Goal: Task Accomplishment & Management: Manage account settings

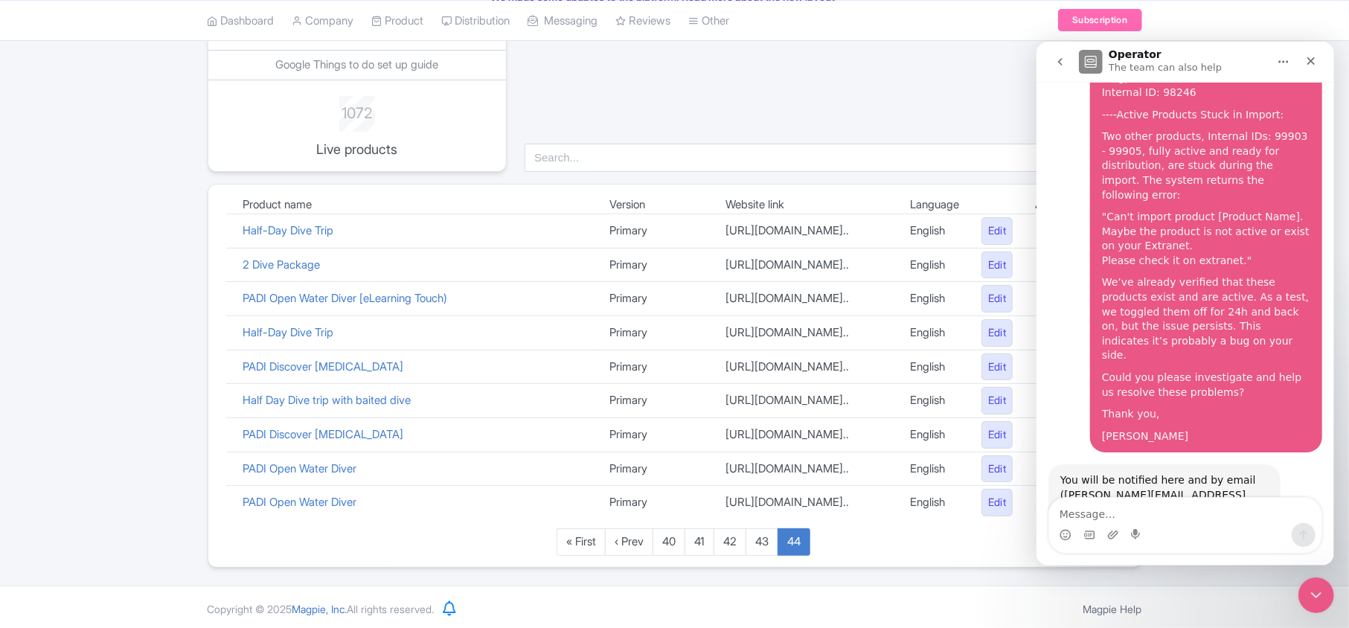
scroll to position [253, 0]
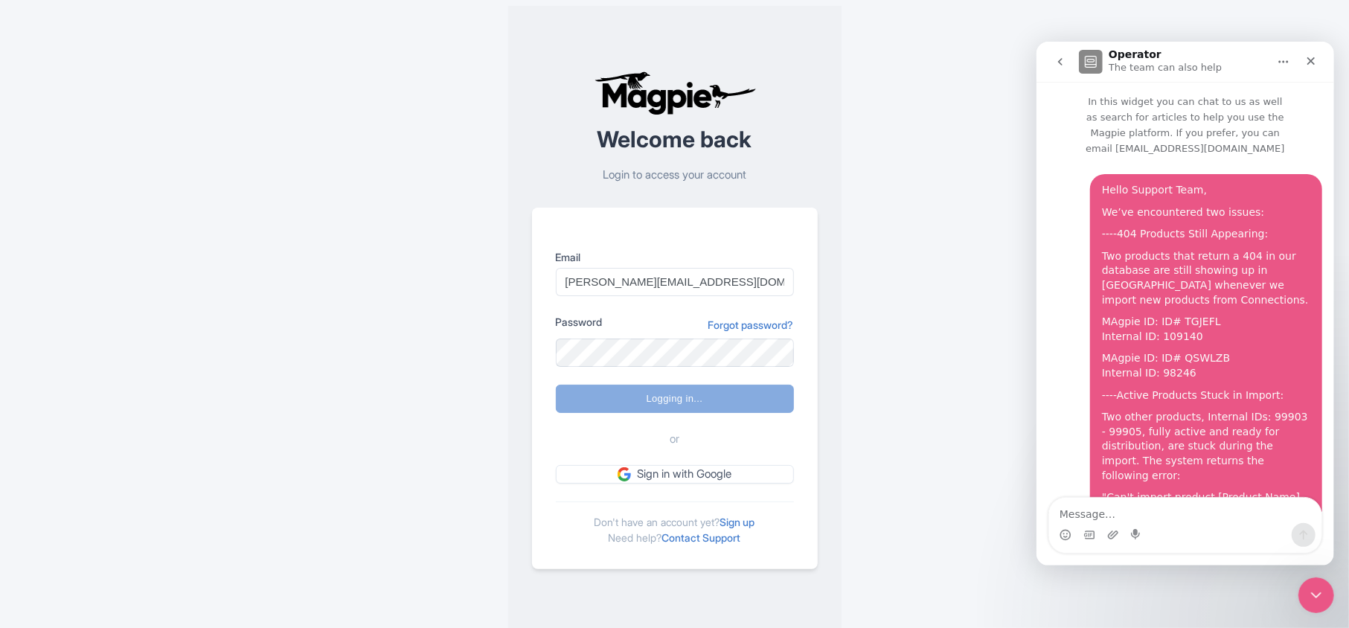
scroll to position [281, 0]
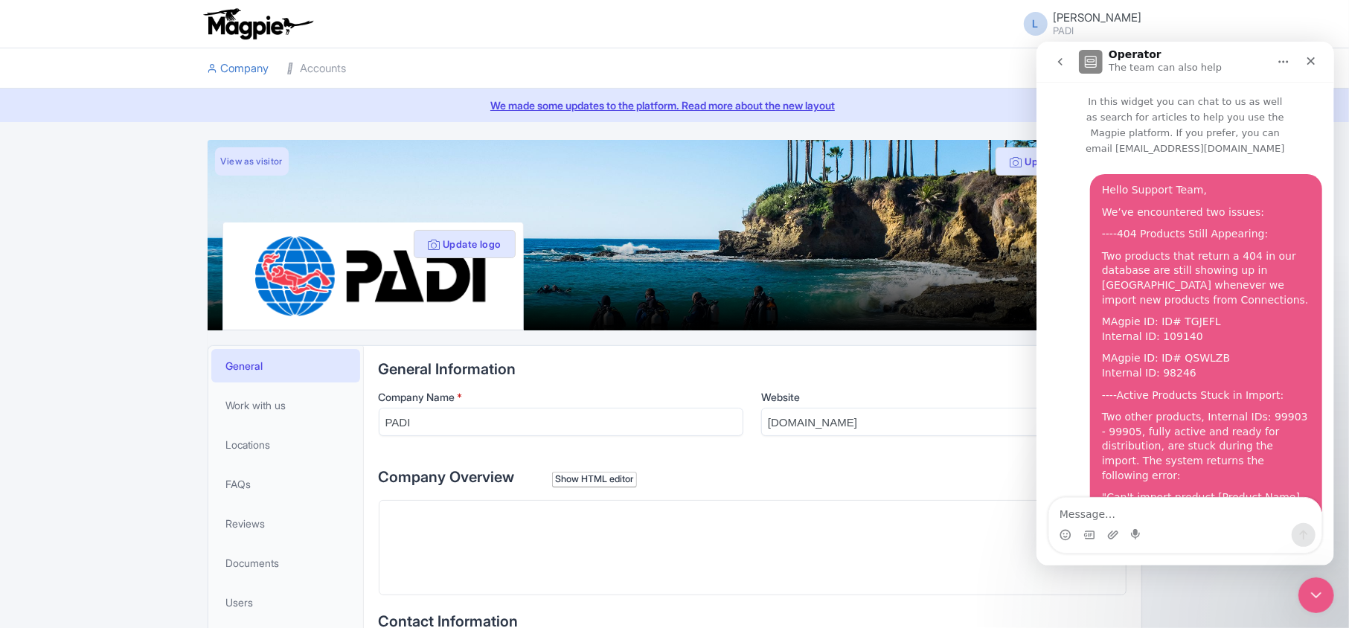
scroll to position [281, 0]
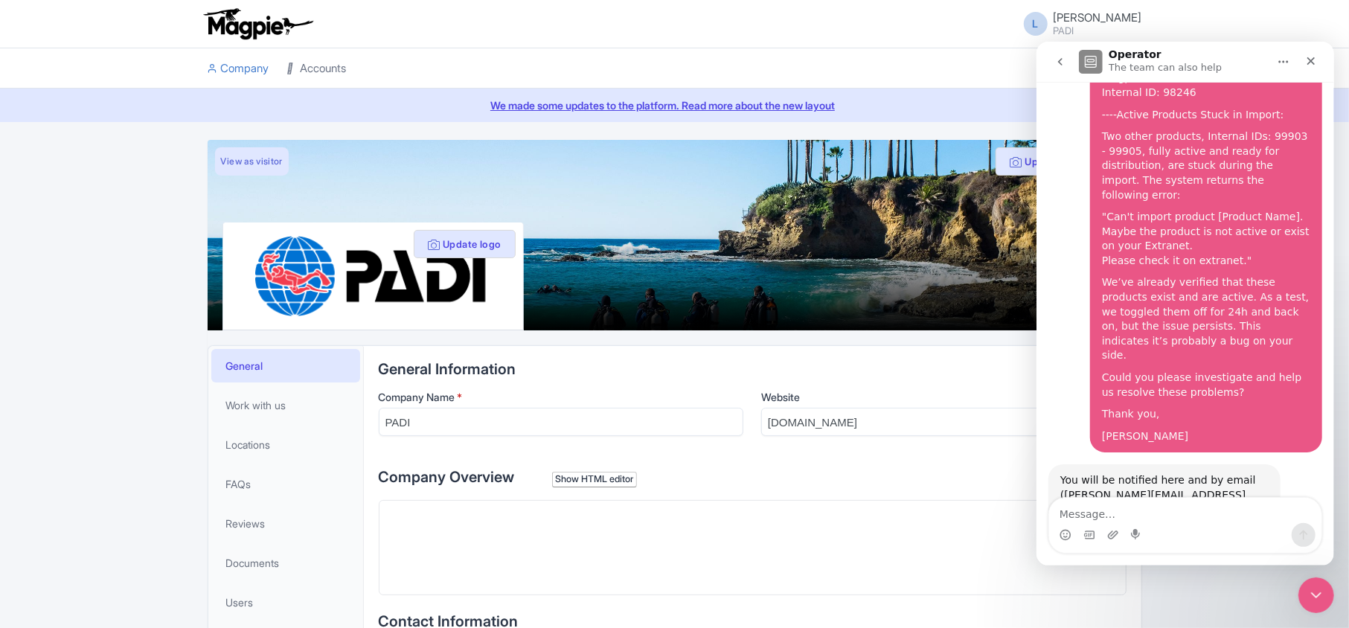
click at [316, 71] on link "Accounts" at bounding box center [317, 68] width 60 height 41
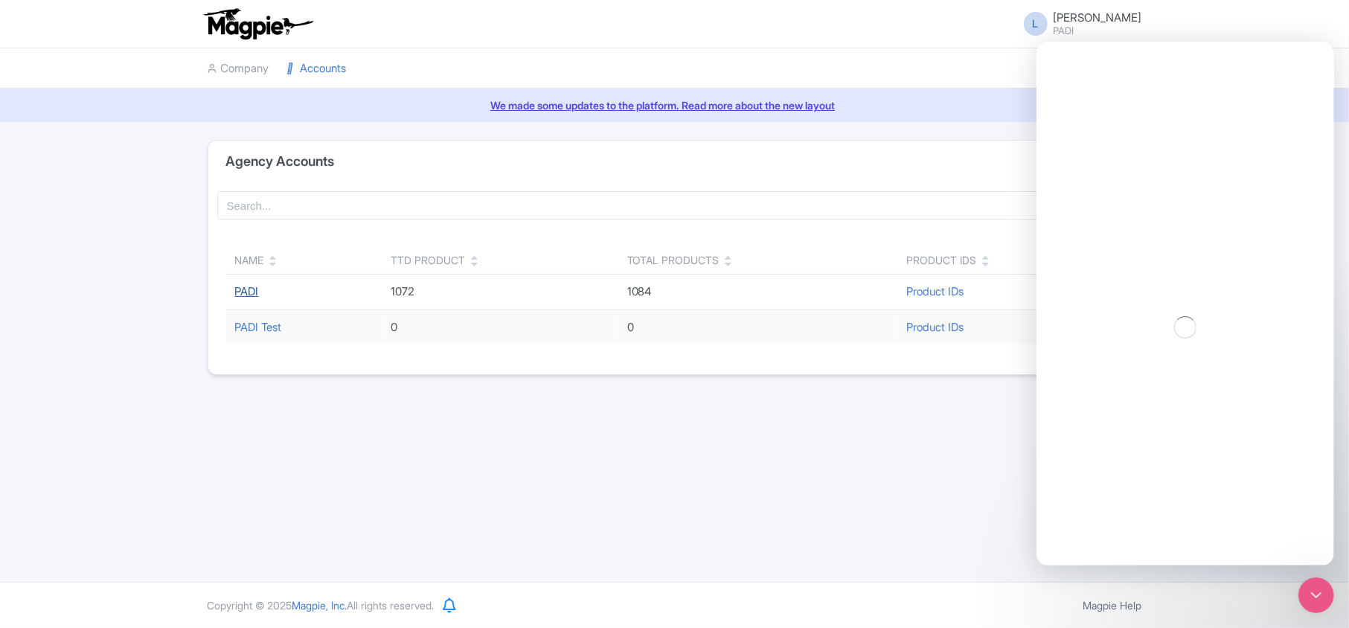
click at [242, 296] on link "PADI" at bounding box center [247, 291] width 24 height 14
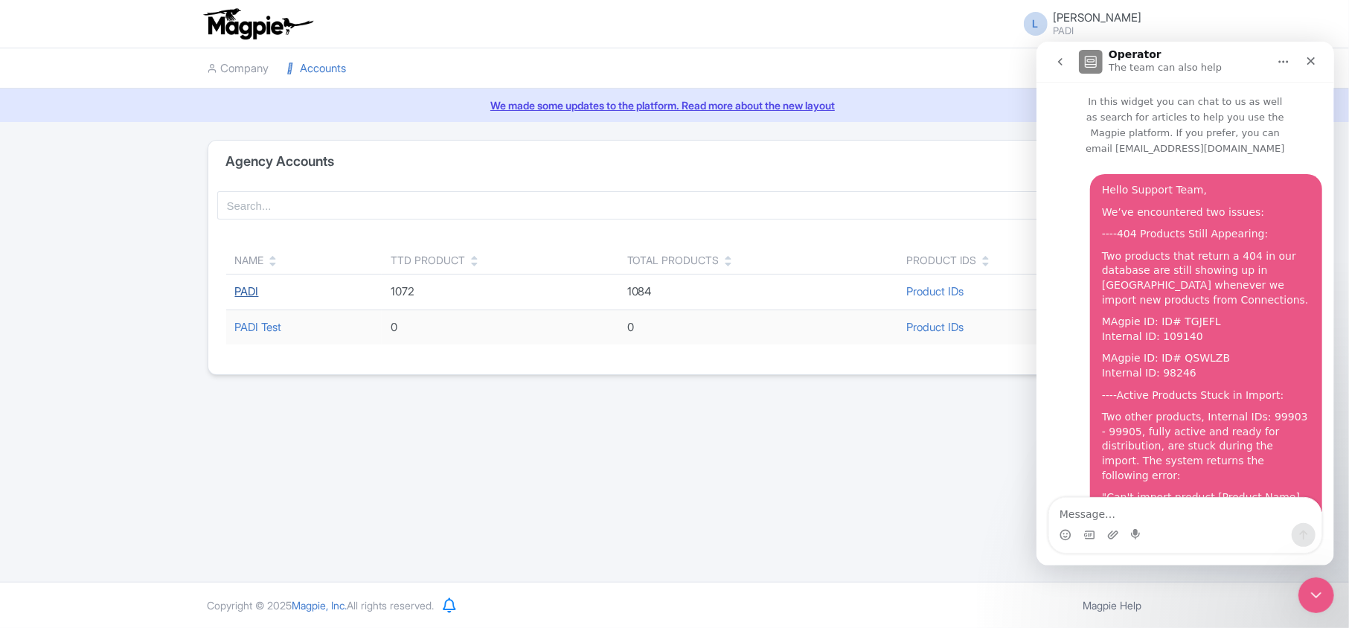
scroll to position [281, 0]
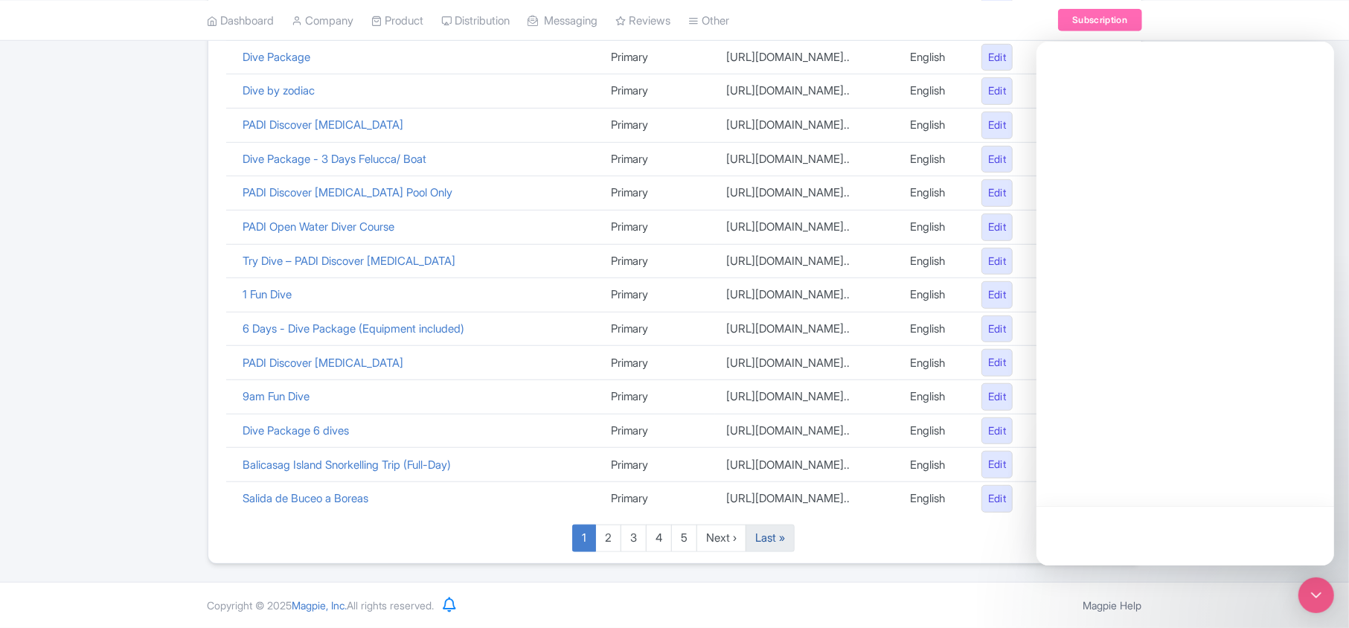
scroll to position [1028, 0]
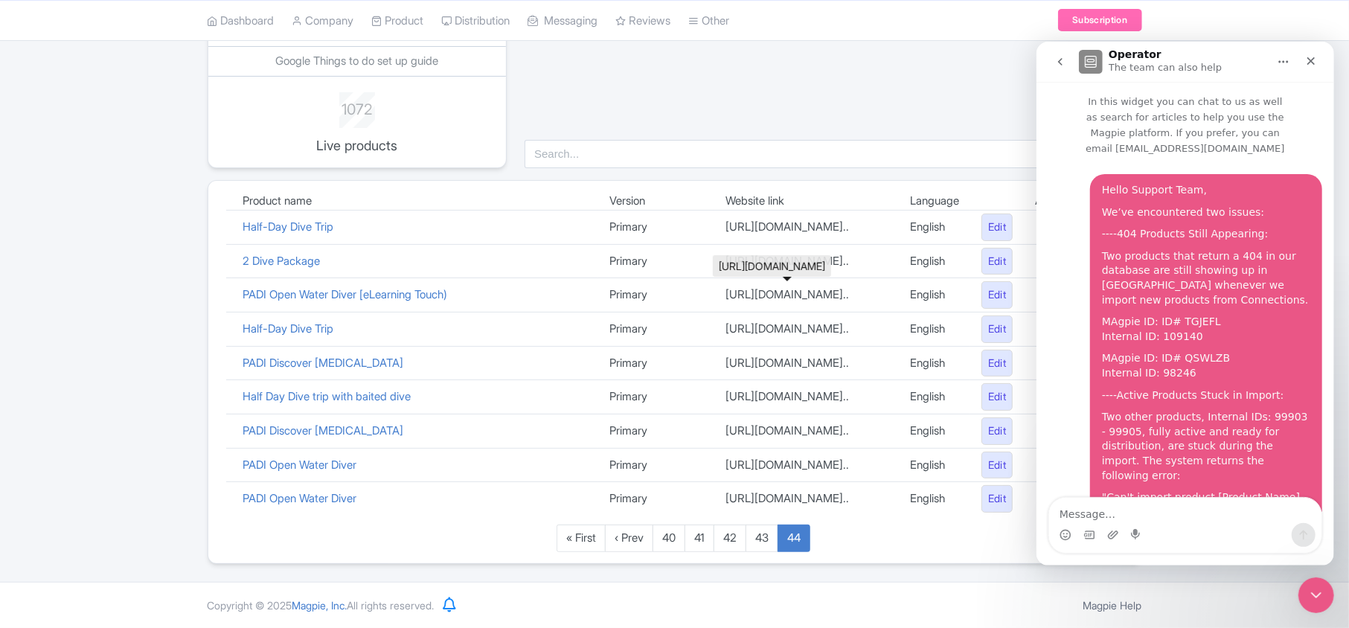
scroll to position [281, 0]
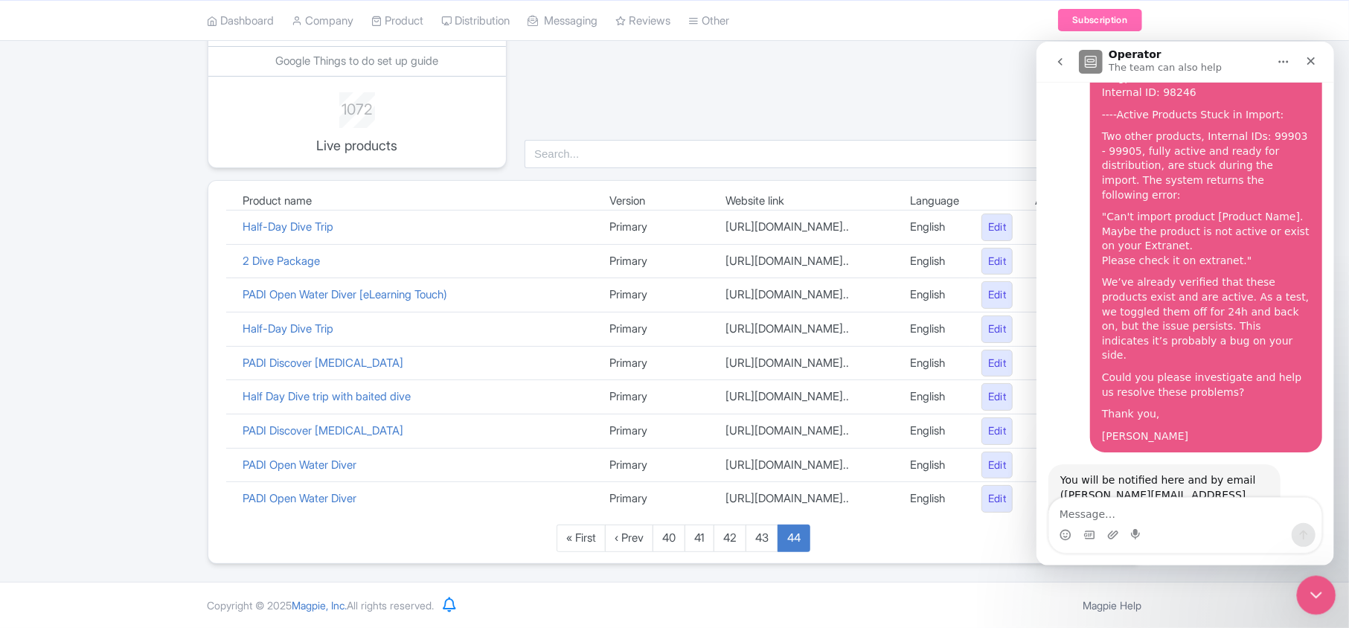
click at [1317, 594] on icon "Close Intercom Messenger" at bounding box center [1314, 593] width 18 height 18
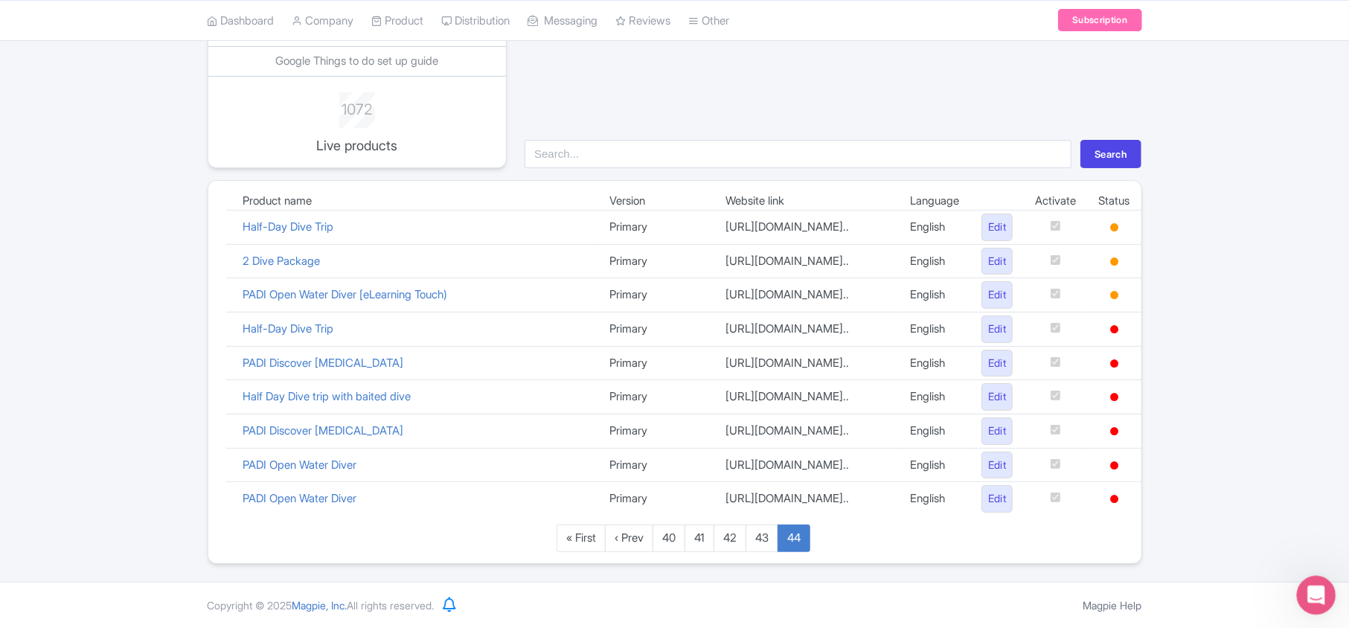
click at [1321, 602] on div "Open Intercom Messenger" at bounding box center [1313, 592] width 49 height 49
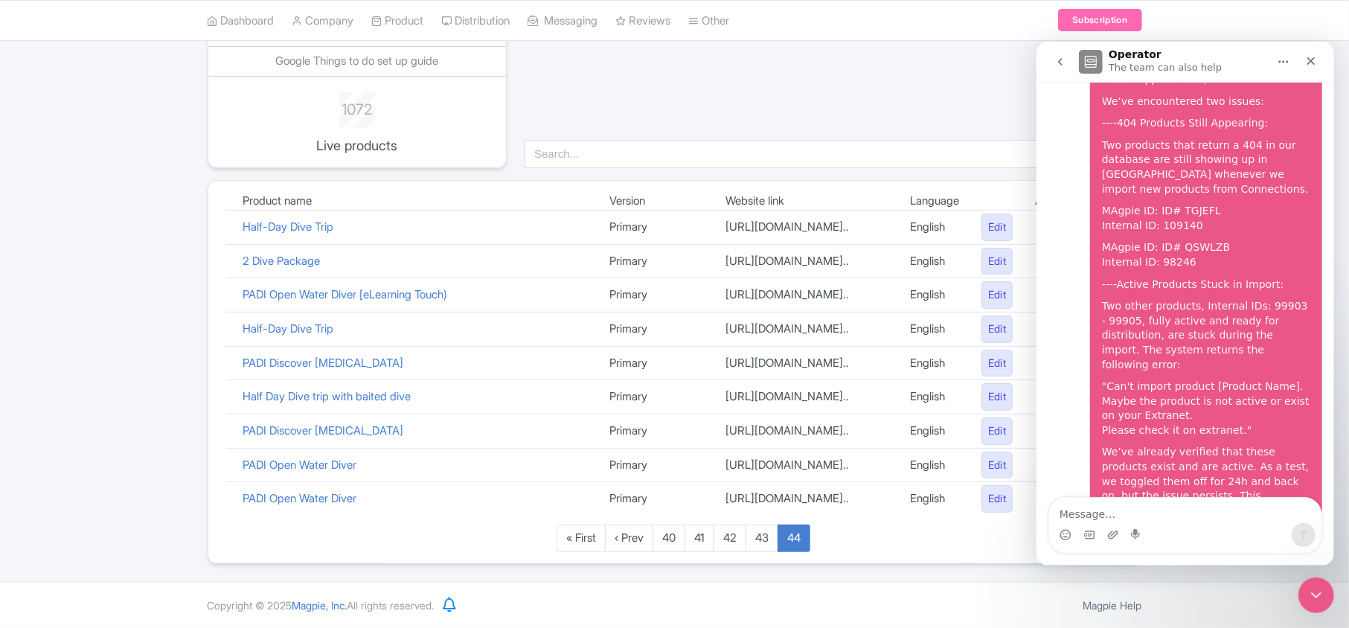
scroll to position [82, 0]
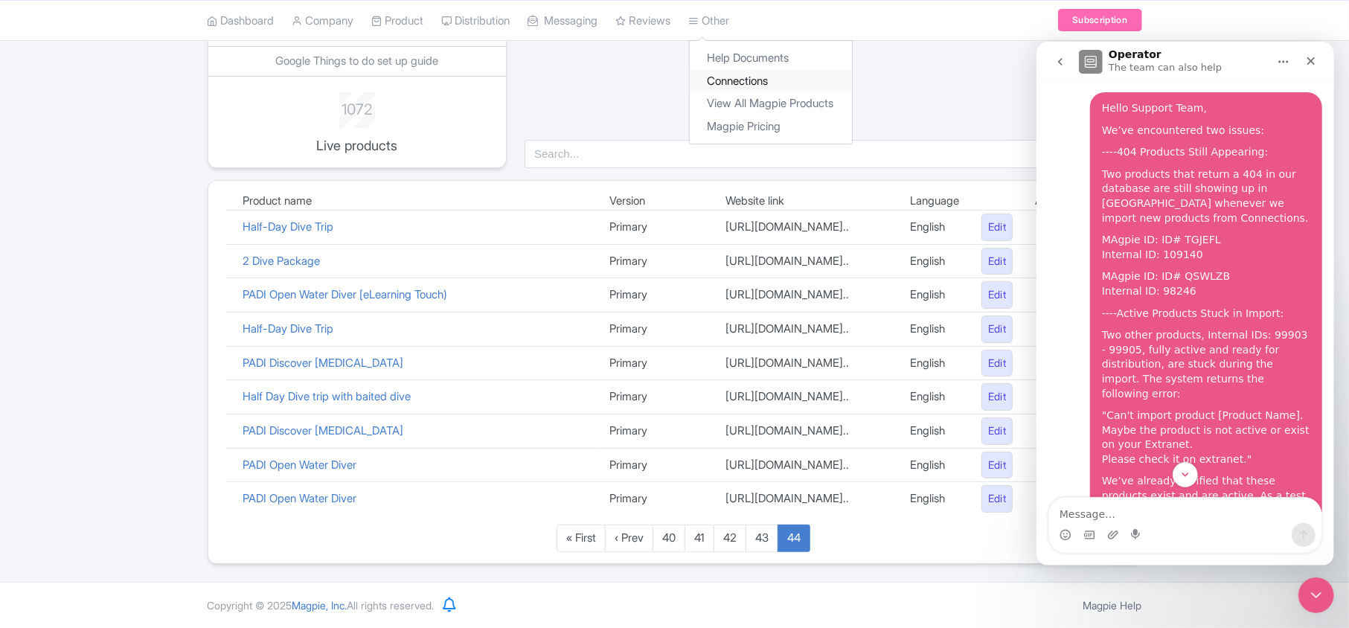
click at [745, 86] on link "Connections" at bounding box center [771, 80] width 162 height 23
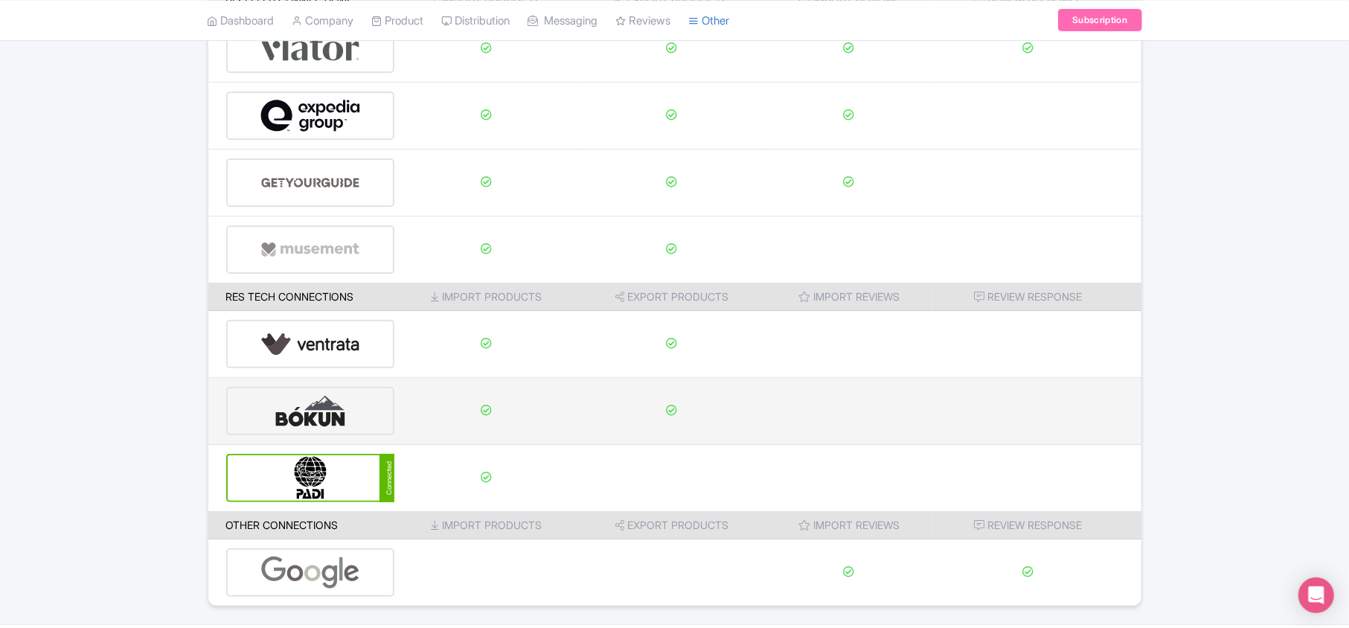
scroll to position [234, 0]
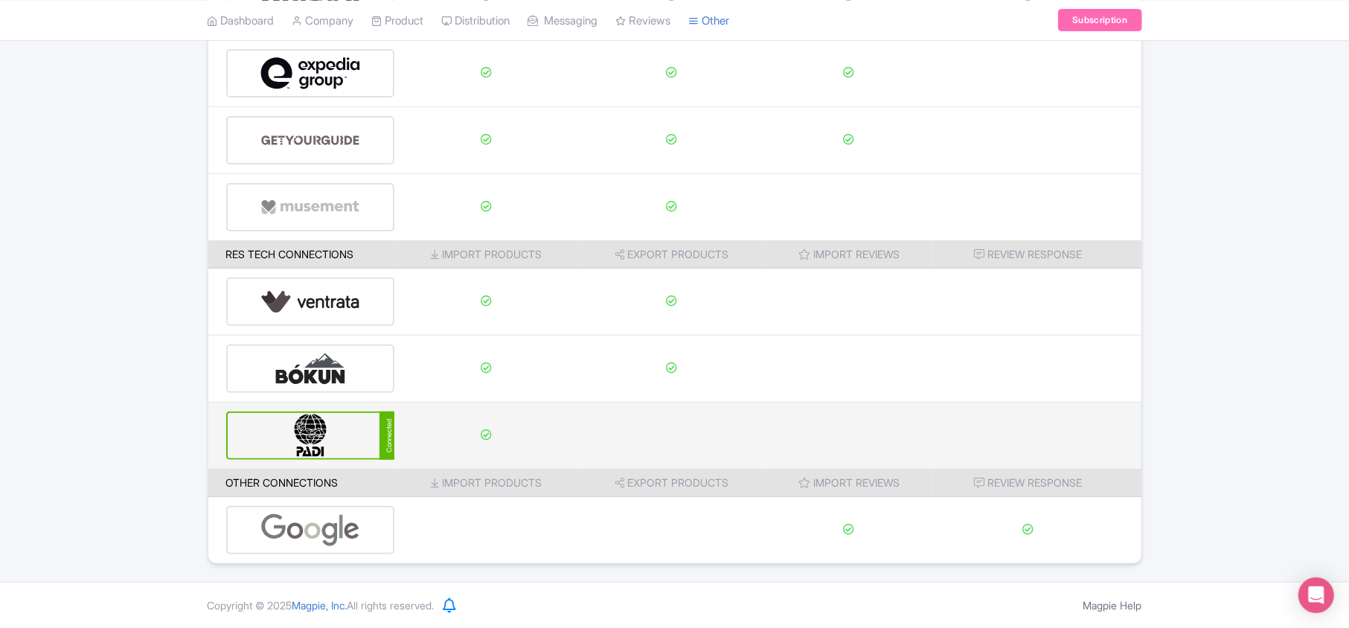
click at [339, 423] on img at bounding box center [310, 435] width 100 height 45
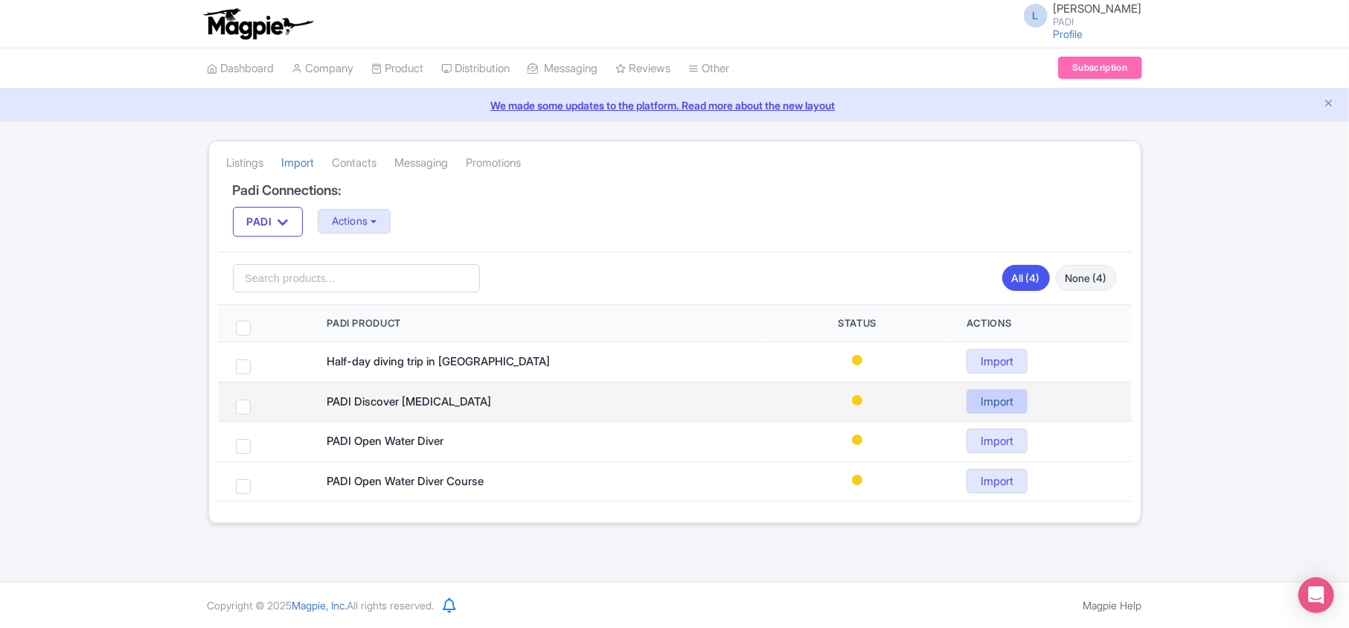
click at [1004, 411] on link "Import" at bounding box center [996, 401] width 61 height 25
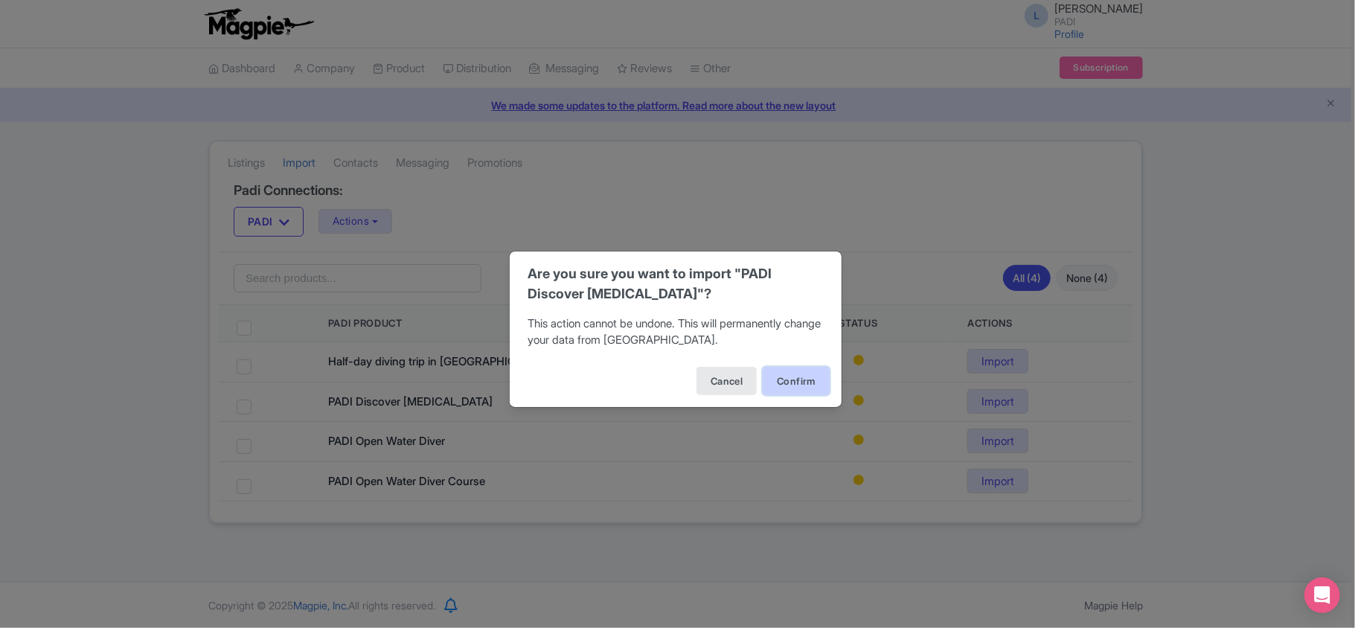
click at [789, 371] on button "Confirm" at bounding box center [796, 381] width 67 height 28
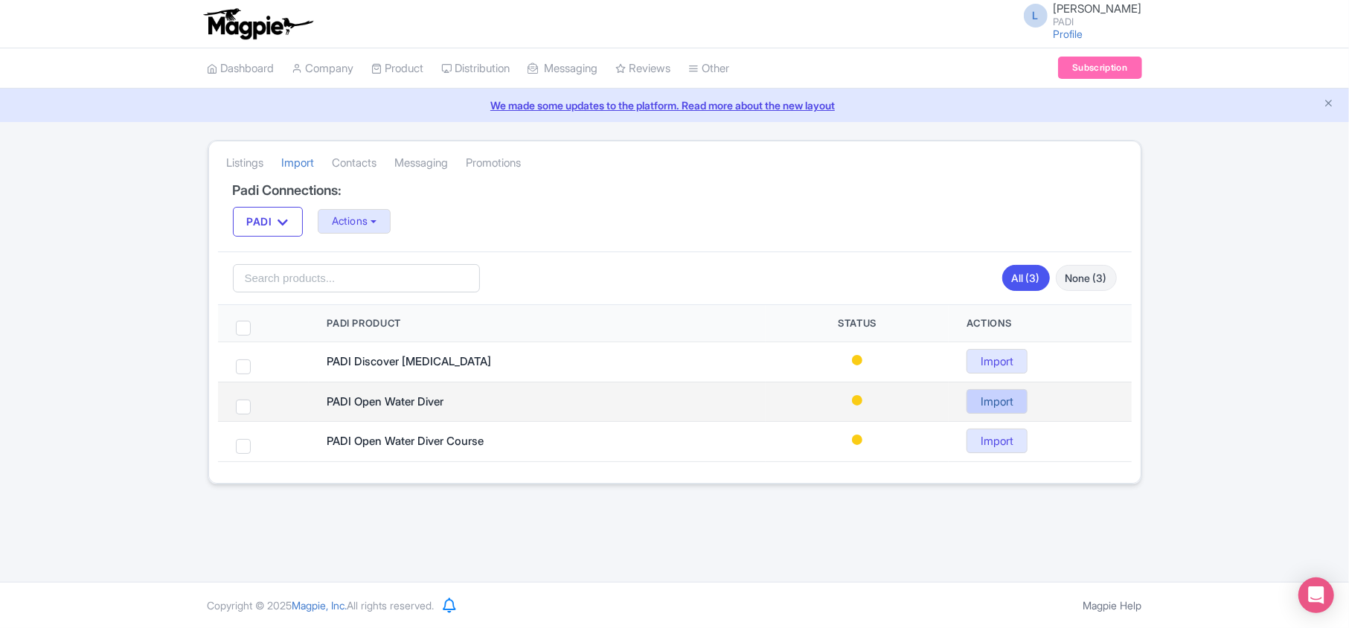
click at [994, 405] on link "Import" at bounding box center [996, 401] width 61 height 25
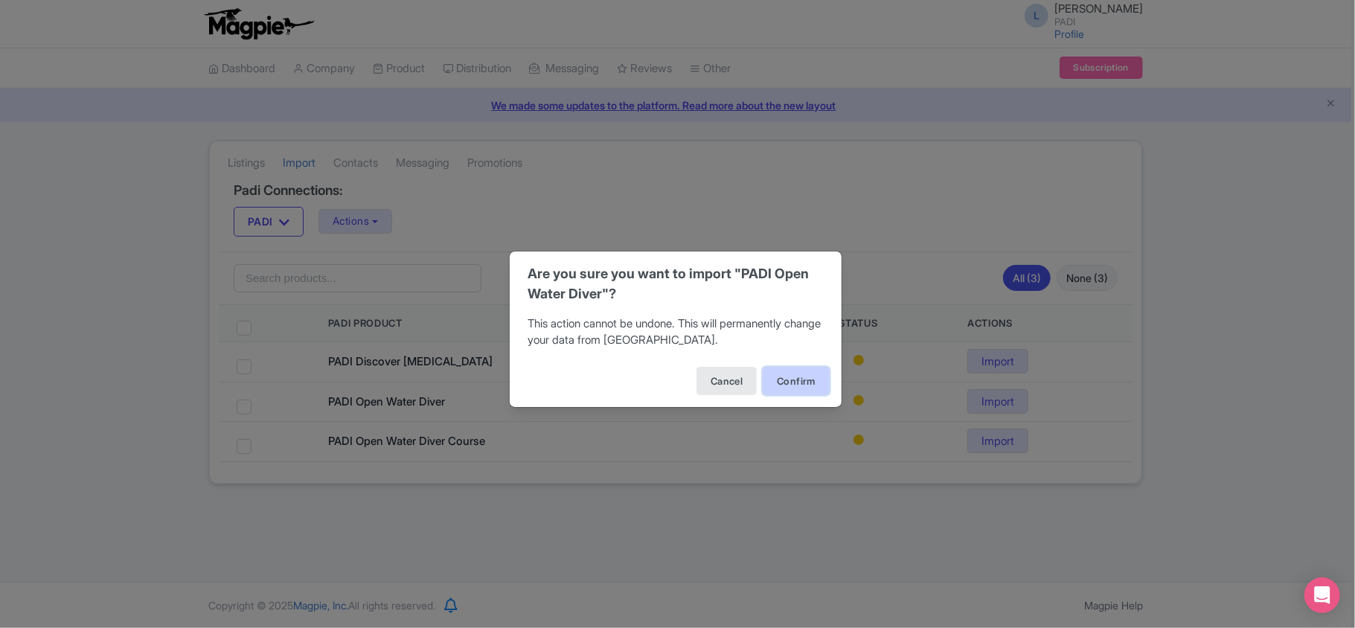
click at [814, 378] on button "Confirm" at bounding box center [796, 381] width 67 height 28
click at [793, 379] on button "Confirm" at bounding box center [796, 381] width 67 height 28
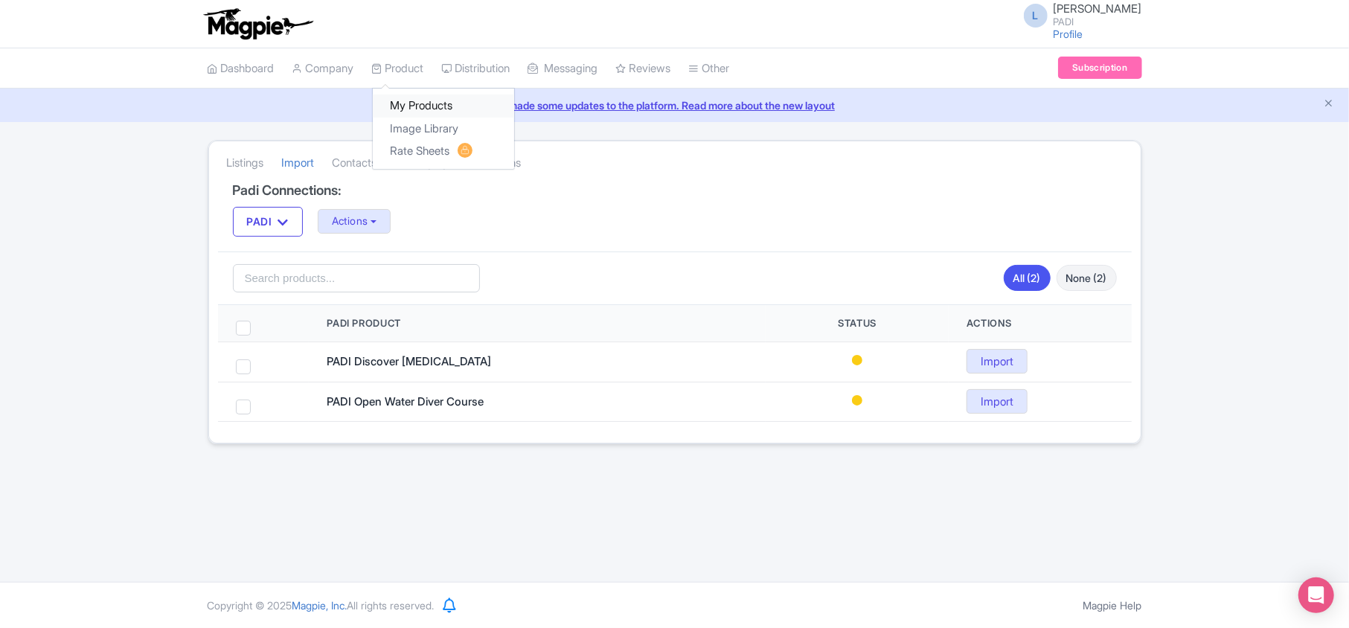
click at [414, 104] on link "My Products" at bounding box center [443, 105] width 141 height 23
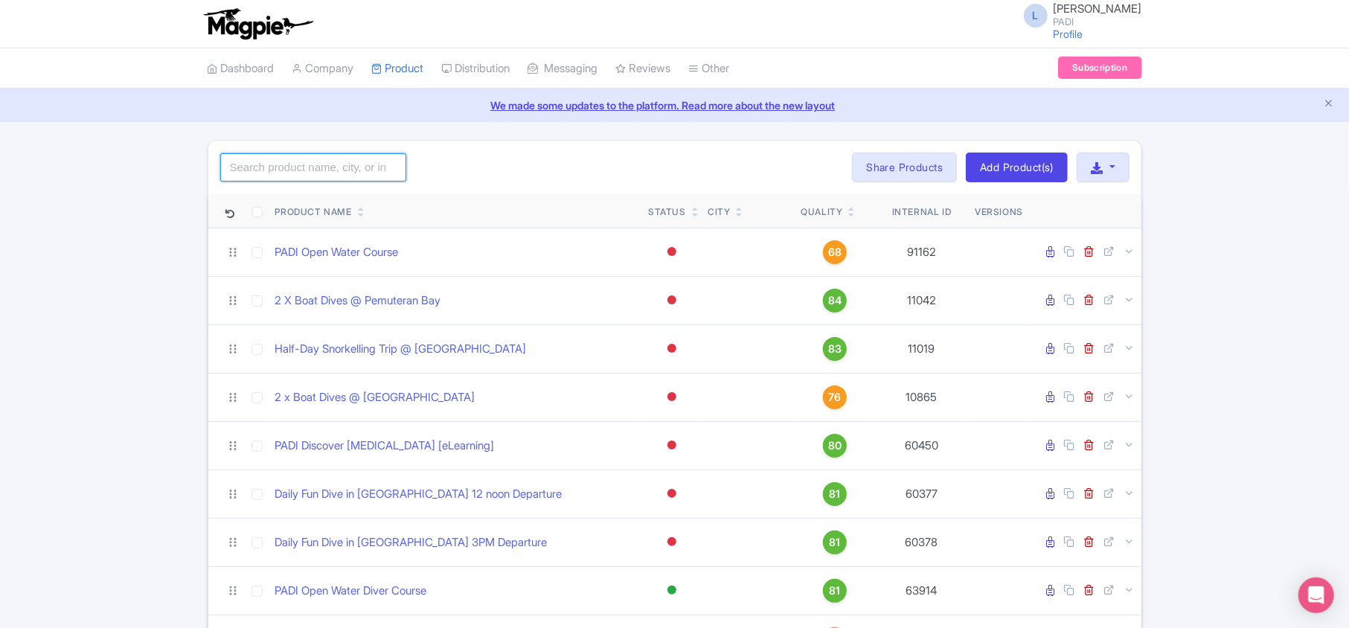
click at [340, 162] on input "search" at bounding box center [313, 167] width 186 height 28
paste input "14588"
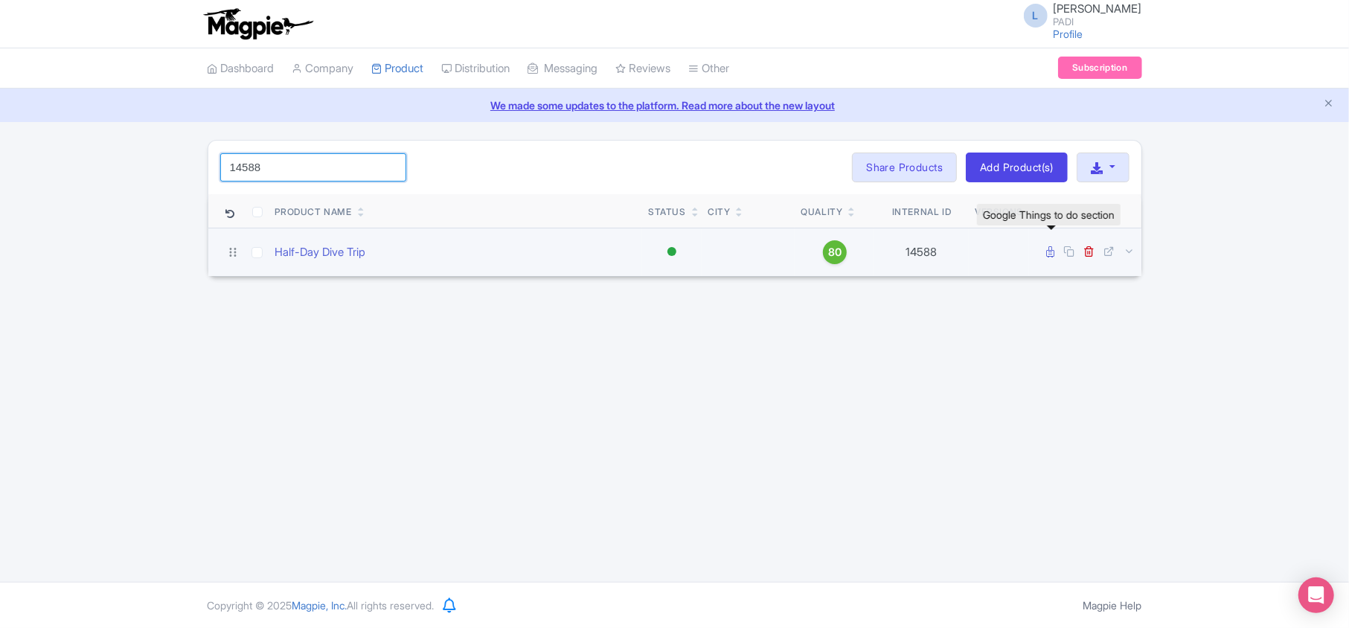
type input "14588"
click at [1049, 254] on icon at bounding box center [1051, 251] width 8 height 11
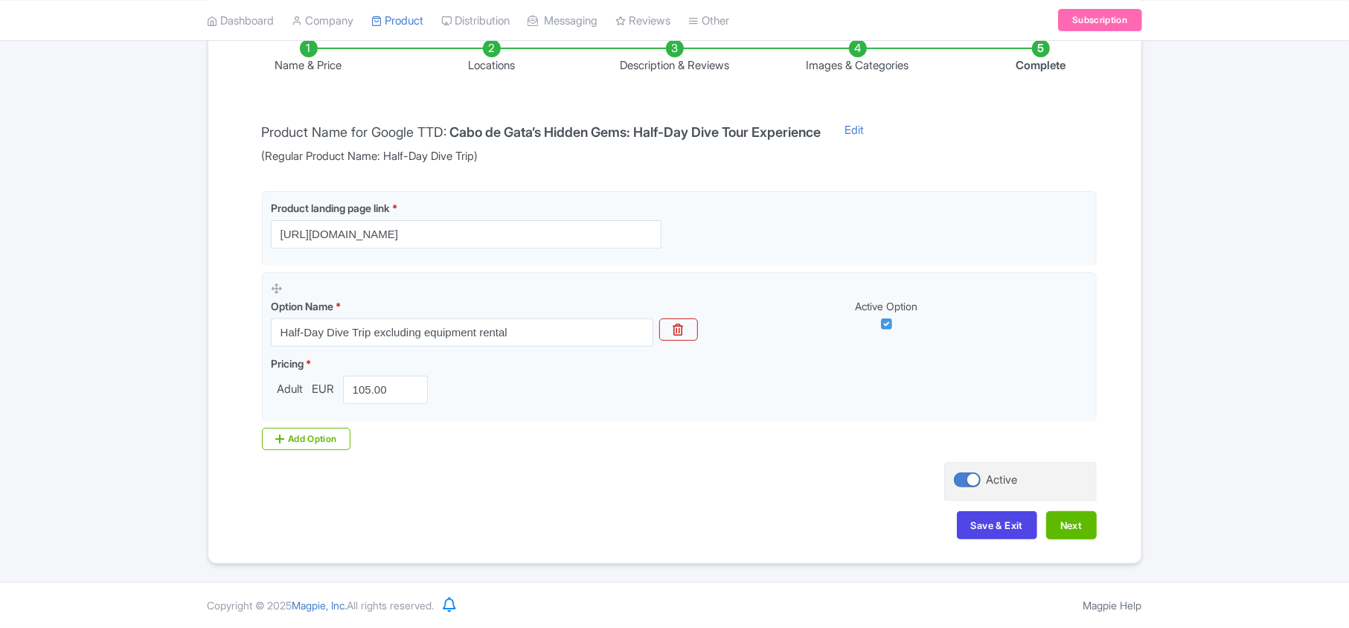
scroll to position [262, 0]
click at [504, 58] on li "Locations" at bounding box center [491, 56] width 183 height 35
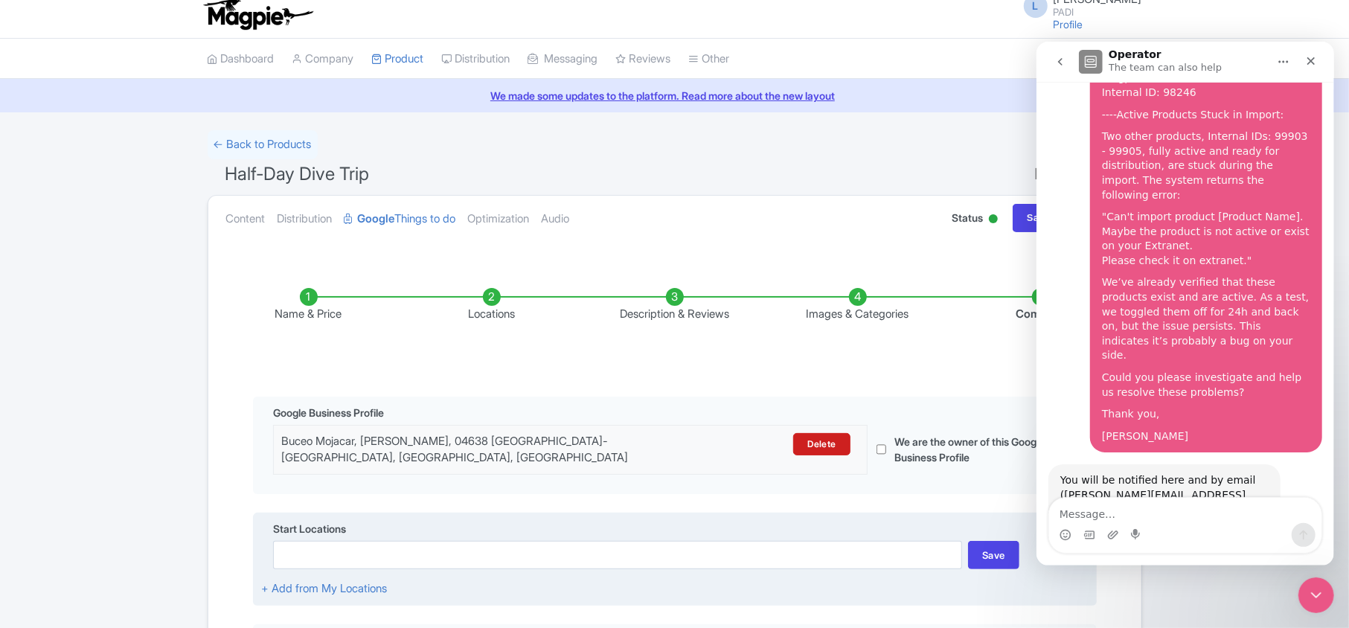
scroll to position [0, 0]
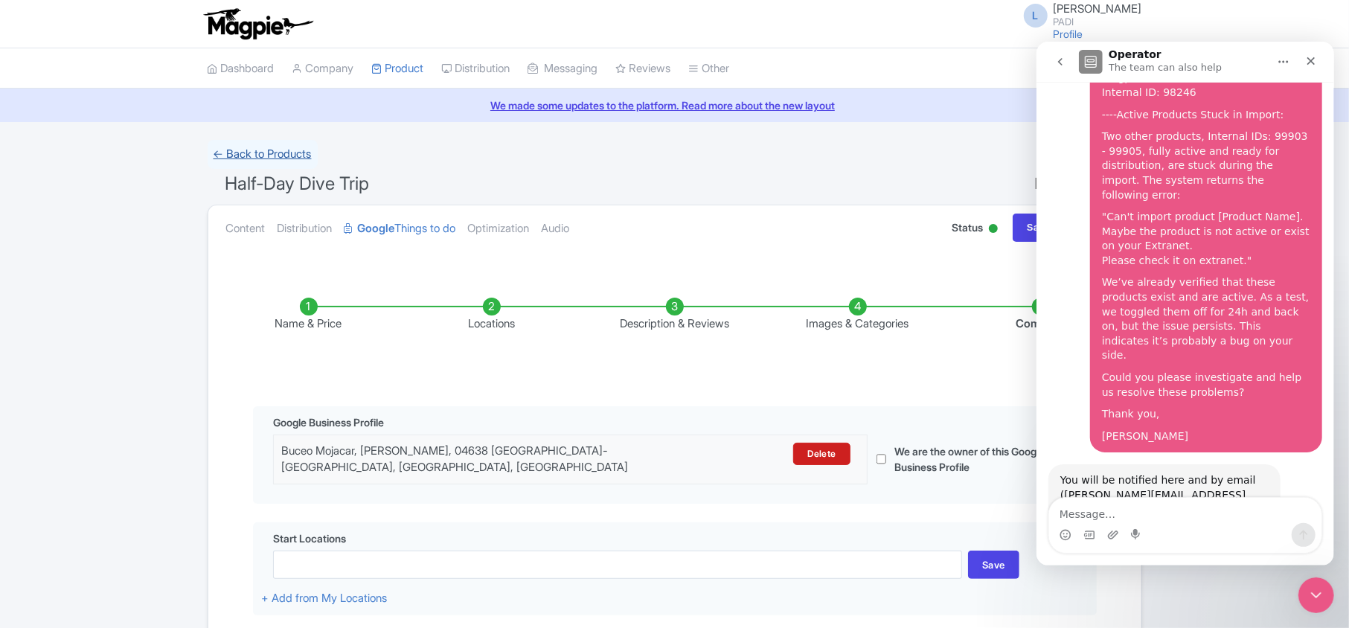
click at [260, 149] on link "← Back to Products" at bounding box center [263, 154] width 110 height 29
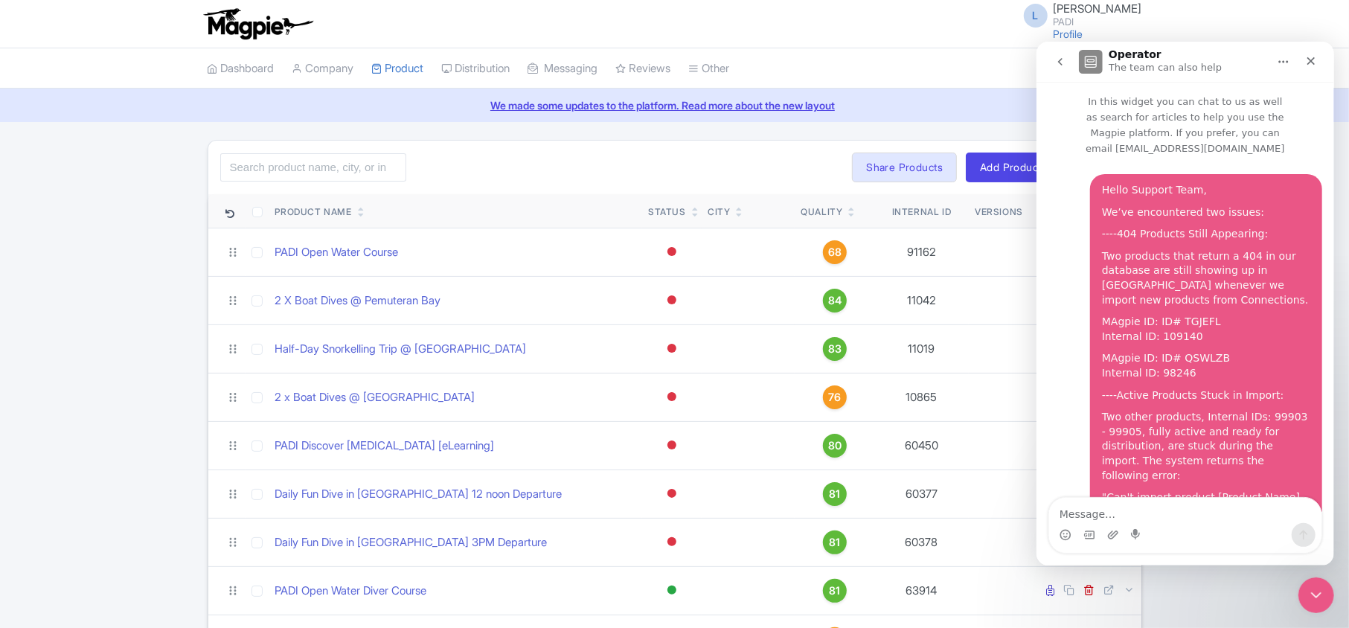
scroll to position [281, 0]
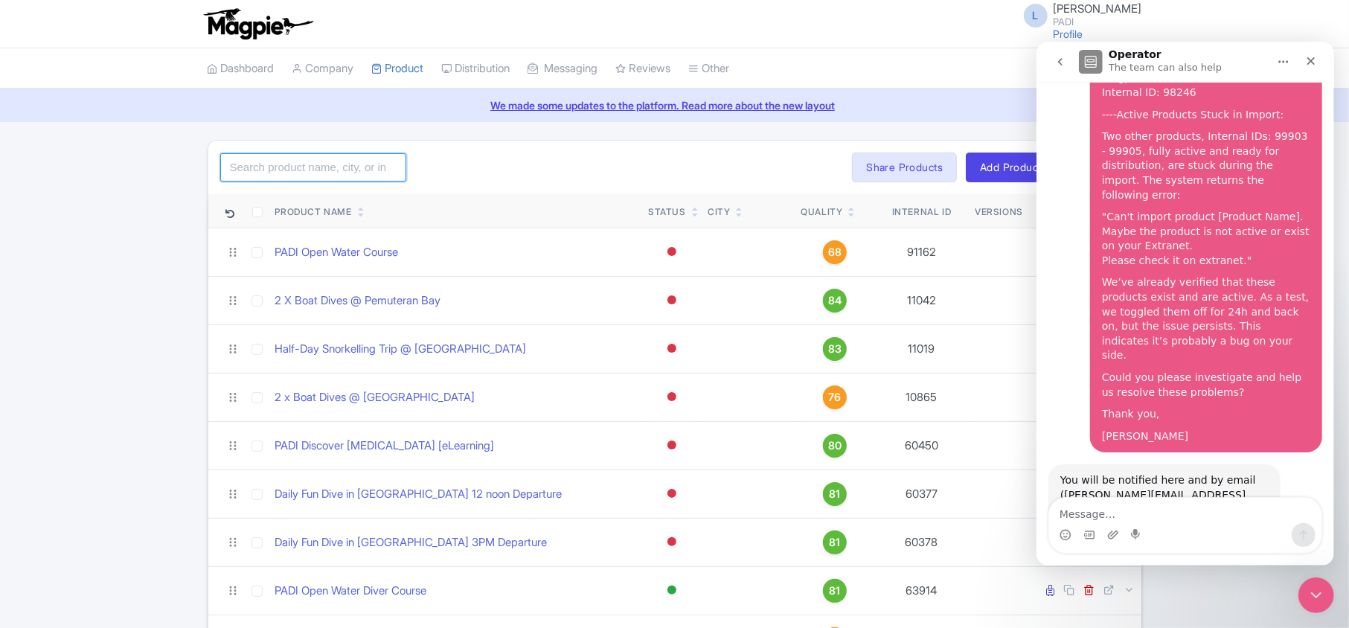
click at [269, 171] on input "search" at bounding box center [313, 167] width 186 height 28
type input "14588"
click button "Search" at bounding box center [0, 0] width 0 height 0
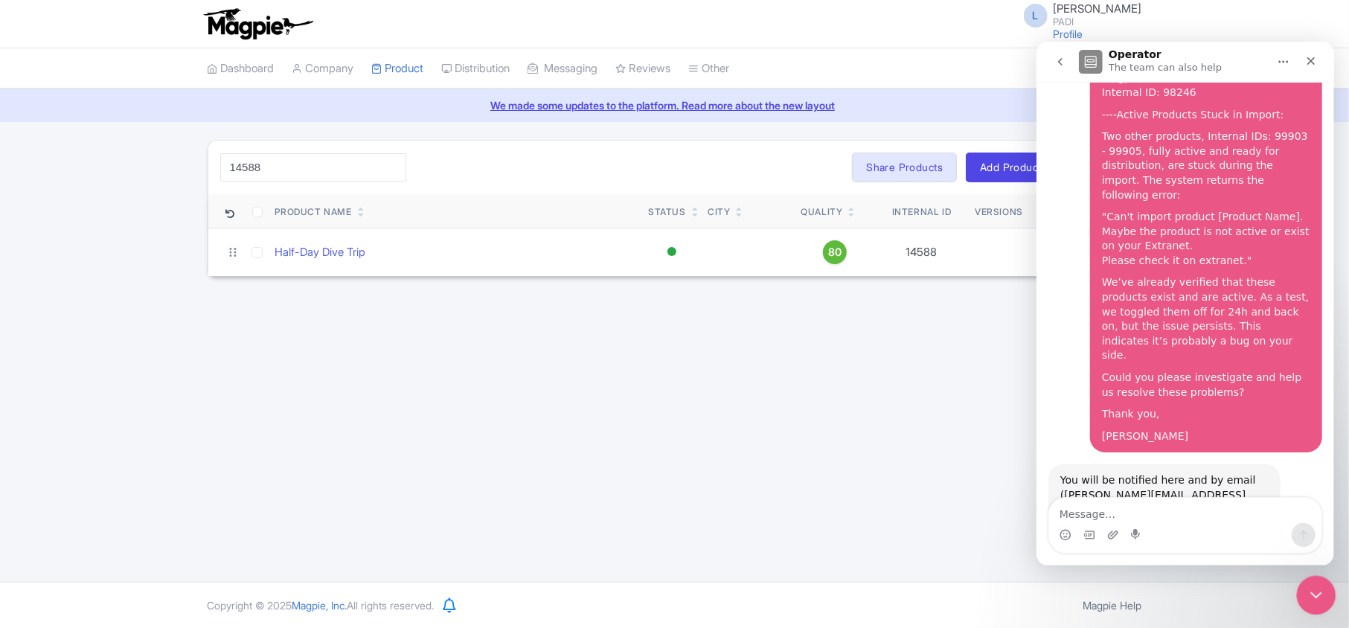
click at [1306, 595] on icon "Close Intercom Messenger" at bounding box center [1314, 593] width 18 height 18
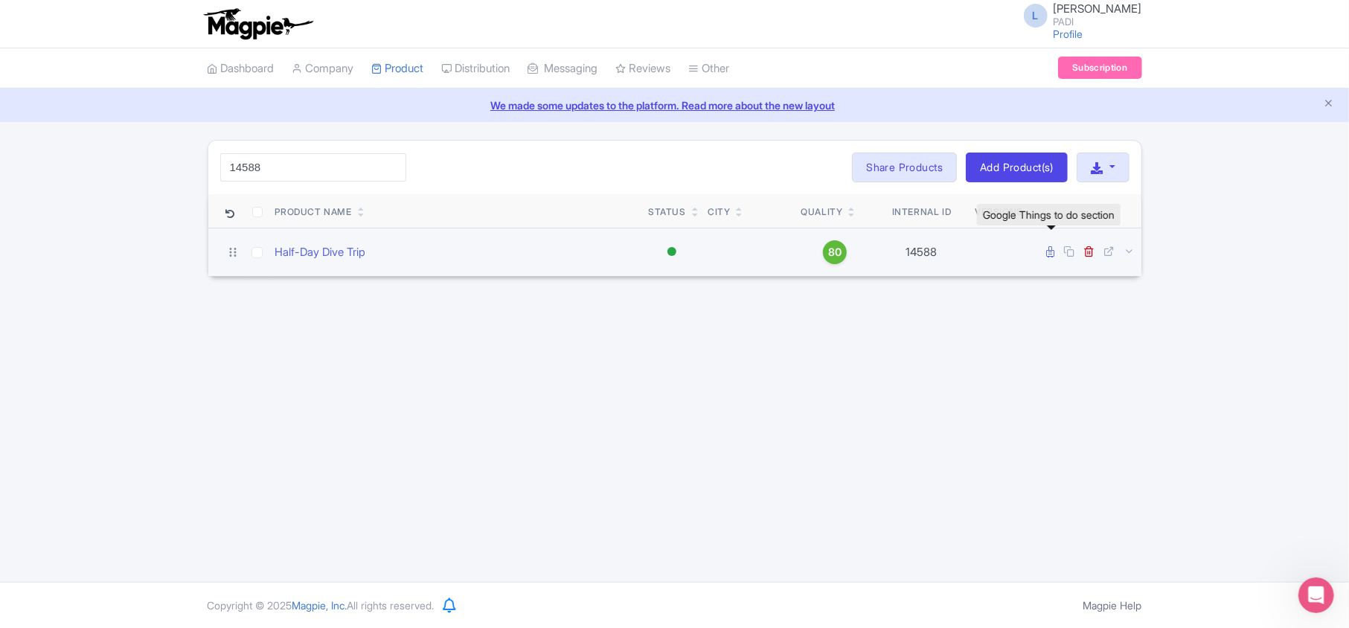
click at [1051, 251] on icon at bounding box center [1051, 251] width 8 height 11
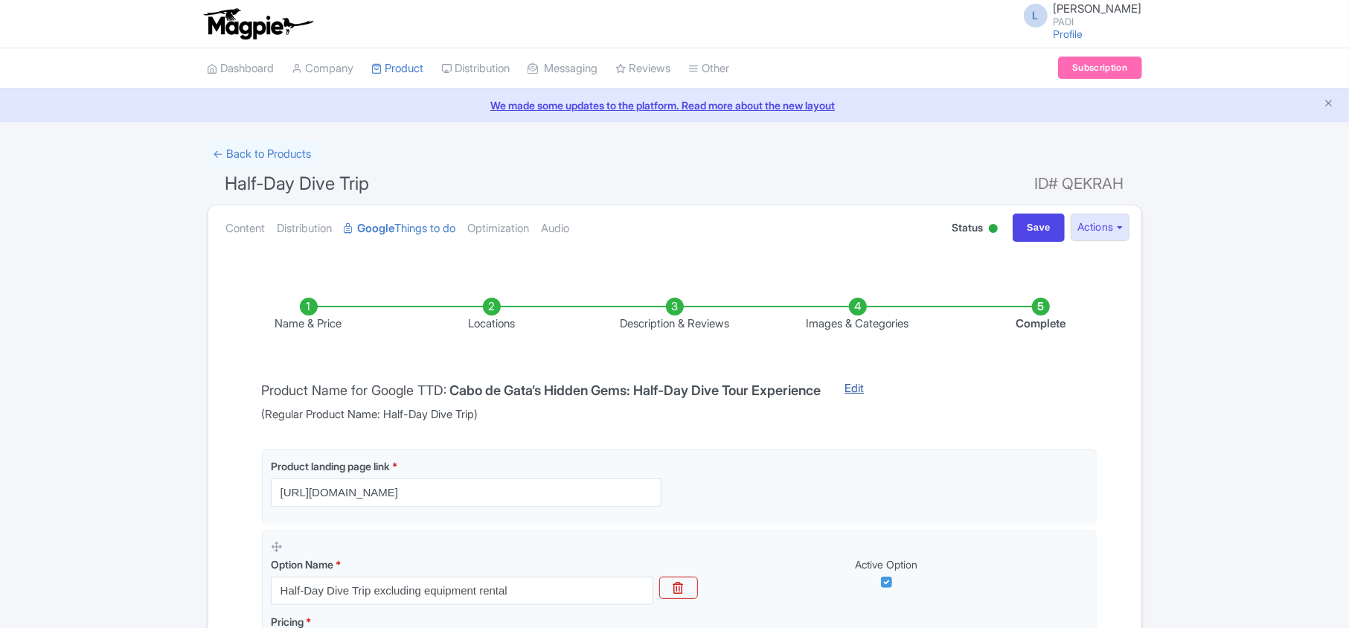
click at [878, 394] on link "Edit" at bounding box center [854, 401] width 49 height 43
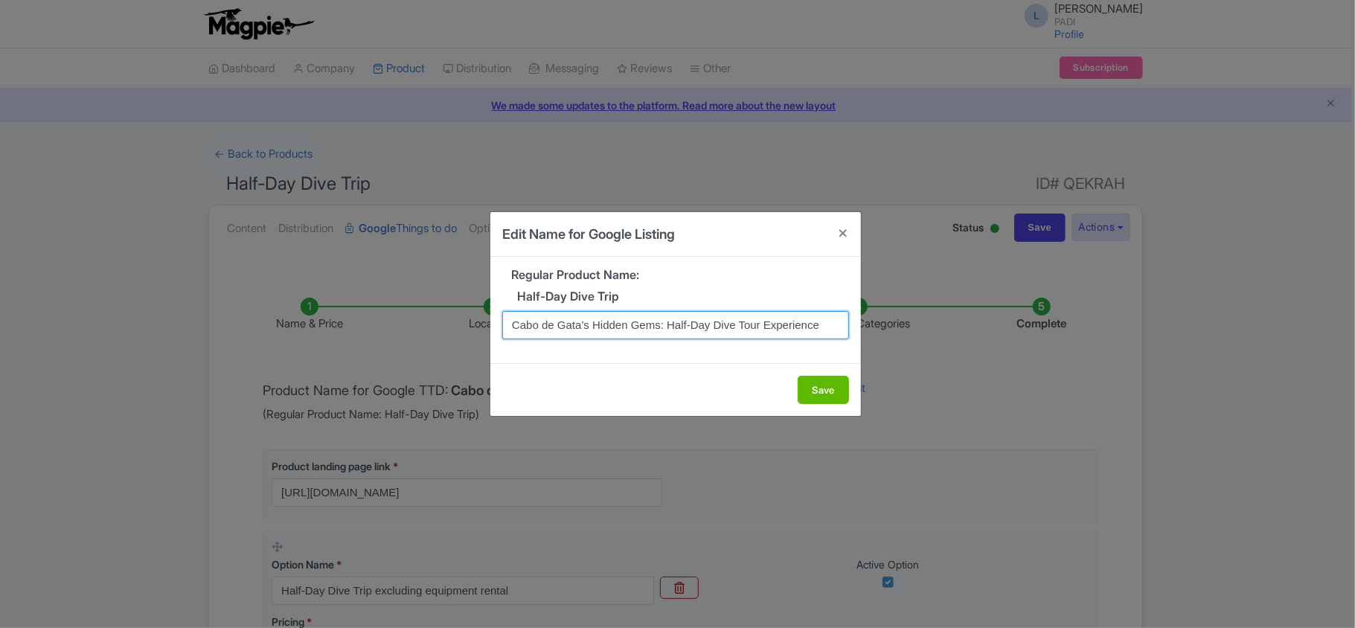
drag, startPoint x: 510, startPoint y: 330, endPoint x: 984, endPoint y: 333, distance: 473.2
click at [984, 333] on div "Edit Name for Google Listing Regular Product Name: Half-Day Dive Trip Cabo de G…" at bounding box center [677, 314] width 1355 height 628
paste input "Explore Cabo de Gata Underwater Beauty – Half-Day Dive Tour with 2 Dives for Ce…"
type input "Explore Cabo de Gata Underwater Beauty – Half-Day Dive Tour with 2 Dives for Ce…"
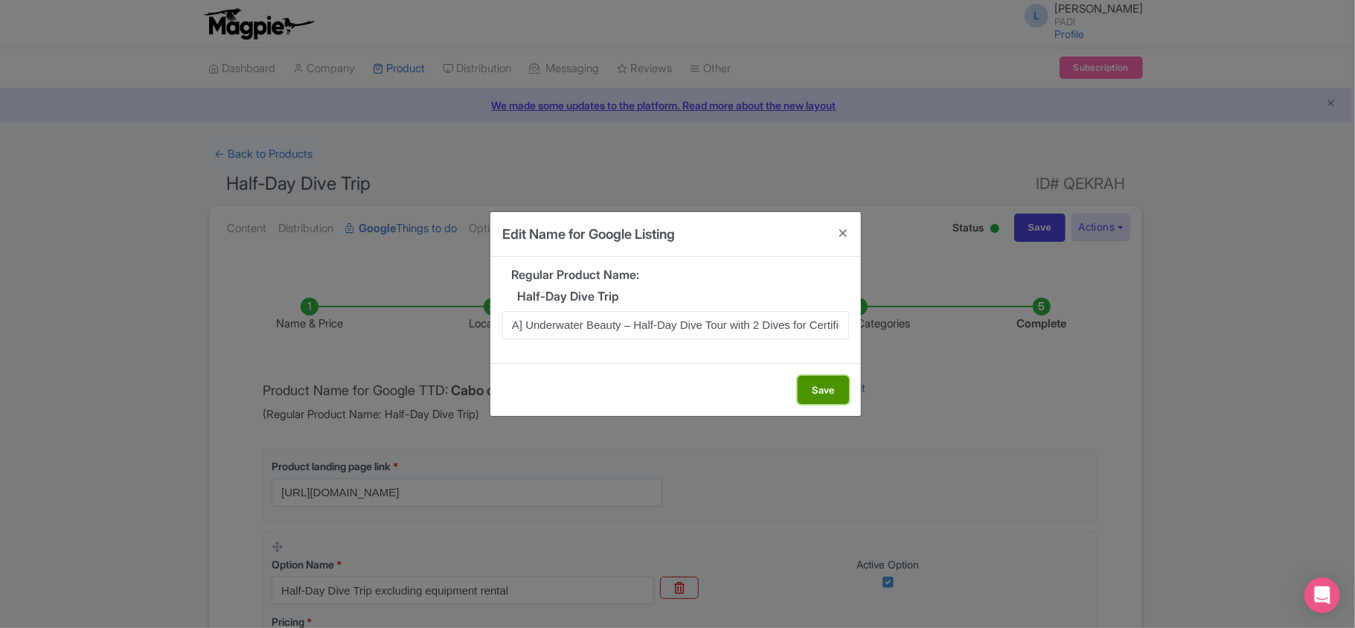
click at [836, 385] on button "Save" at bounding box center [823, 390] width 51 height 28
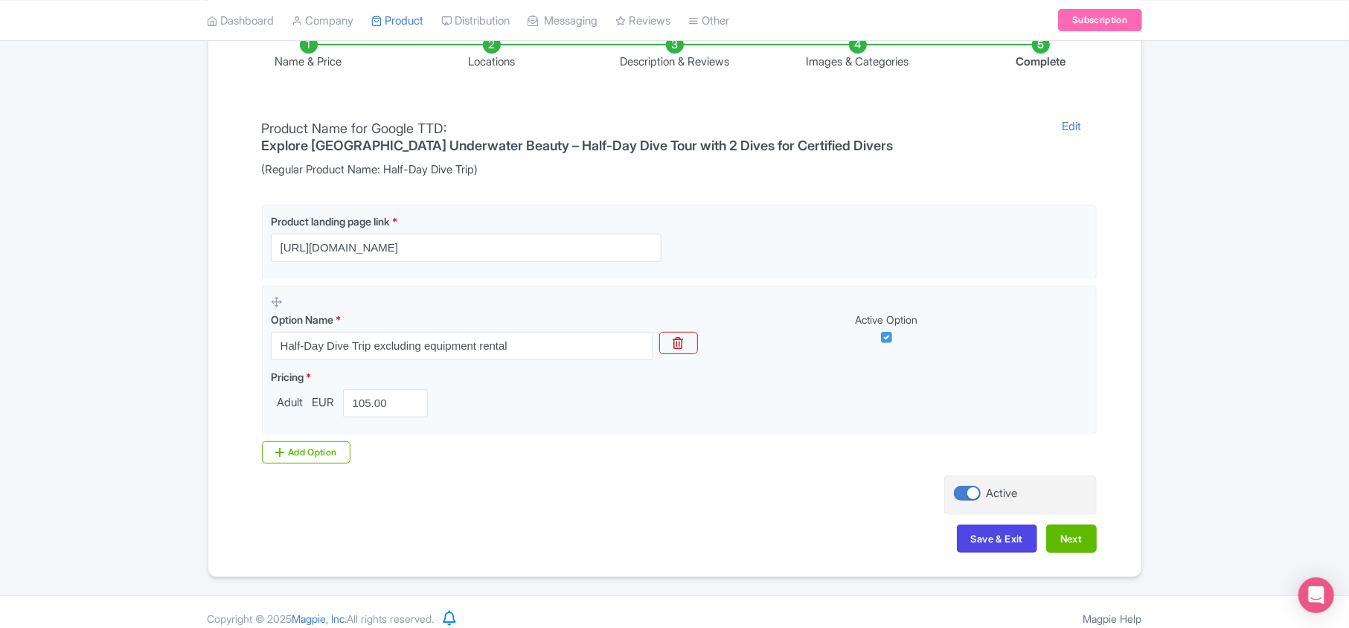
scroll to position [280, 0]
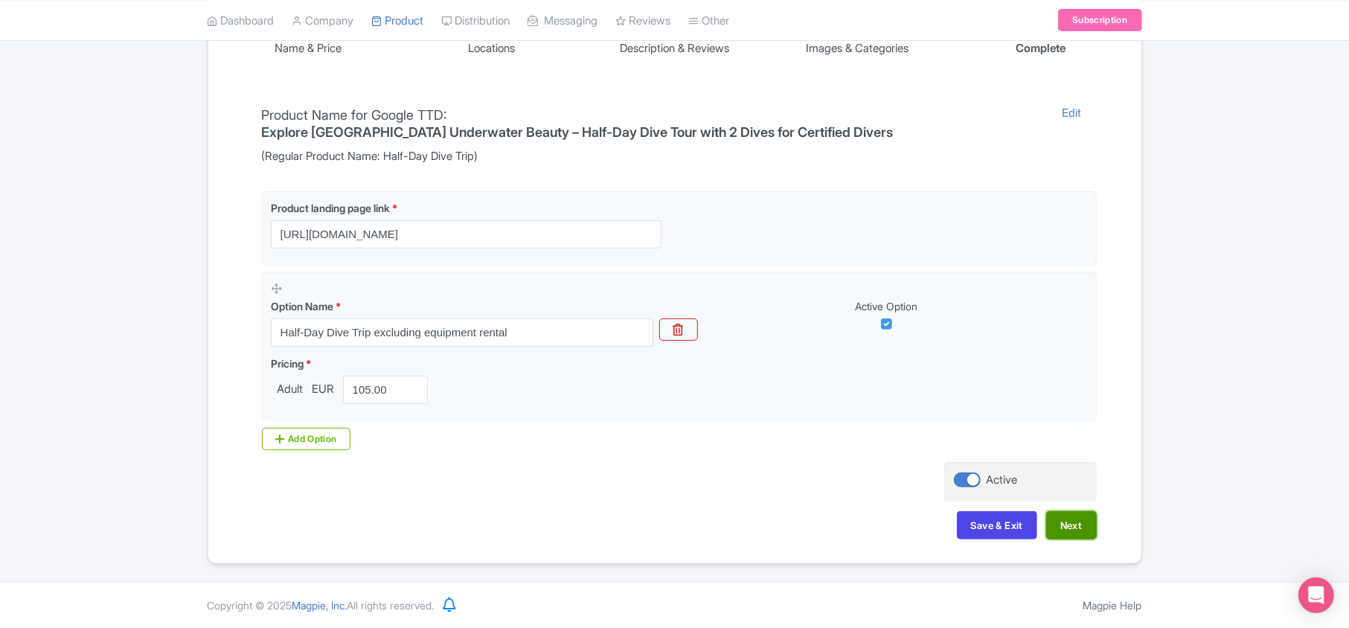
click at [1061, 528] on button "Next" at bounding box center [1071, 525] width 51 height 28
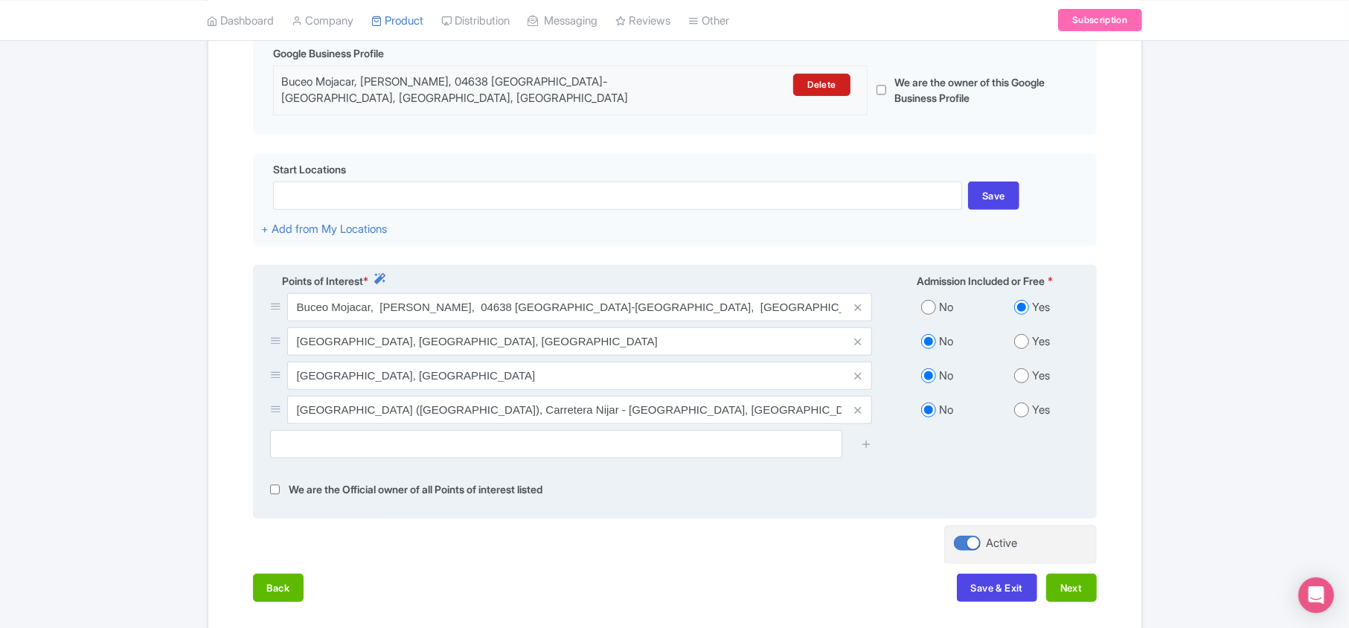
scroll to position [449, 0]
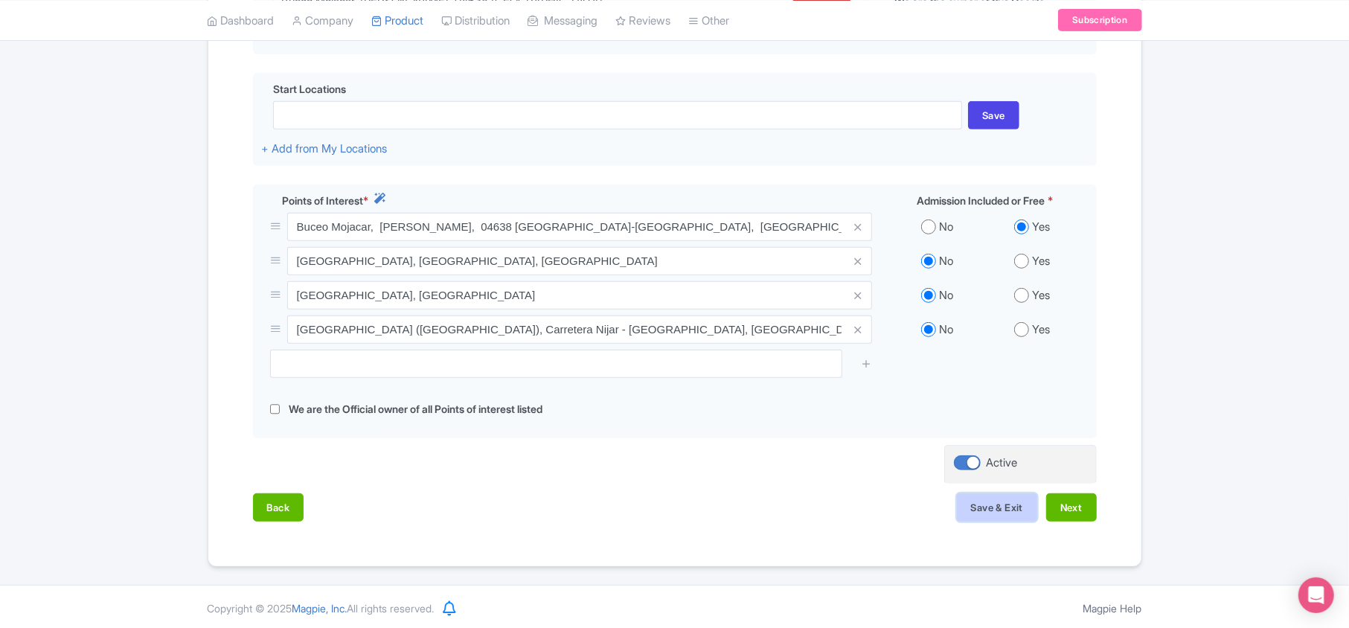
click at [996, 504] on button "Save & Exit" at bounding box center [997, 507] width 80 height 28
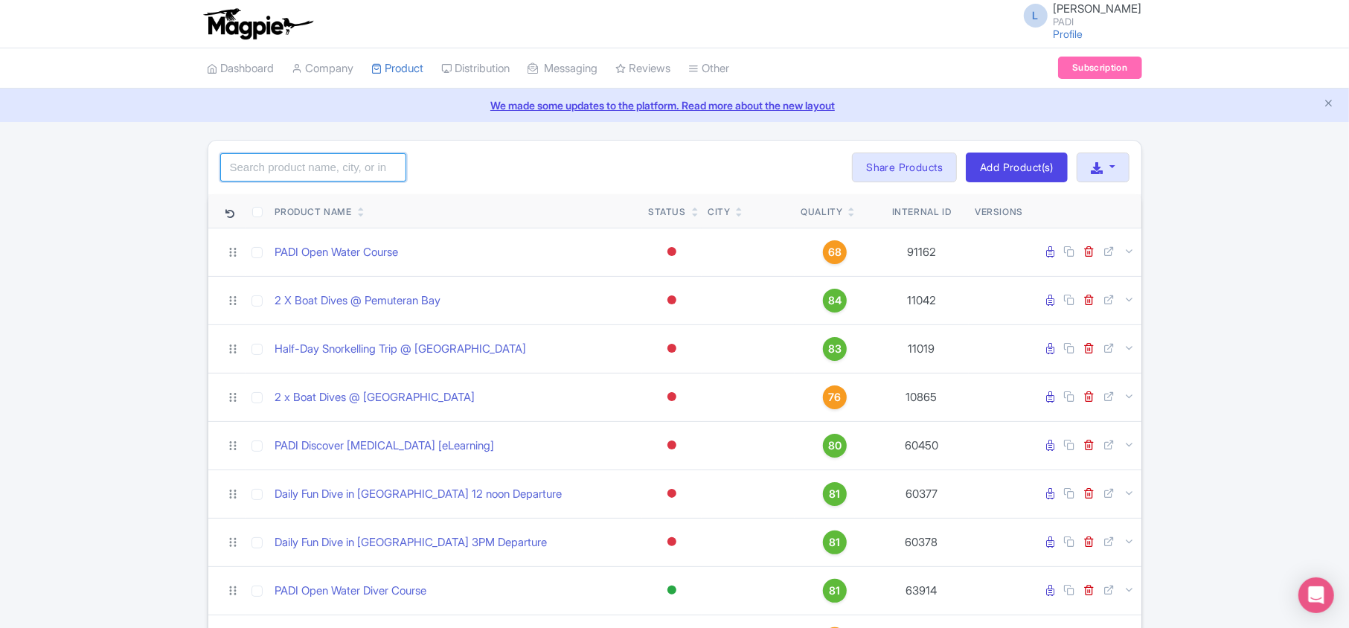
click at [317, 176] on input "search" at bounding box center [313, 167] width 186 height 28
paste input "48133"
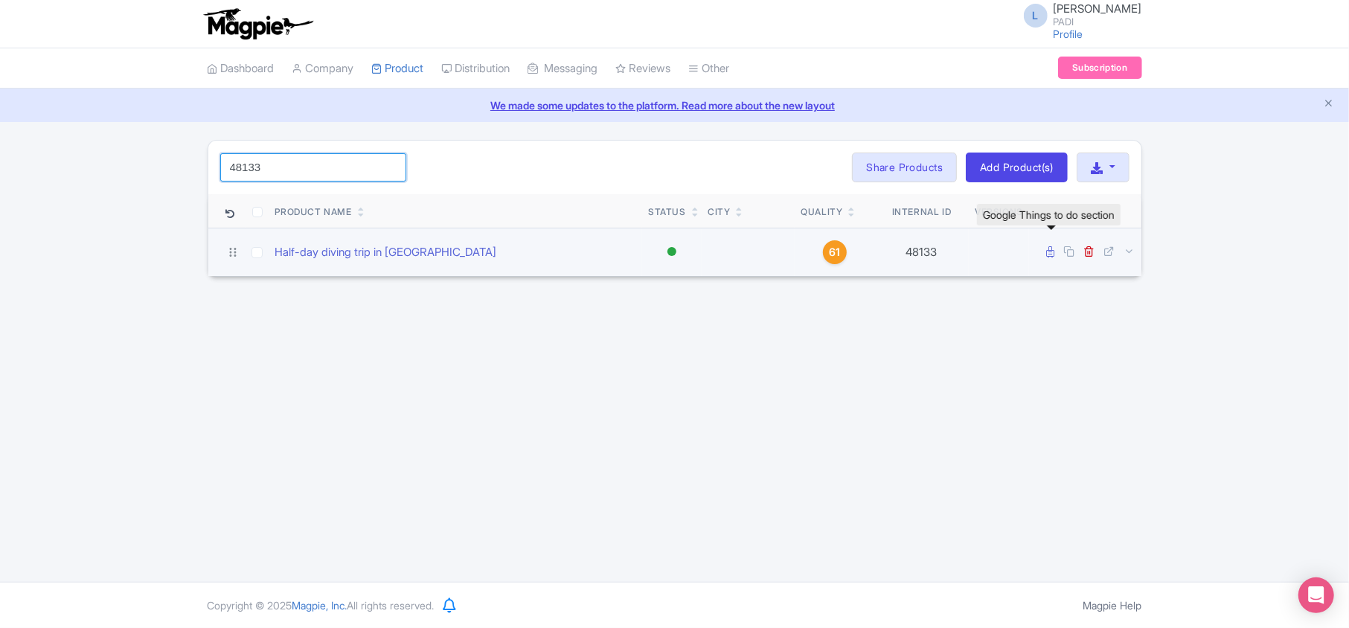
type input "48133"
click at [1048, 257] on icon at bounding box center [1051, 251] width 8 height 11
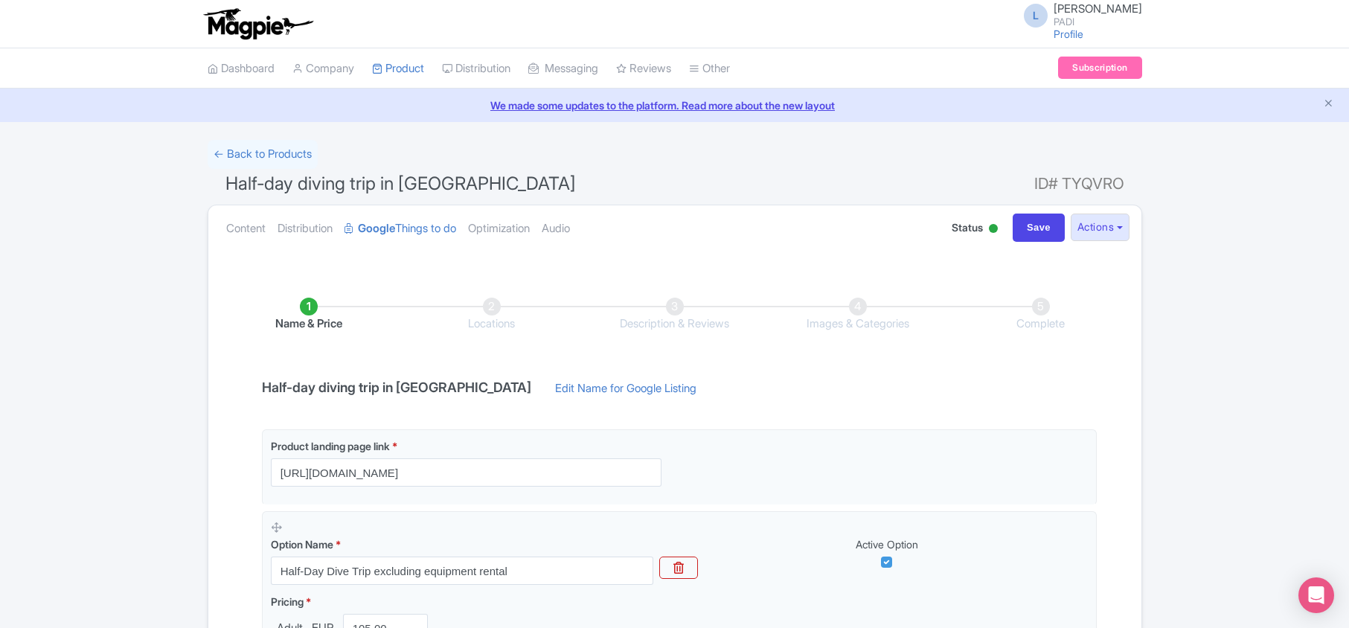
click at [697, 388] on link "Edit Name for Google Listing" at bounding box center [625, 392] width 171 height 24
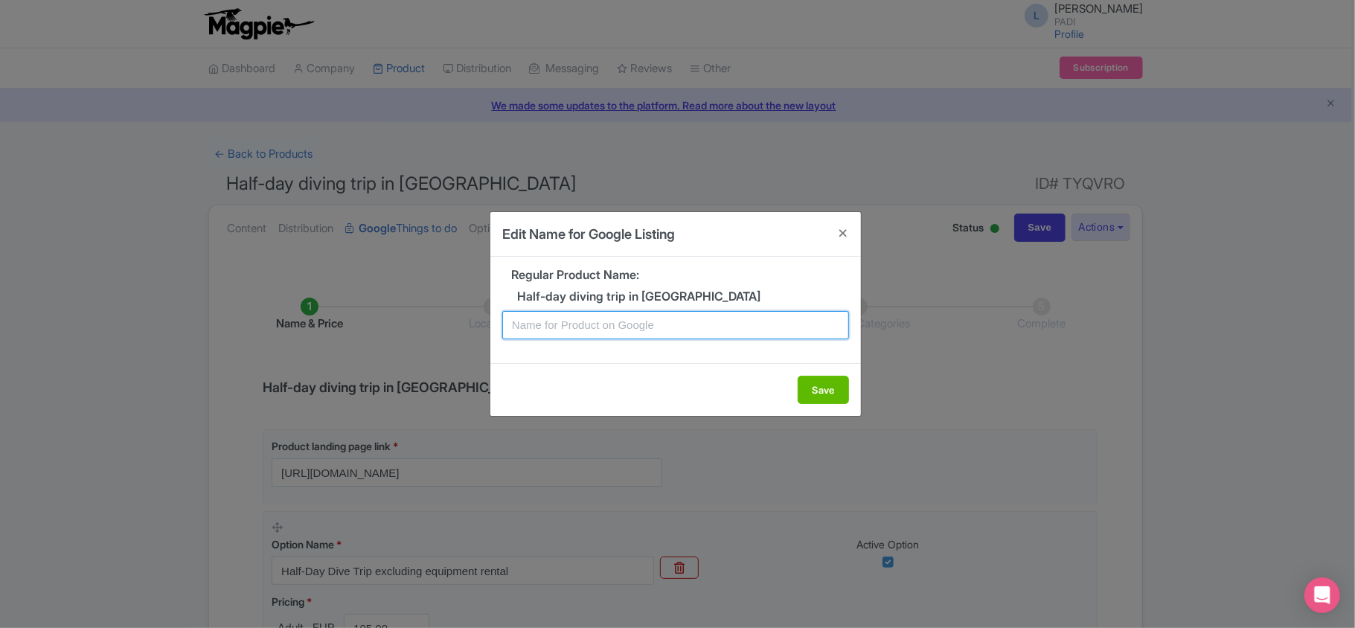
click at [711, 322] on input "text" at bounding box center [675, 325] width 347 height 28
paste input "Cabo de Gata National Park’s Hidden Gems: Half-Day Dive Tour Experience"
type input "Cabo de Gata National Park’s Hidden Gems: Half-Day Dive Tour Experience"
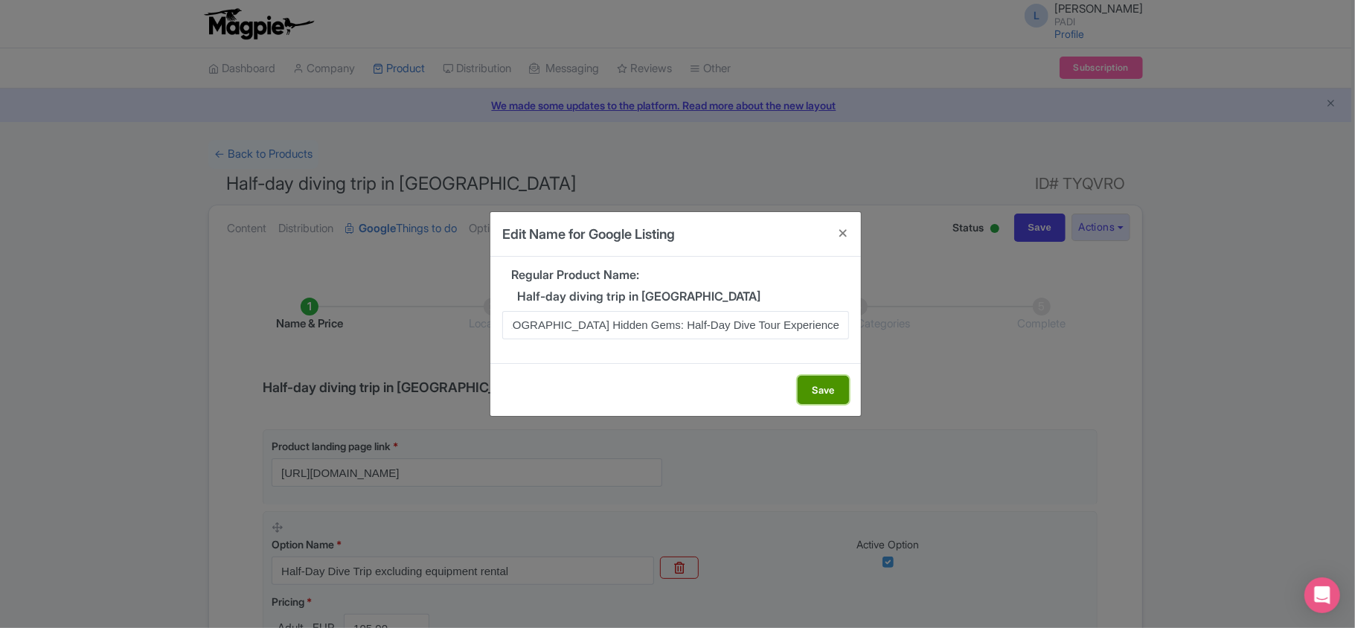
click at [820, 394] on button "Save" at bounding box center [823, 390] width 51 height 28
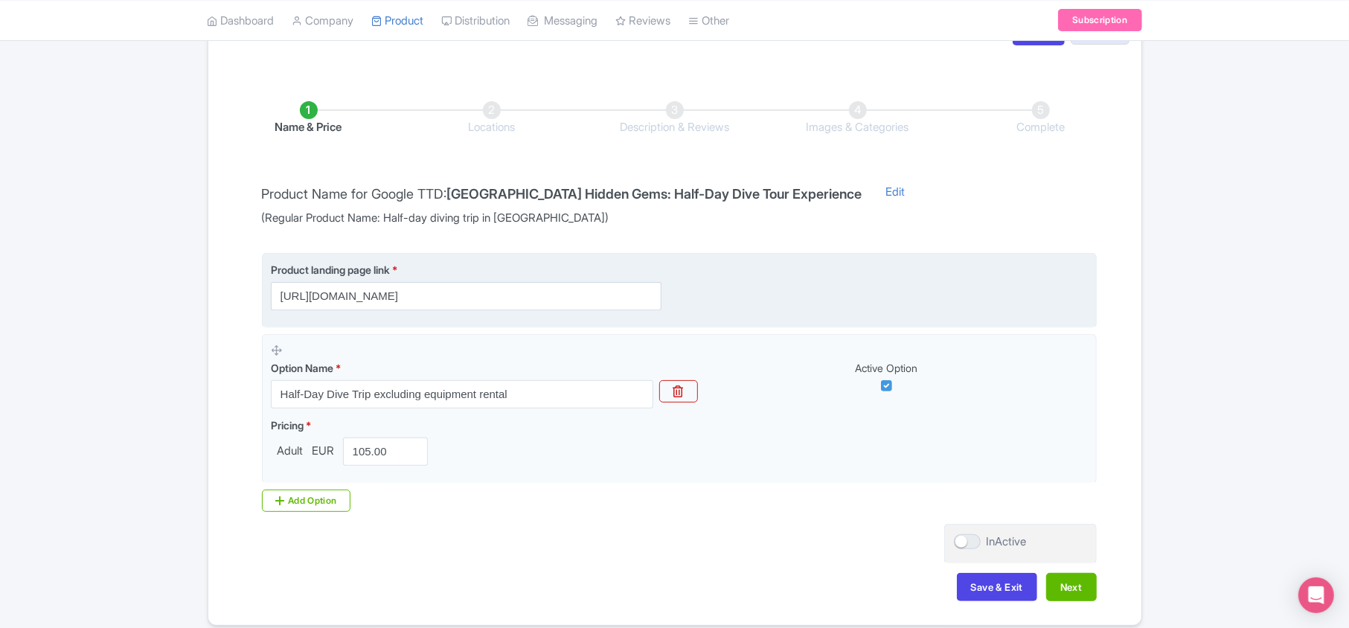
scroll to position [198, 0]
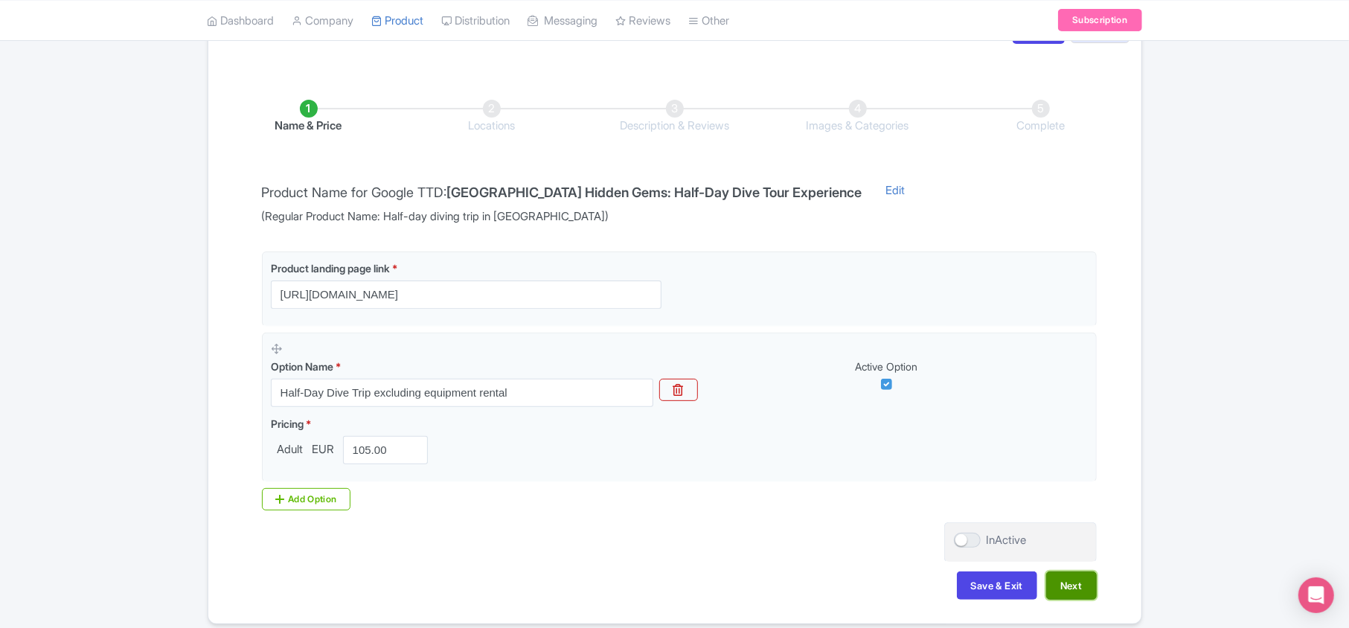
click at [1065, 588] on button "Next" at bounding box center [1071, 585] width 51 height 28
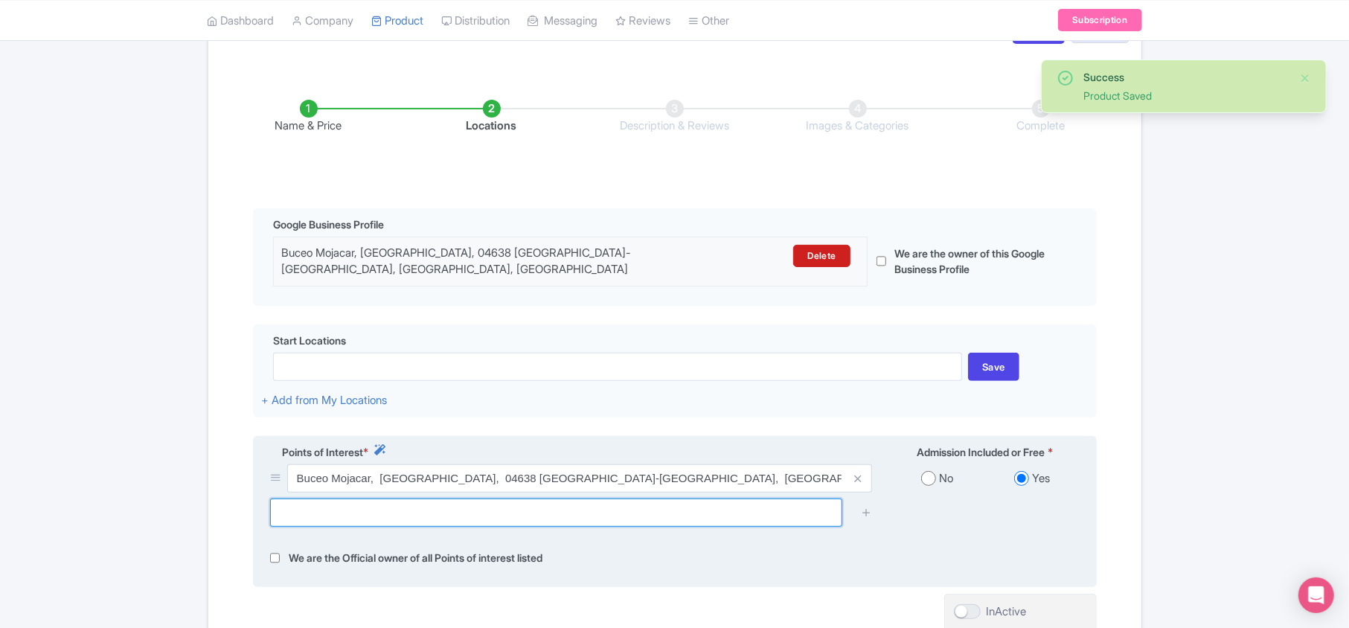
click at [387, 501] on input "text" at bounding box center [556, 513] width 572 height 28
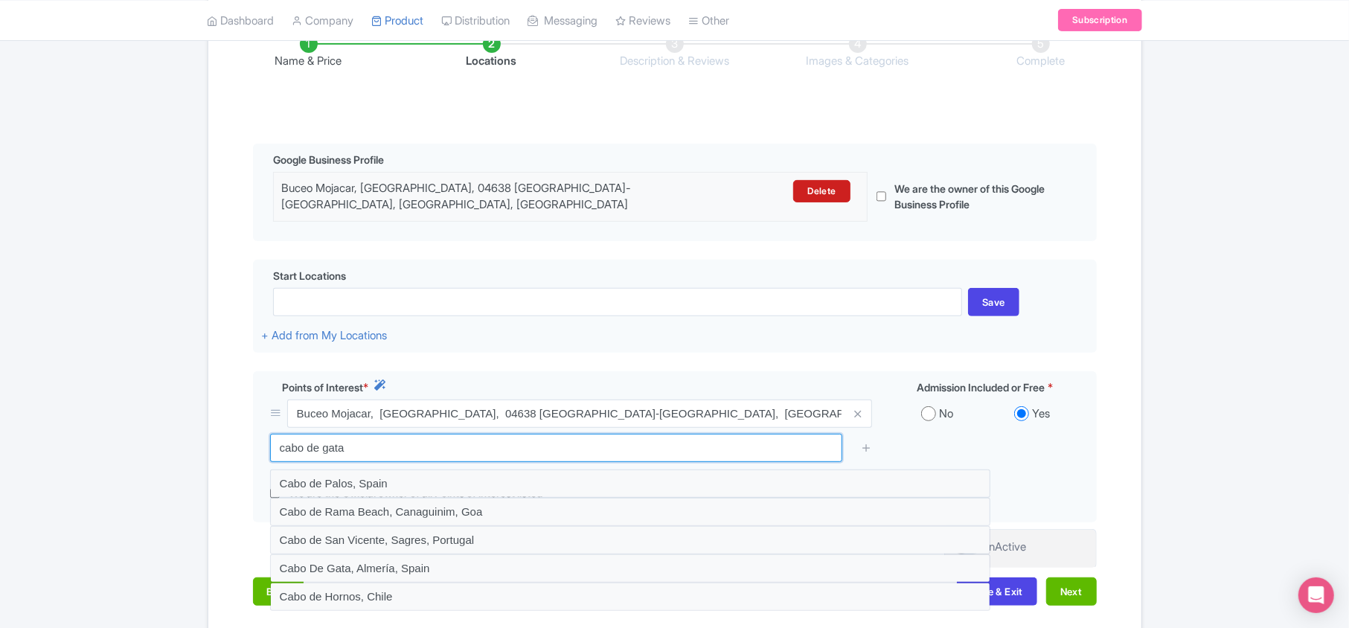
scroll to position [298, 0]
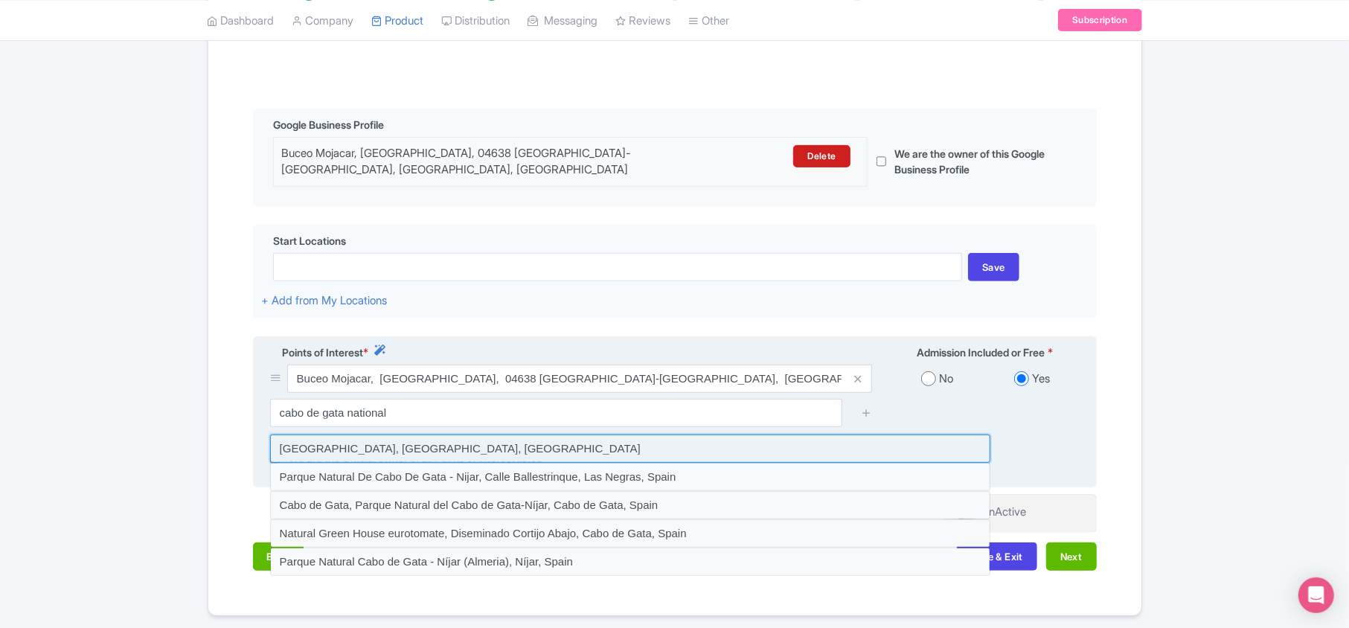
click at [366, 447] on input at bounding box center [630, 449] width 720 height 28
type input "Cabo de Gata Natural Park, Níjar, Spain"
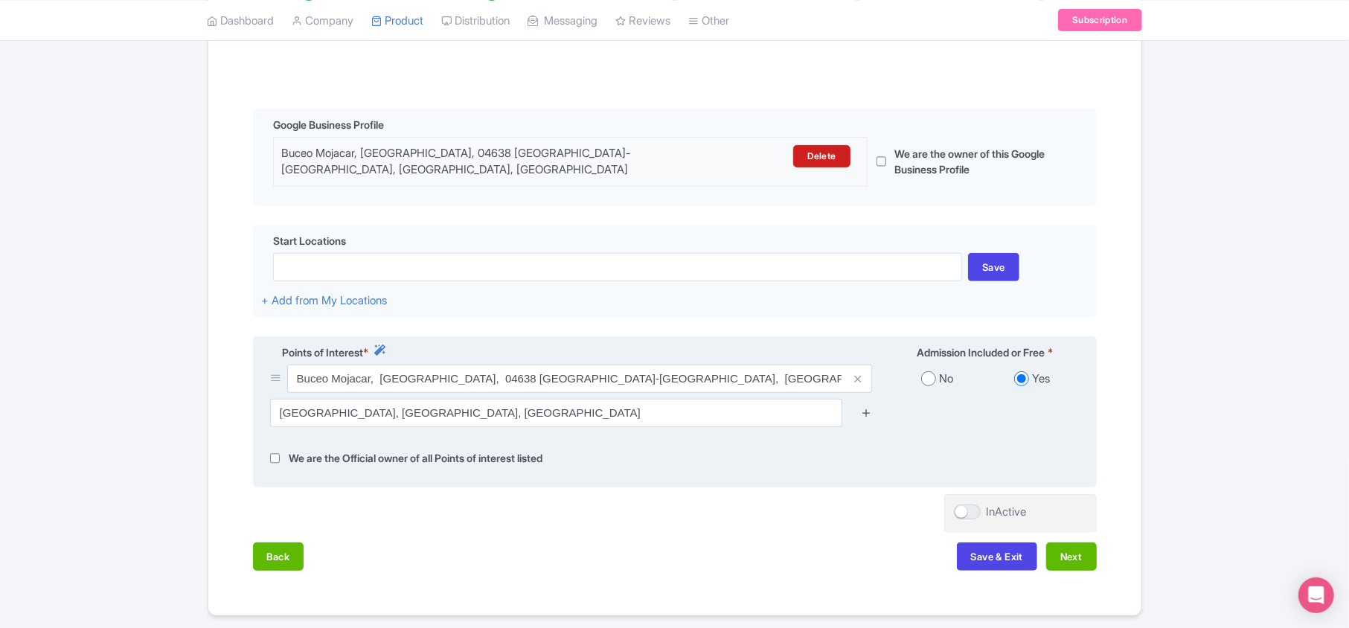
click at [867, 408] on icon at bounding box center [866, 412] width 11 height 11
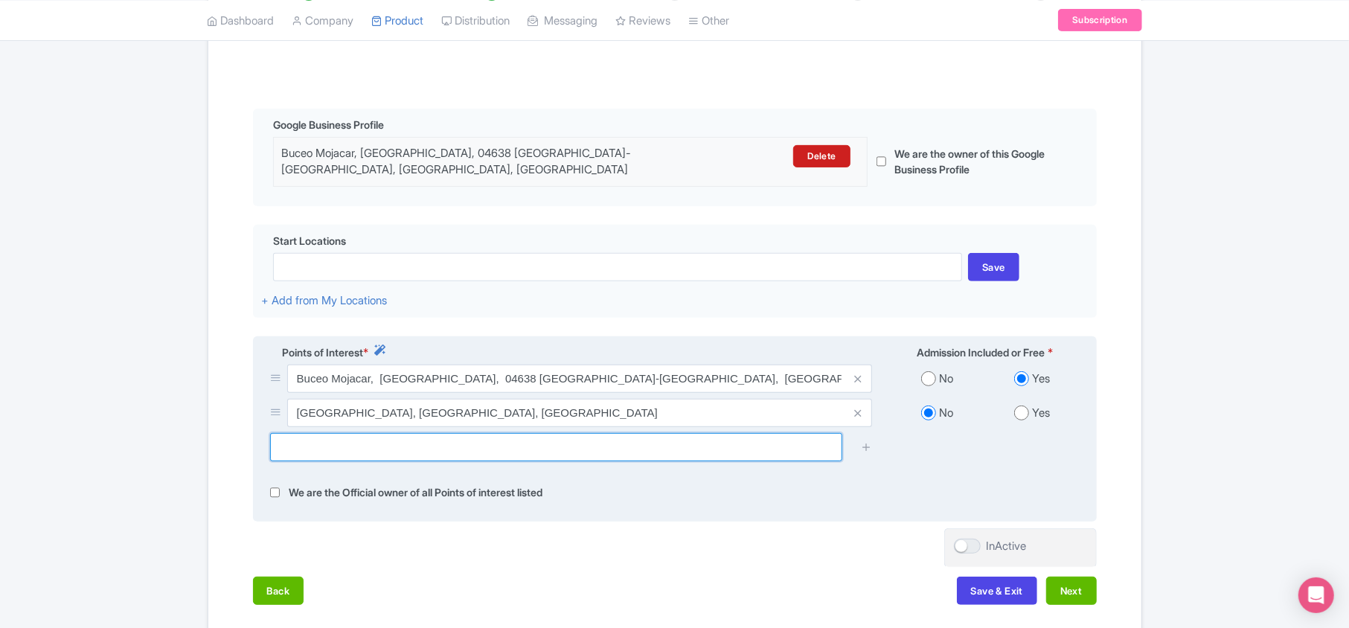
click at [366, 449] on input "text" at bounding box center [556, 447] width 572 height 28
paste input "Morrón de los Genoveses"
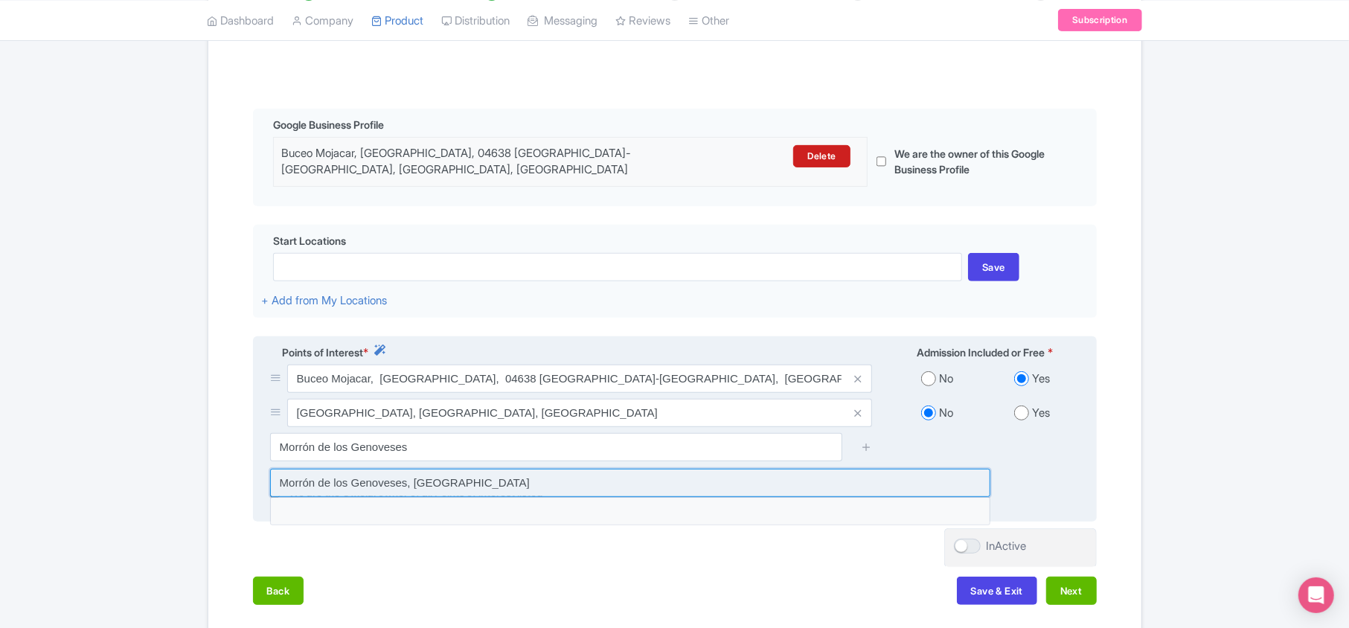
click at [365, 476] on input at bounding box center [630, 483] width 720 height 28
type input "Morrón de los Genoveses, Spain"
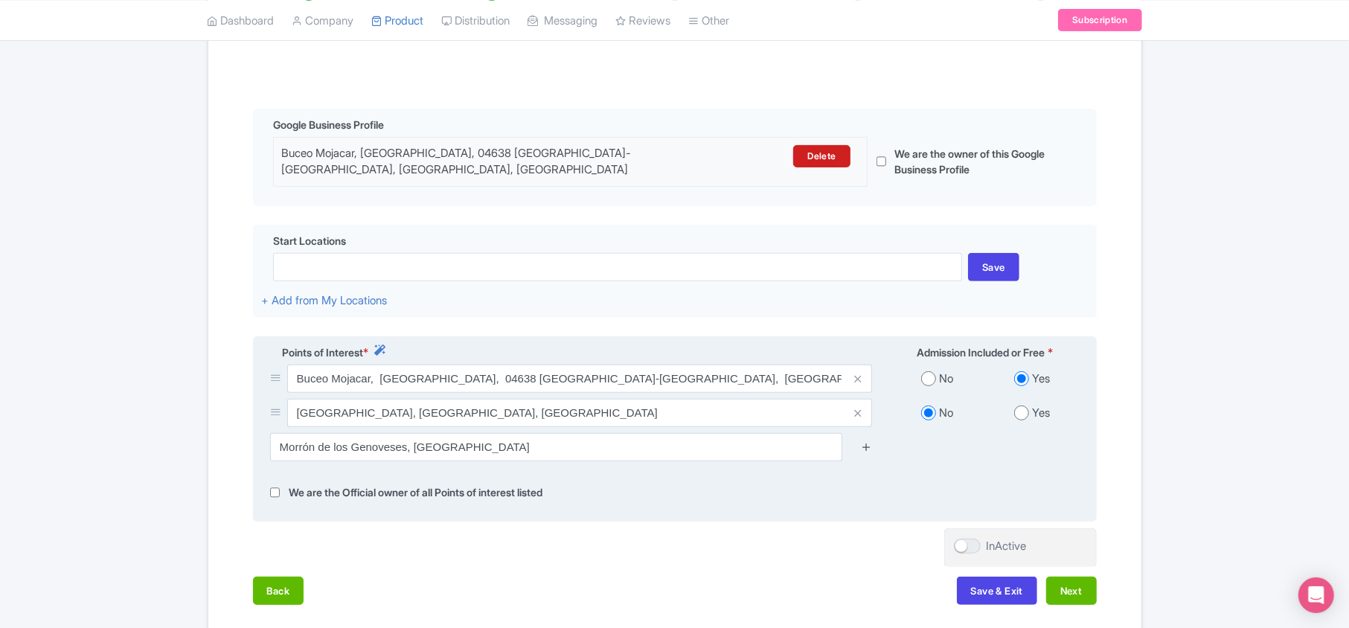
click at [865, 441] on icon at bounding box center [866, 446] width 11 height 11
click at [864, 441] on icon at bounding box center [866, 446] width 11 height 11
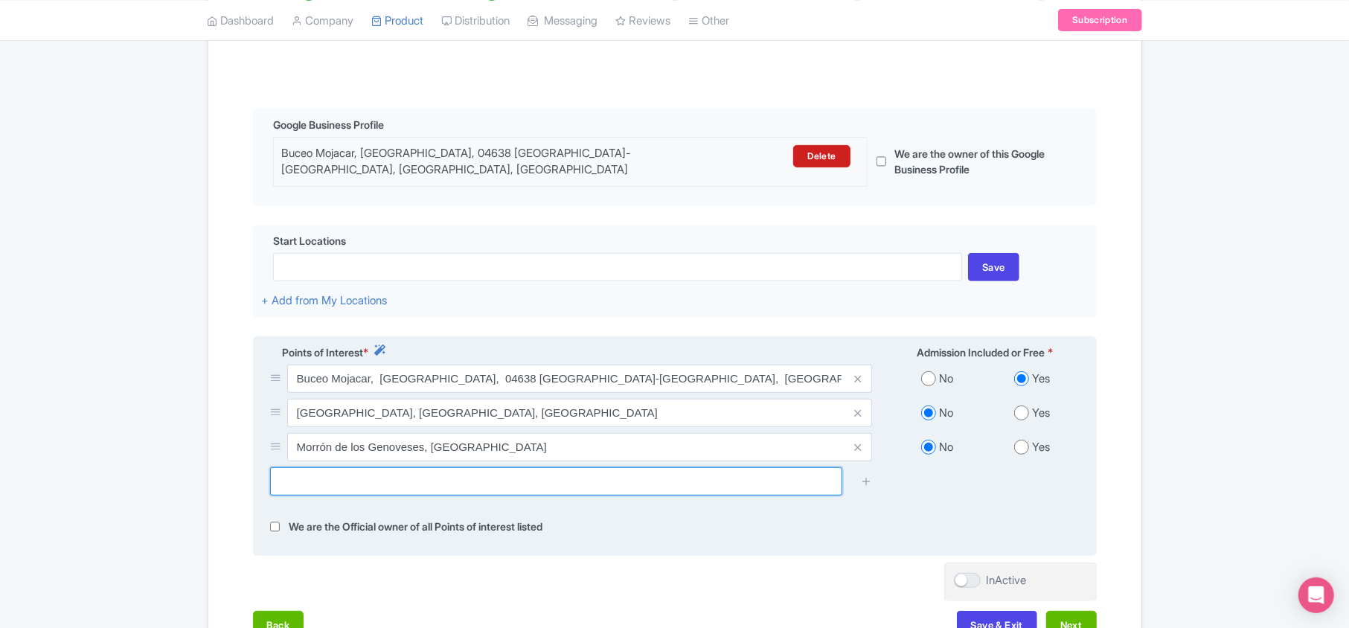
click at [473, 480] on input "text" at bounding box center [556, 481] width 572 height 28
paste input "Arrecife de las Sirenas"
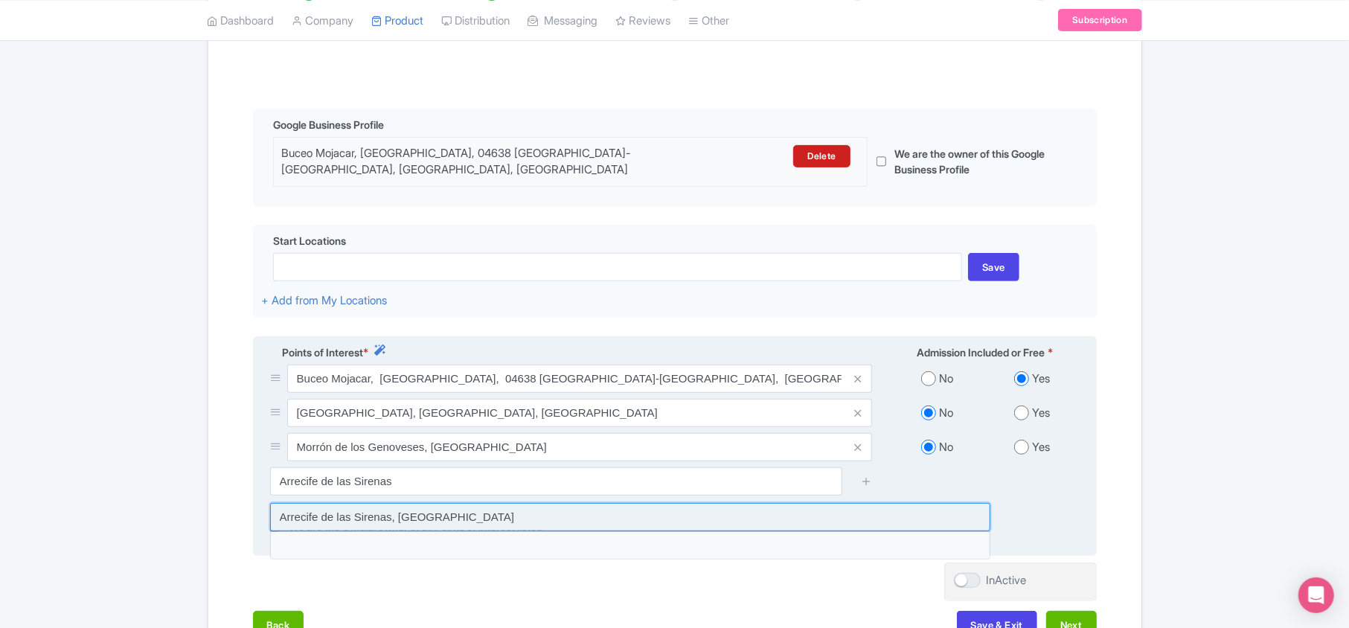
click at [299, 516] on input at bounding box center [630, 517] width 720 height 28
type input "Arrecife de las Sirenas, Spain"
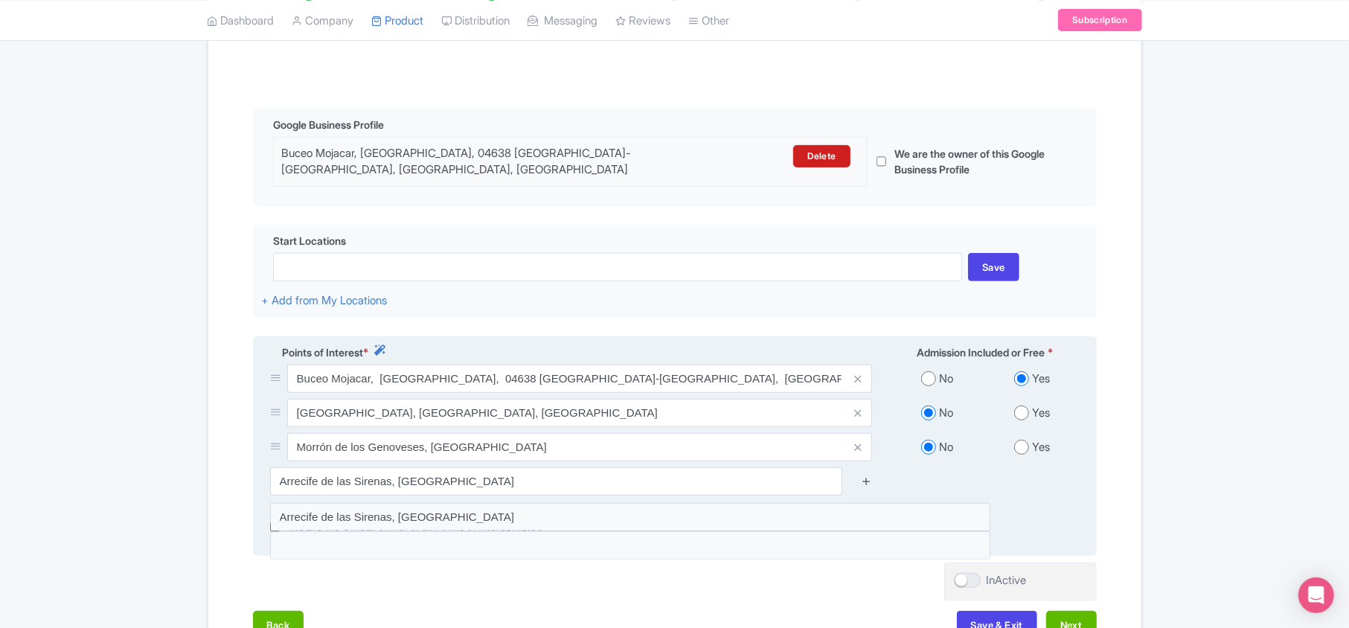
click at [867, 478] on icon at bounding box center [866, 480] width 11 height 11
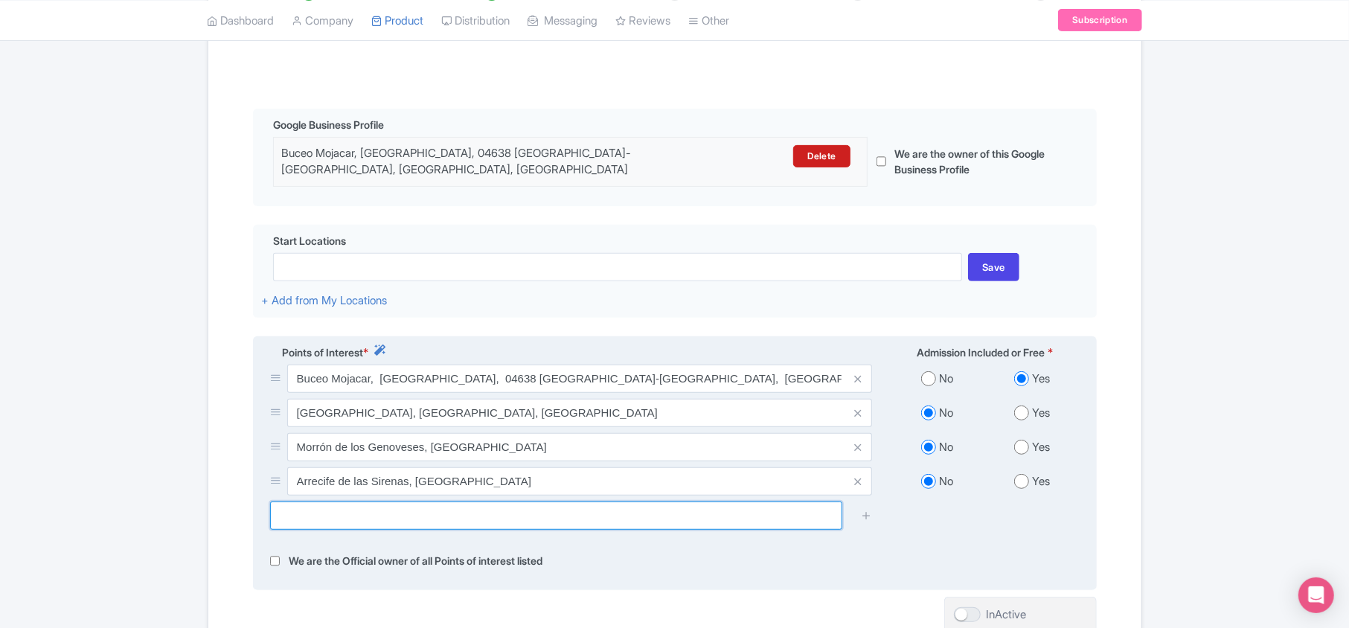
click at [393, 504] on input "text" at bounding box center [556, 515] width 572 height 28
paste input "Punta de Loma Pelada"
type input "Punta de Loma Pelada"
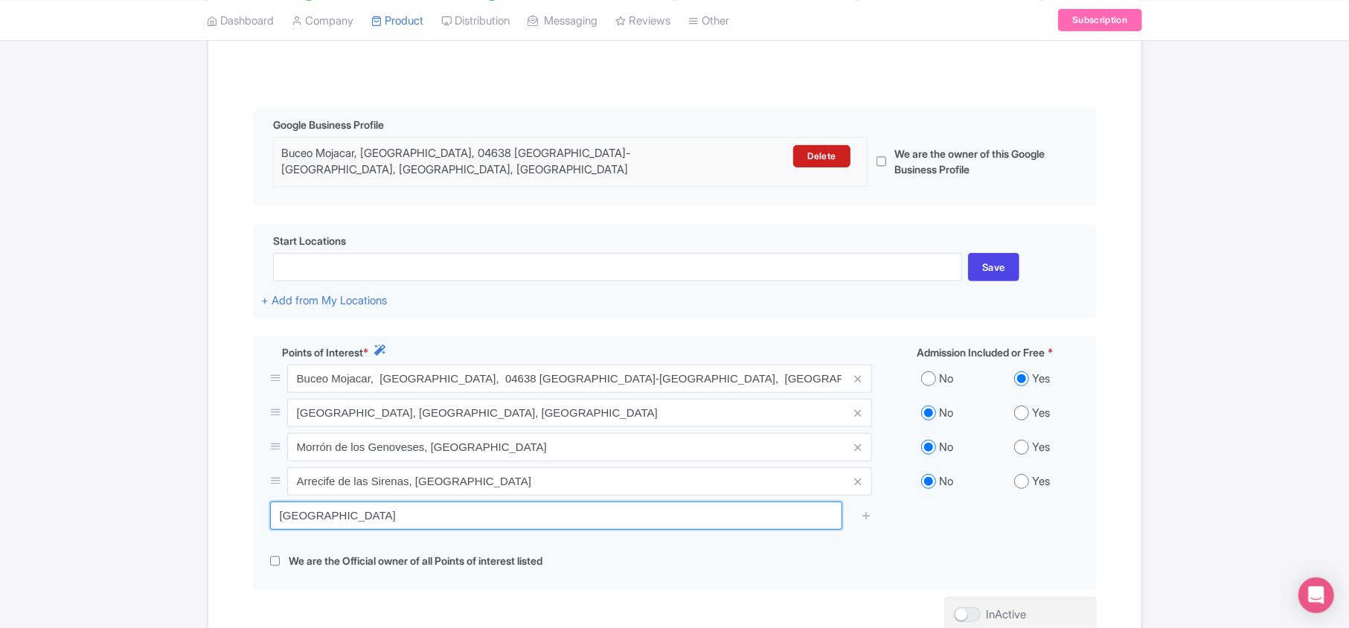
drag, startPoint x: 418, startPoint y: 509, endPoint x: 3, endPoint y: 479, distance: 416.2
click at [3, 479] on div "Success Point of interest added successfully ← Back to Products Half-day diving…" at bounding box center [674, 280] width 1349 height 876
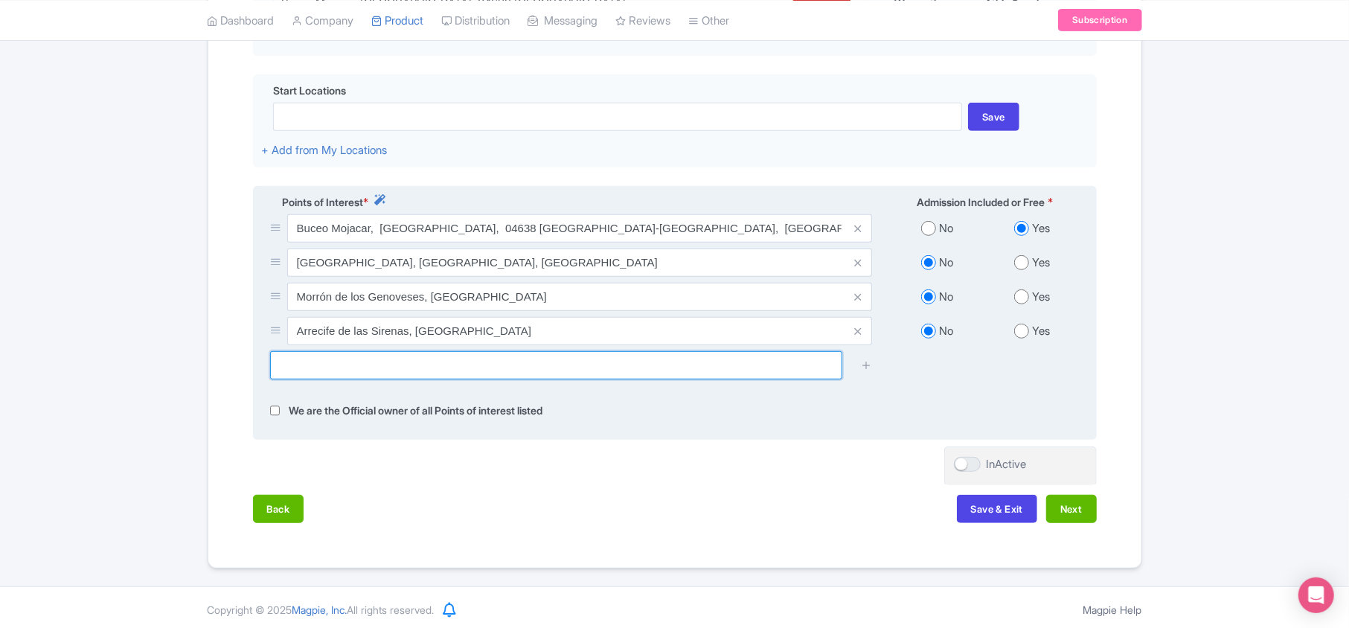
scroll to position [449, 0]
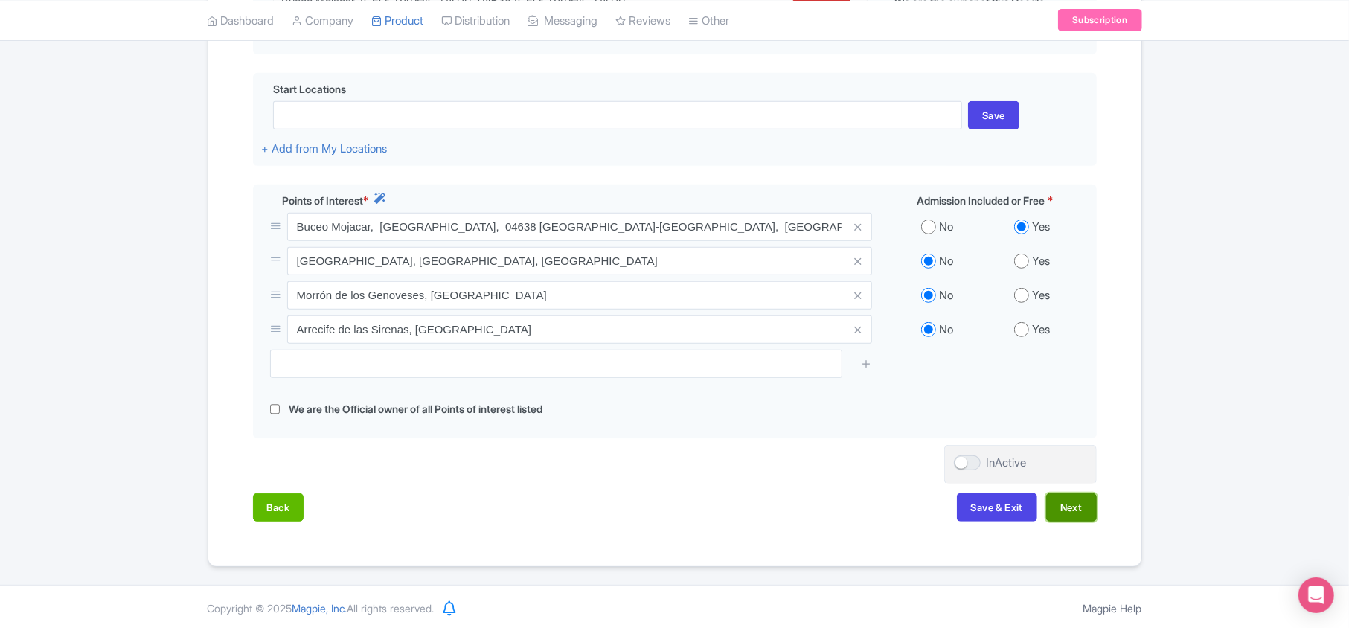
click at [1078, 501] on button "Next" at bounding box center [1071, 507] width 51 height 28
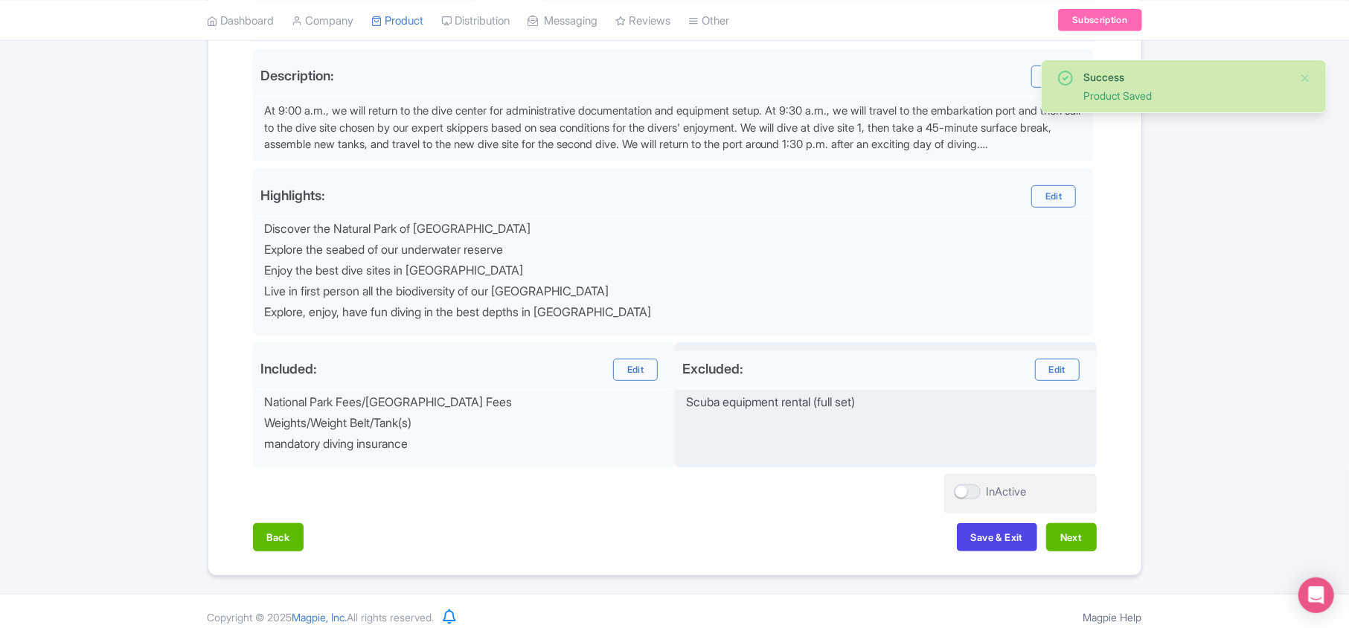
scroll to position [497, 0]
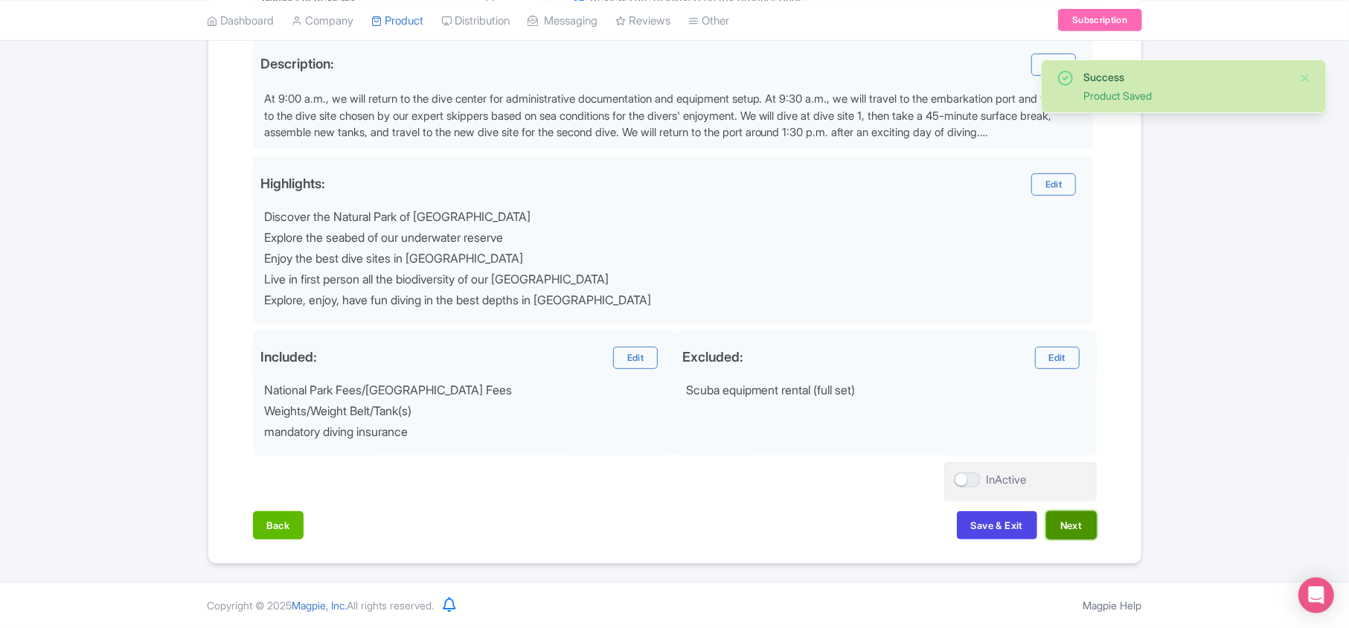
click at [1066, 522] on button "Next" at bounding box center [1071, 525] width 51 height 28
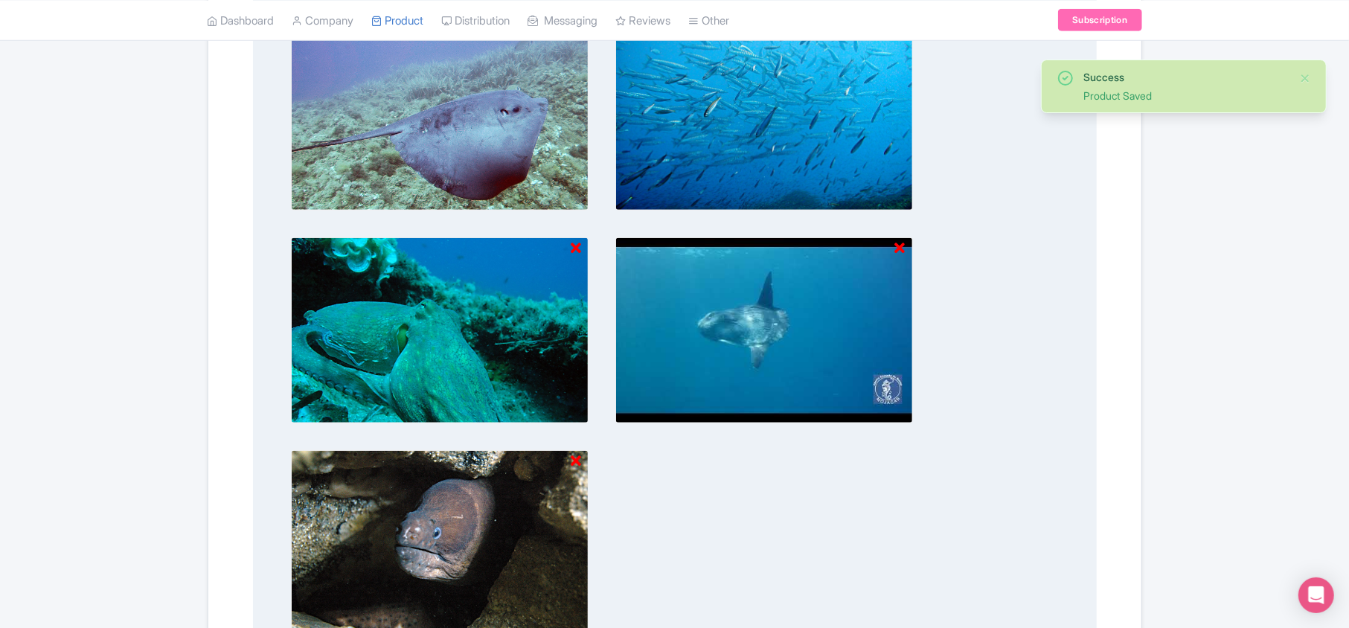
scroll to position [1066, 0]
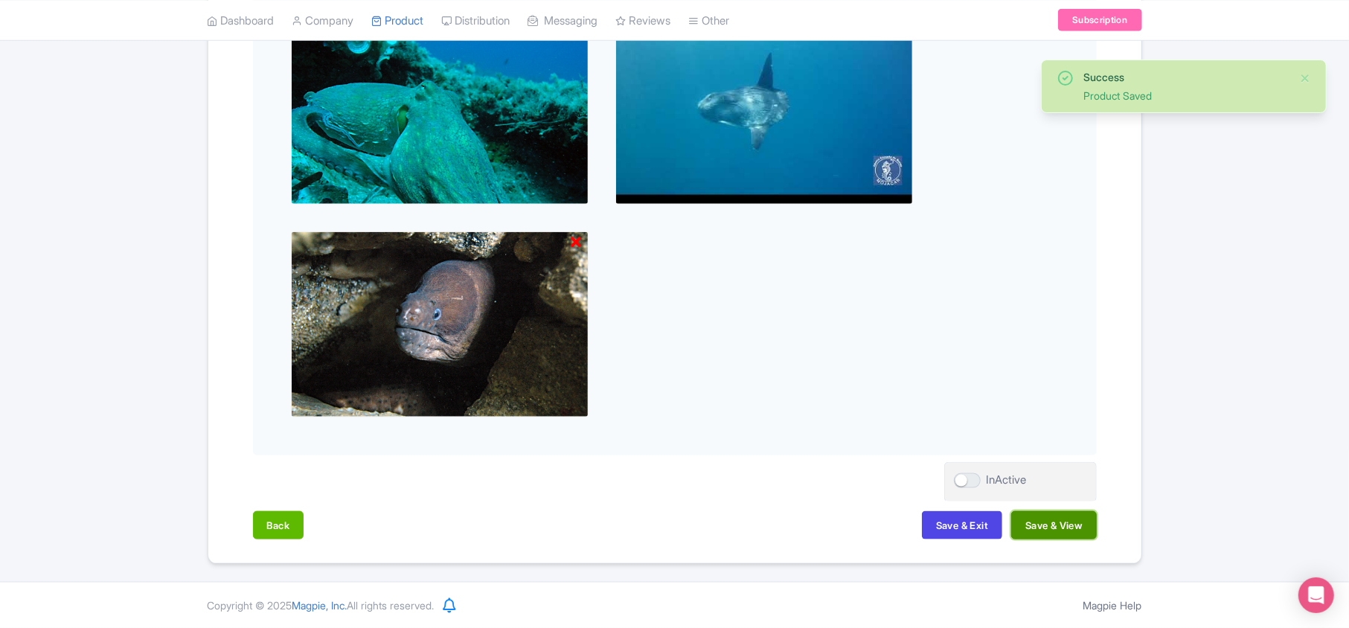
click at [1060, 525] on button "Save & View" at bounding box center [1053, 525] width 85 height 28
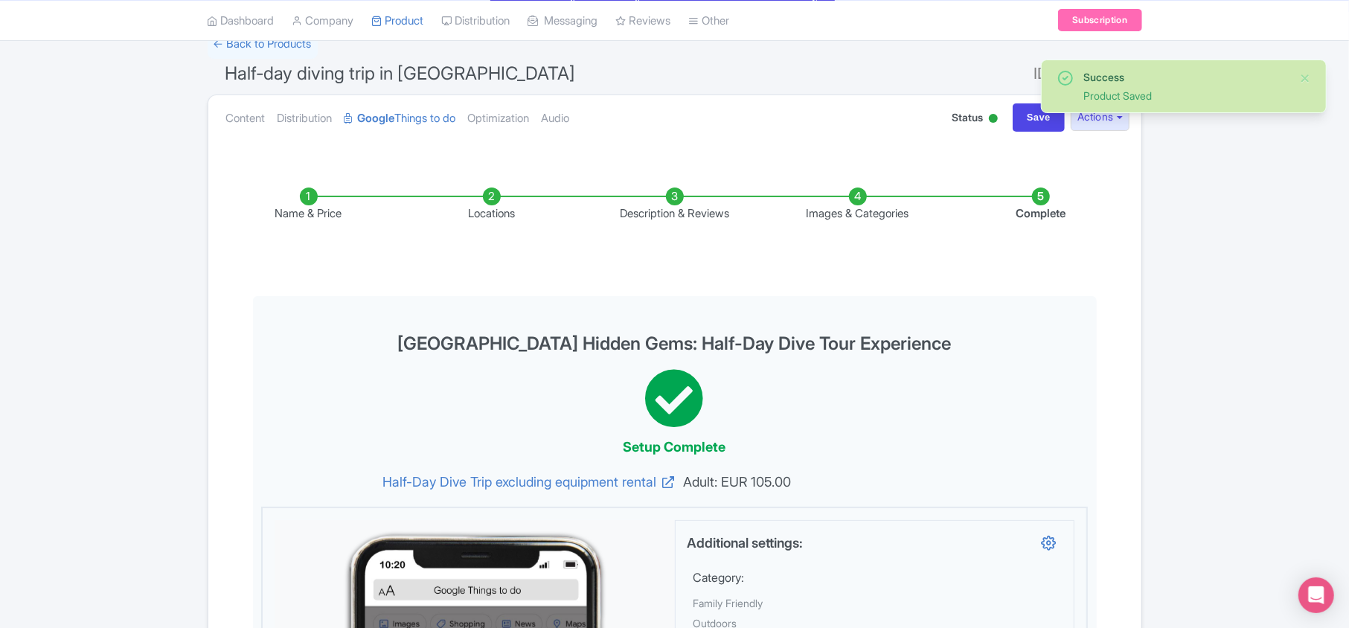
scroll to position [0, 0]
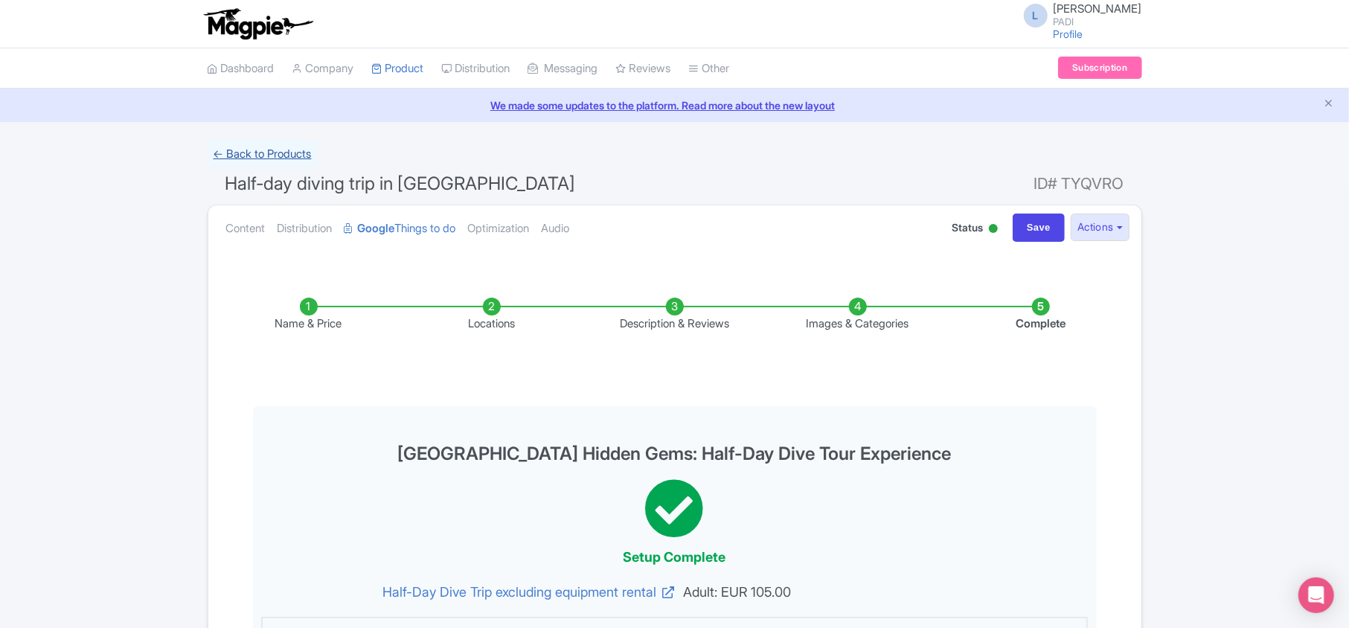
click at [263, 155] on link "← Back to Products" at bounding box center [263, 154] width 110 height 29
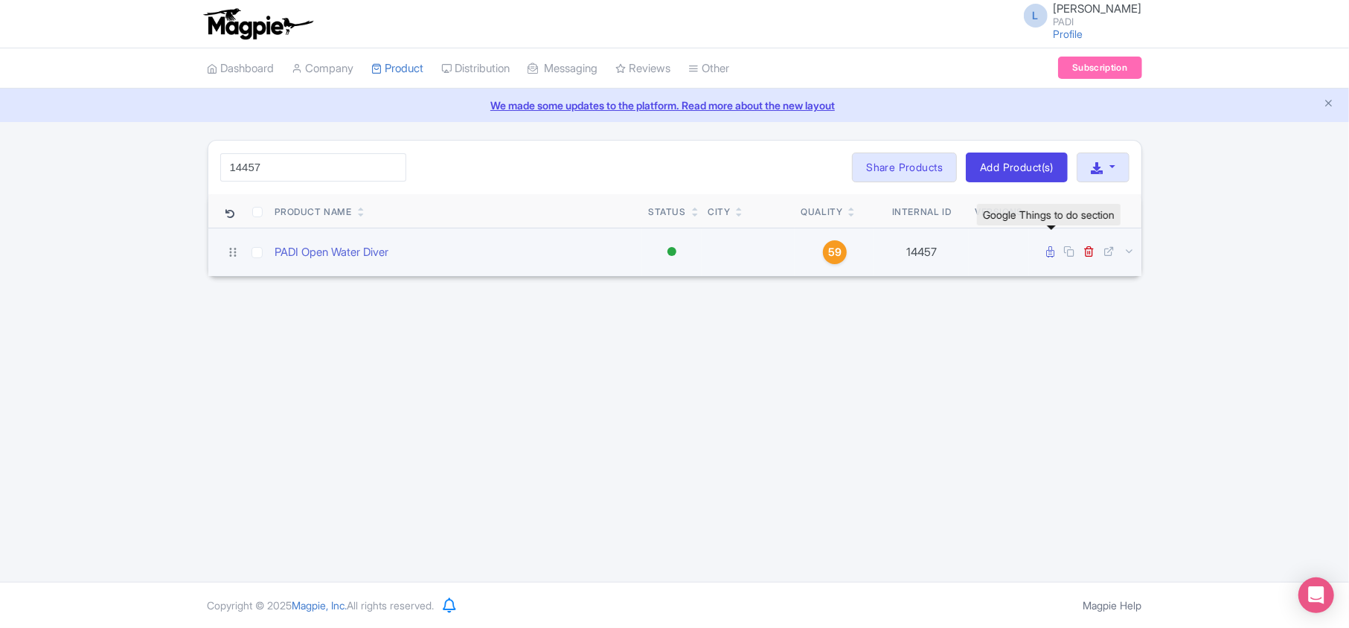
type input "14457"
click at [1048, 251] on icon at bounding box center [1051, 251] width 8 height 11
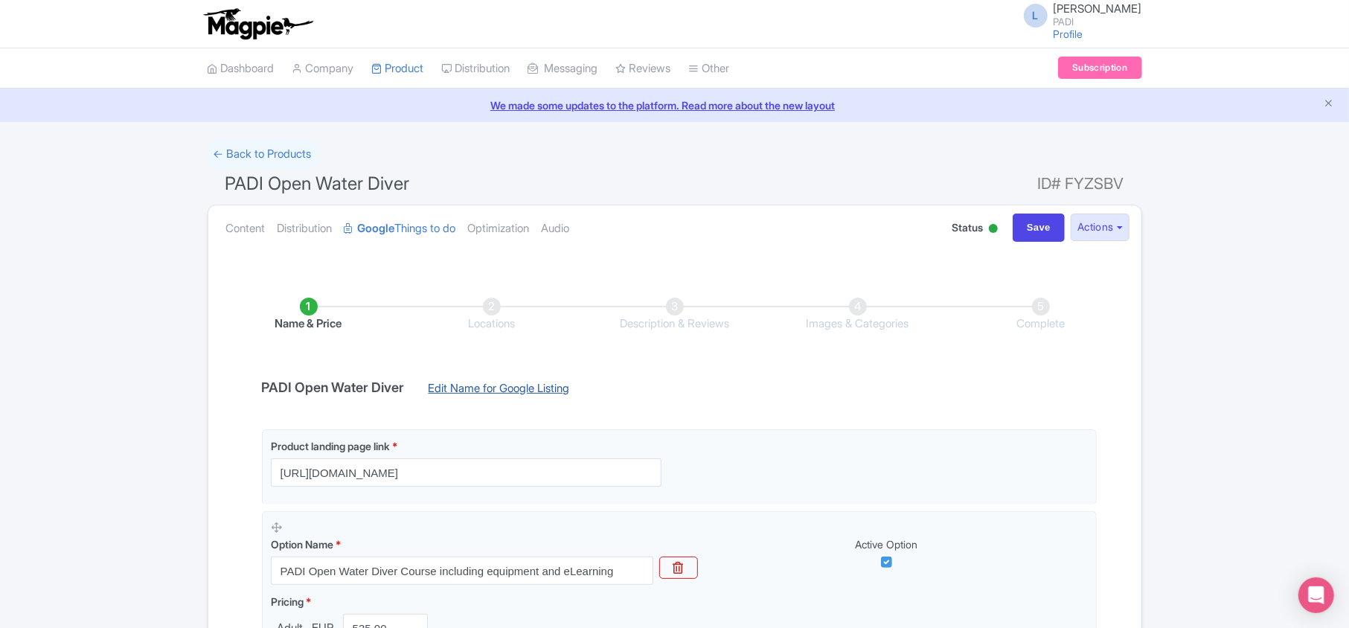
click at [490, 385] on link "Edit Name for Google Listing" at bounding box center [499, 392] width 171 height 24
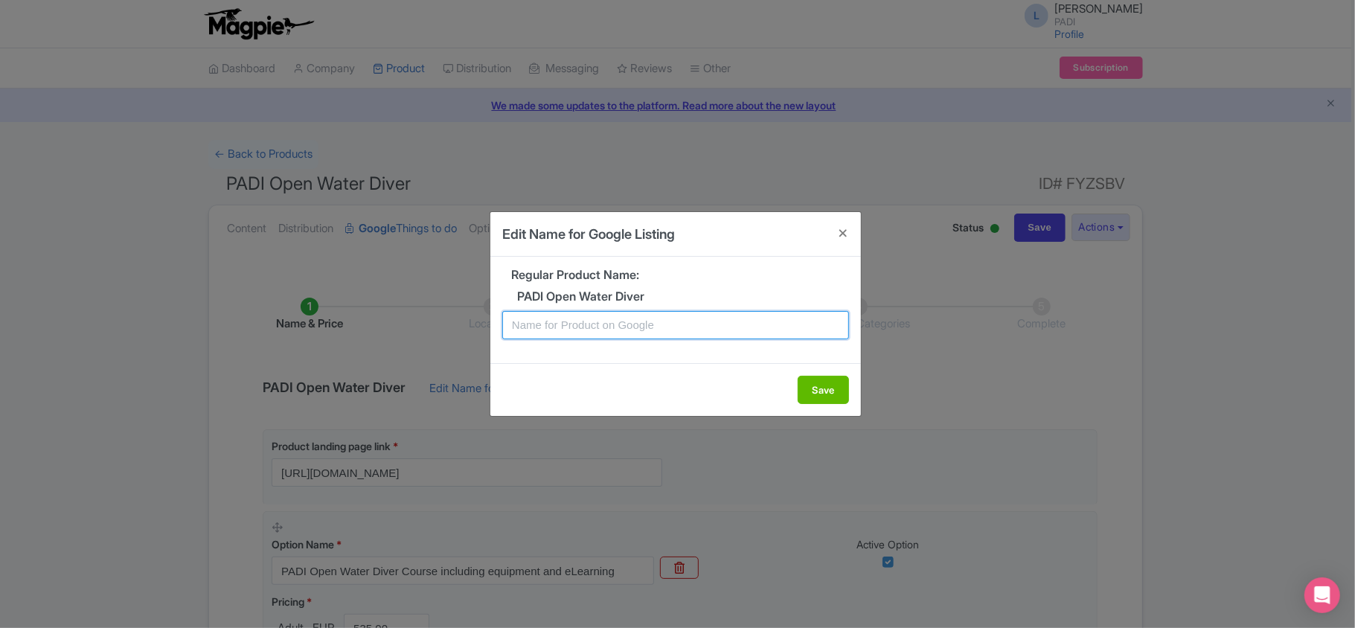
click at [558, 328] on input "text" at bounding box center [675, 325] width 347 height 28
paste input "Mojacar PADI Open Water Course – Start Your Scuba Diving Journey Today"
type input "Mojacar PADI Open Water Course – Start Your Scuba Diving Journey Today"
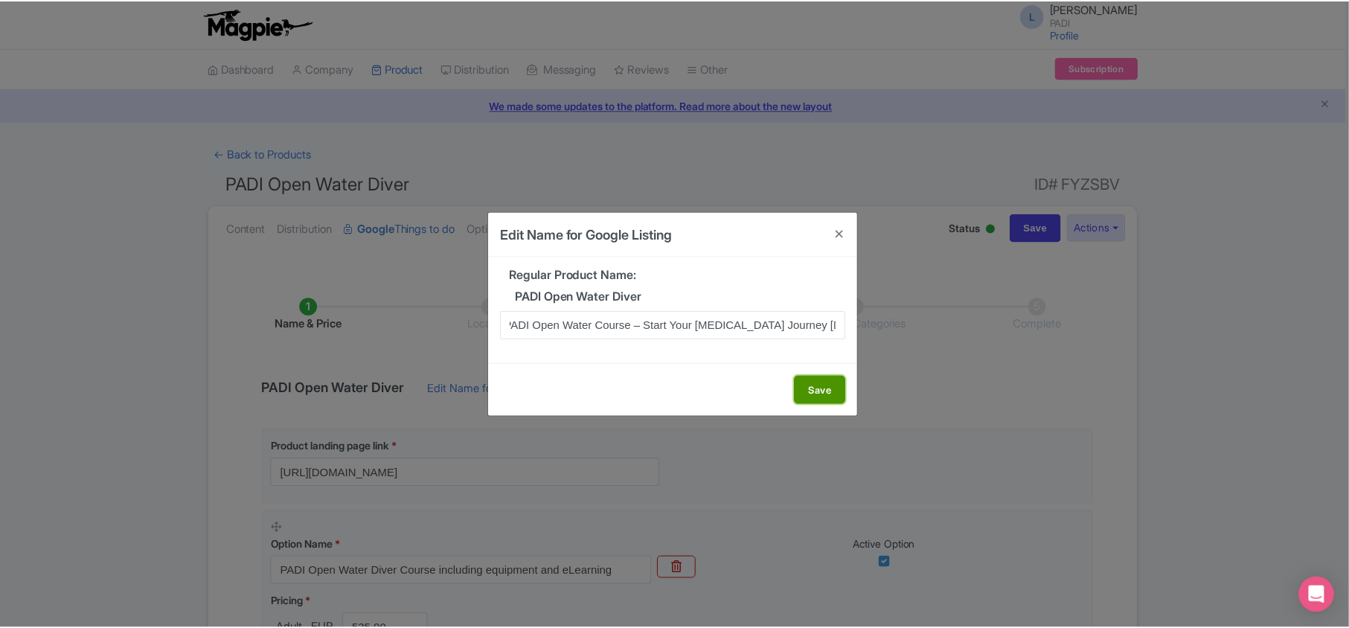
scroll to position [0, 0]
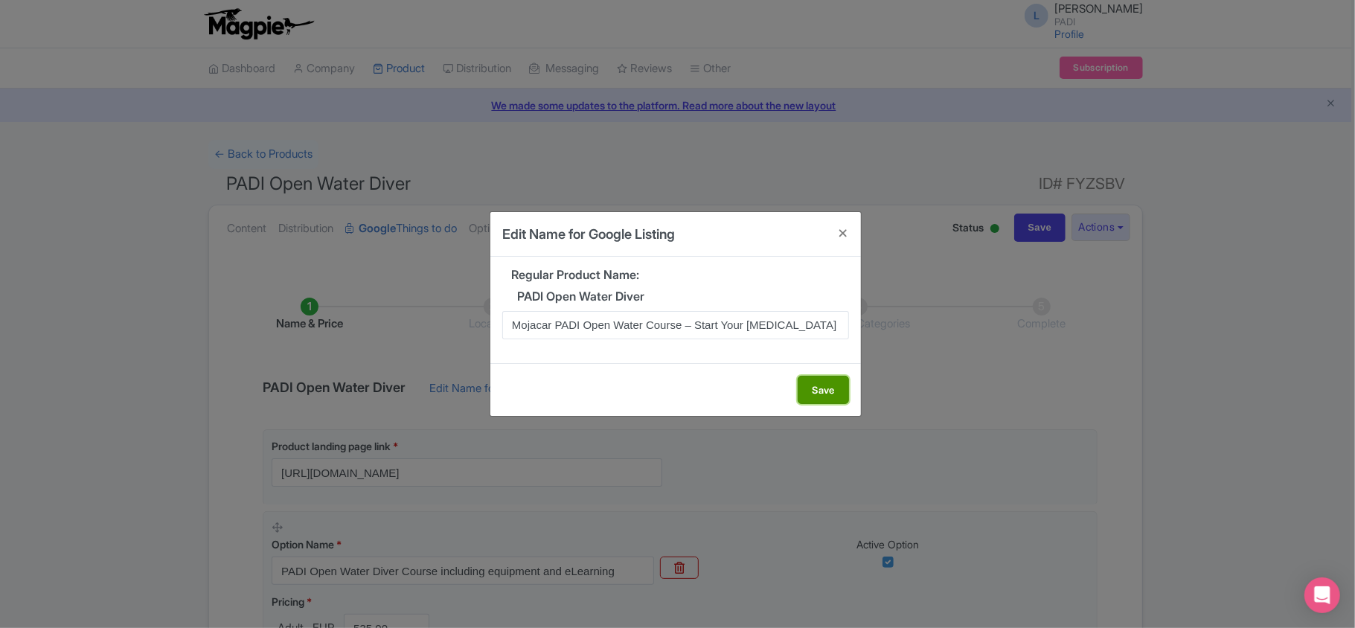
click at [842, 382] on button "Save" at bounding box center [823, 390] width 51 height 28
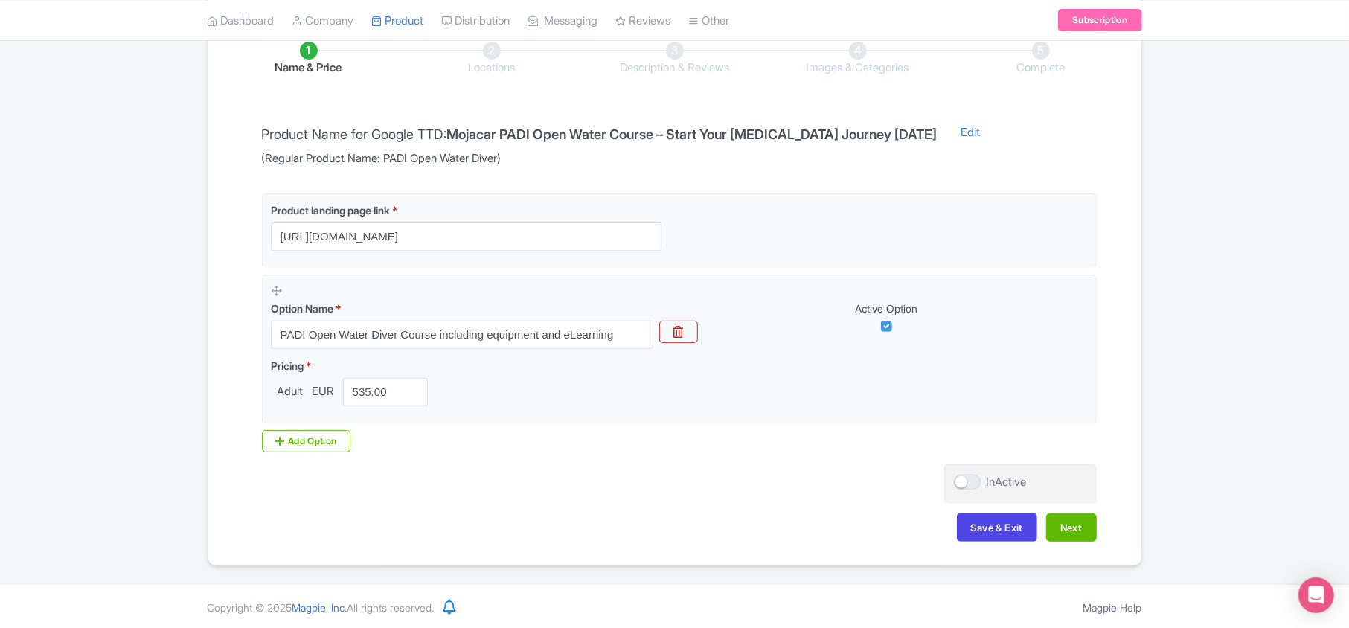
scroll to position [262, 0]
click at [1078, 528] on button "Next" at bounding box center [1071, 525] width 51 height 28
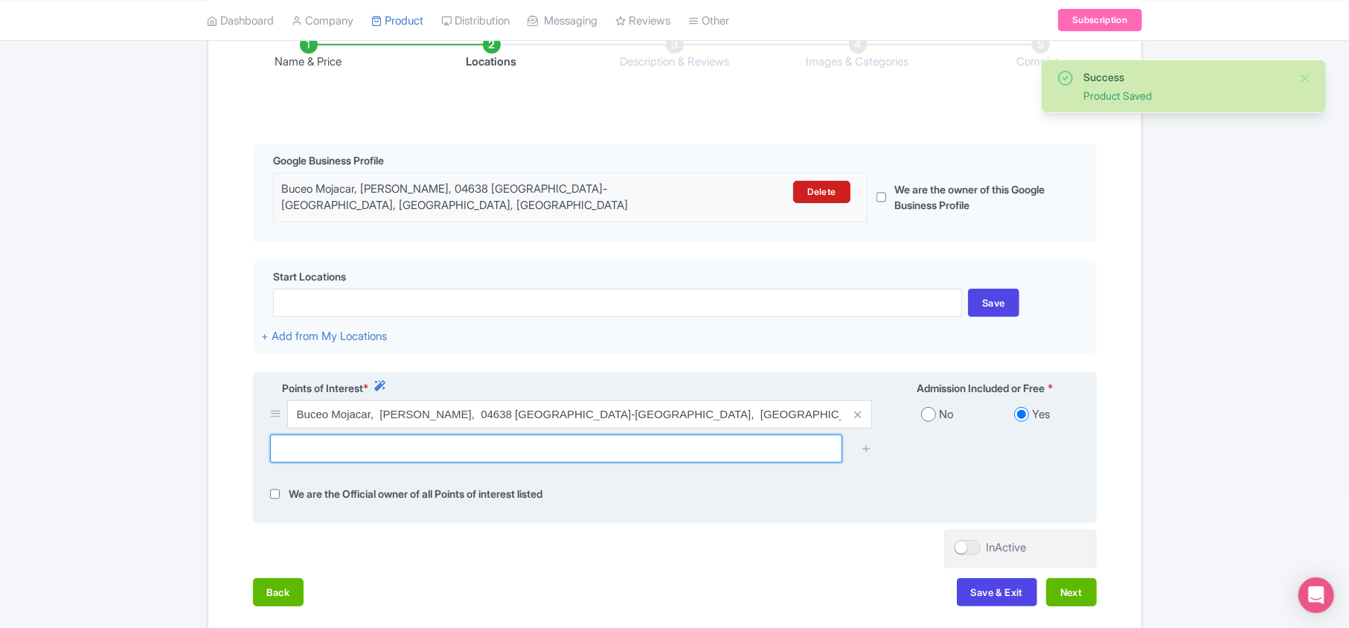
click at [366, 453] on input "text" at bounding box center [556, 449] width 572 height 28
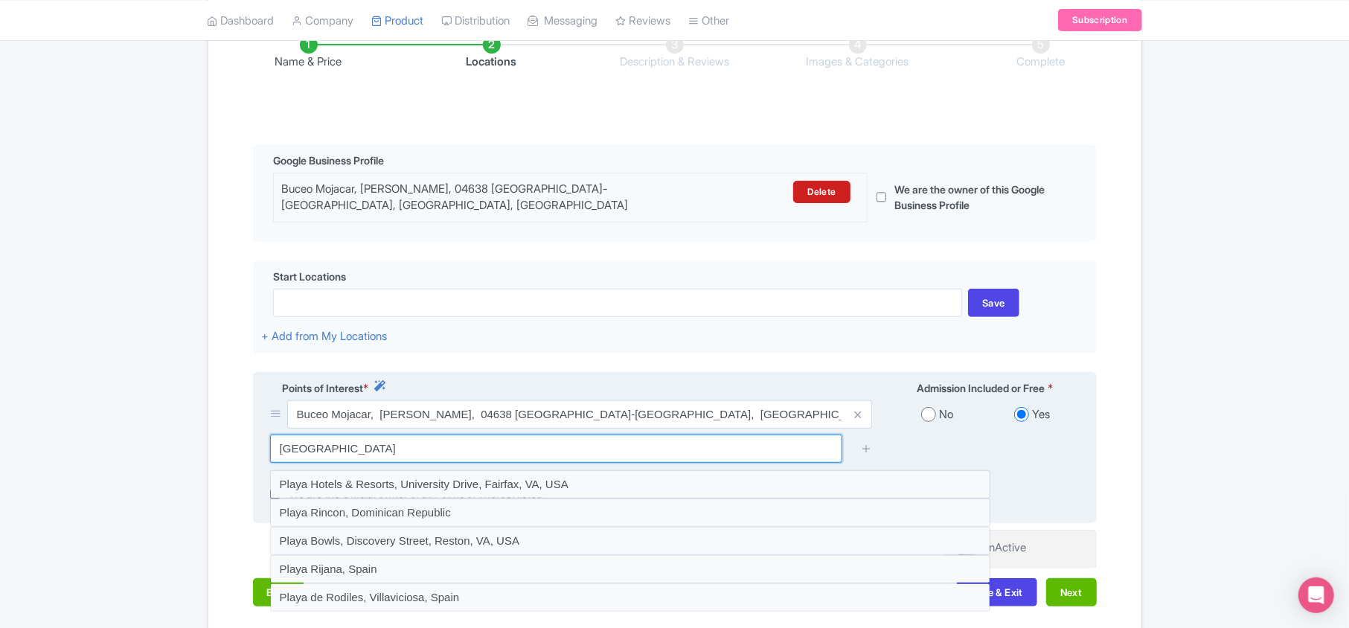
click at [311, 444] on input "Playa rumina" at bounding box center [556, 449] width 572 height 28
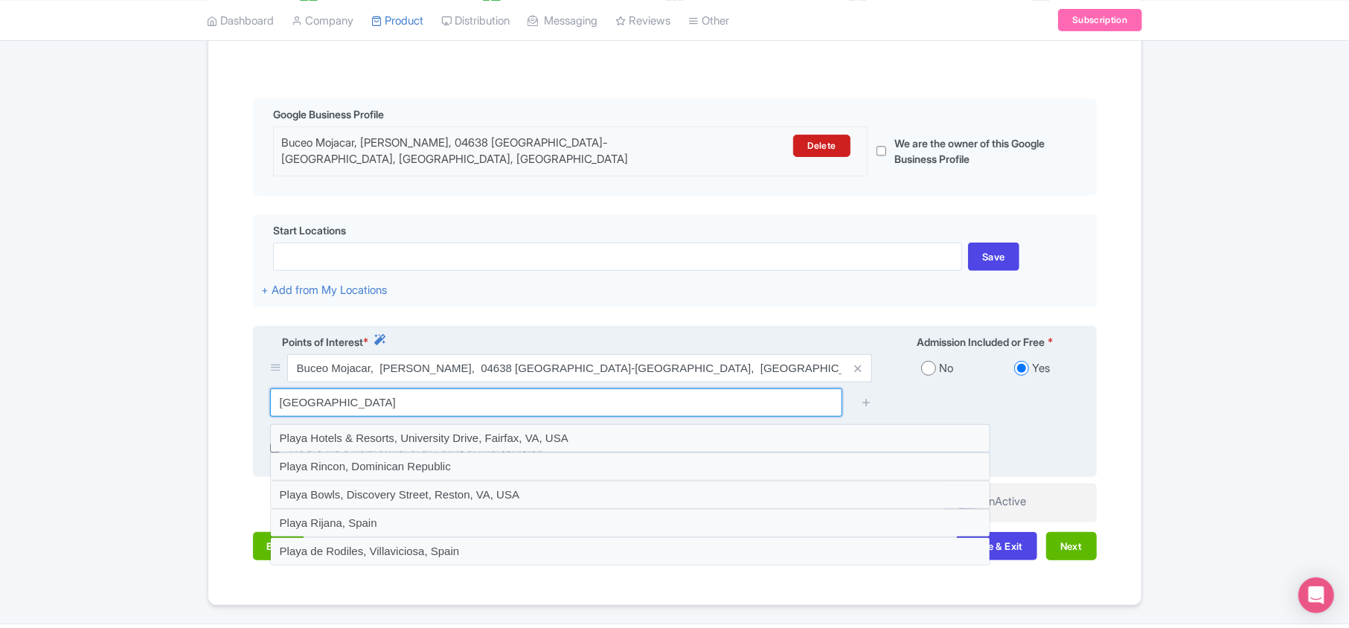
scroll to position [346, 0]
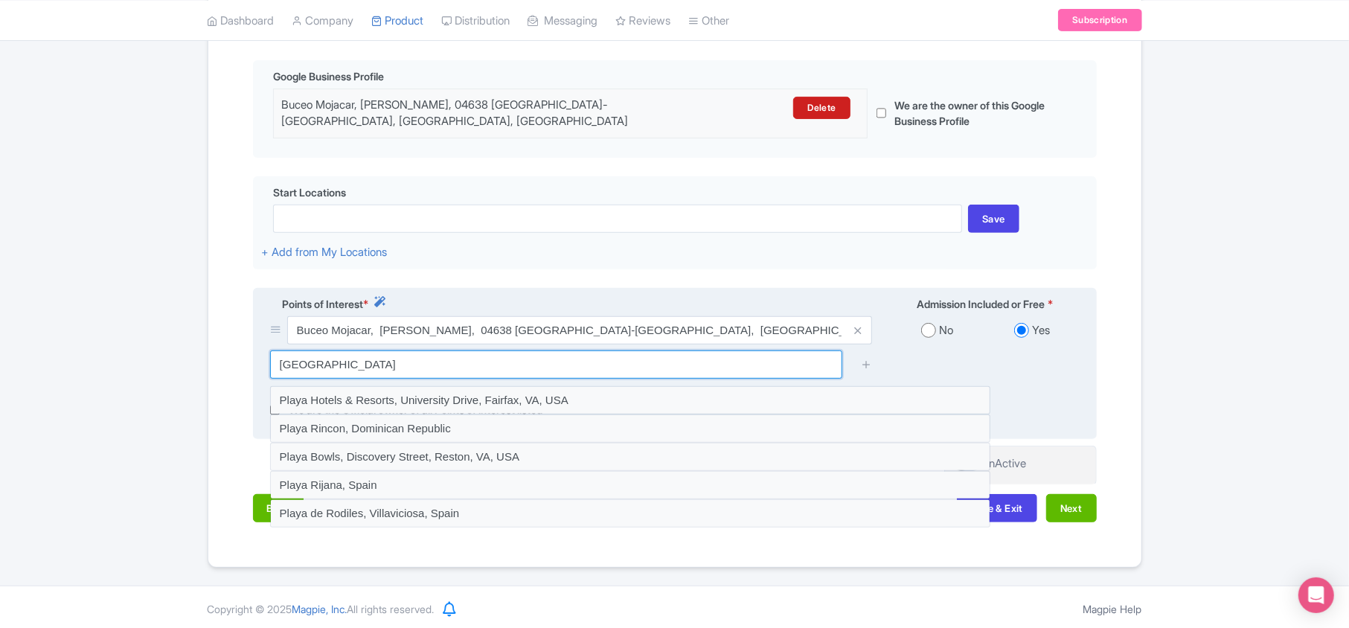
click at [388, 351] on input "Playa de rumina" at bounding box center [556, 364] width 572 height 28
click at [330, 368] on input "Playa de rumina" at bounding box center [556, 364] width 572 height 28
click at [374, 363] on input "Playa de Rumina" at bounding box center [556, 364] width 572 height 28
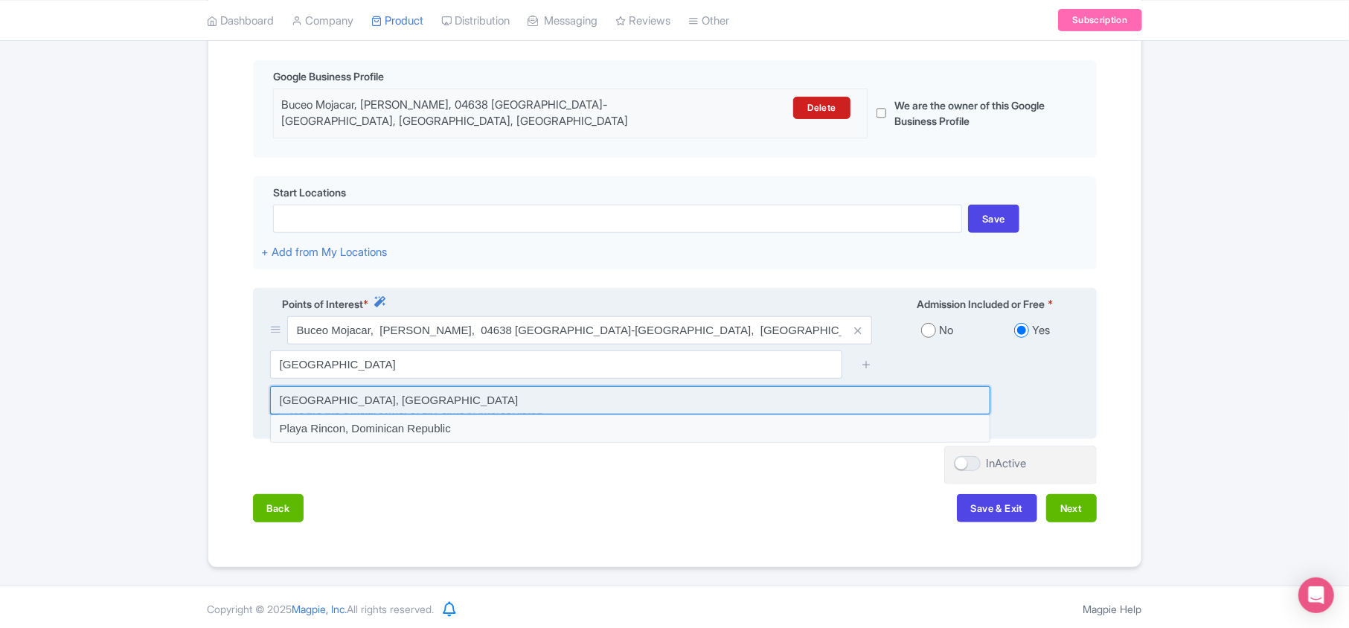
click at [331, 397] on input at bounding box center [630, 400] width 720 height 28
type input "Playa de Rumina, Spain"
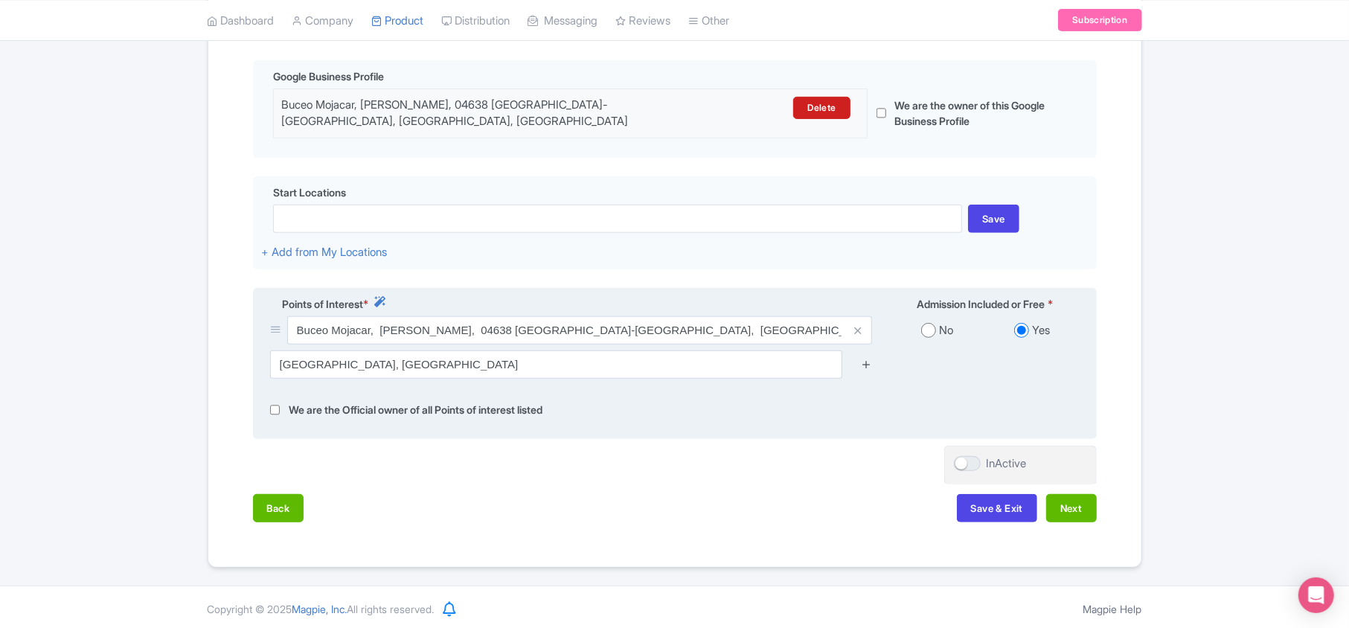
click at [866, 359] on icon at bounding box center [866, 364] width 11 height 11
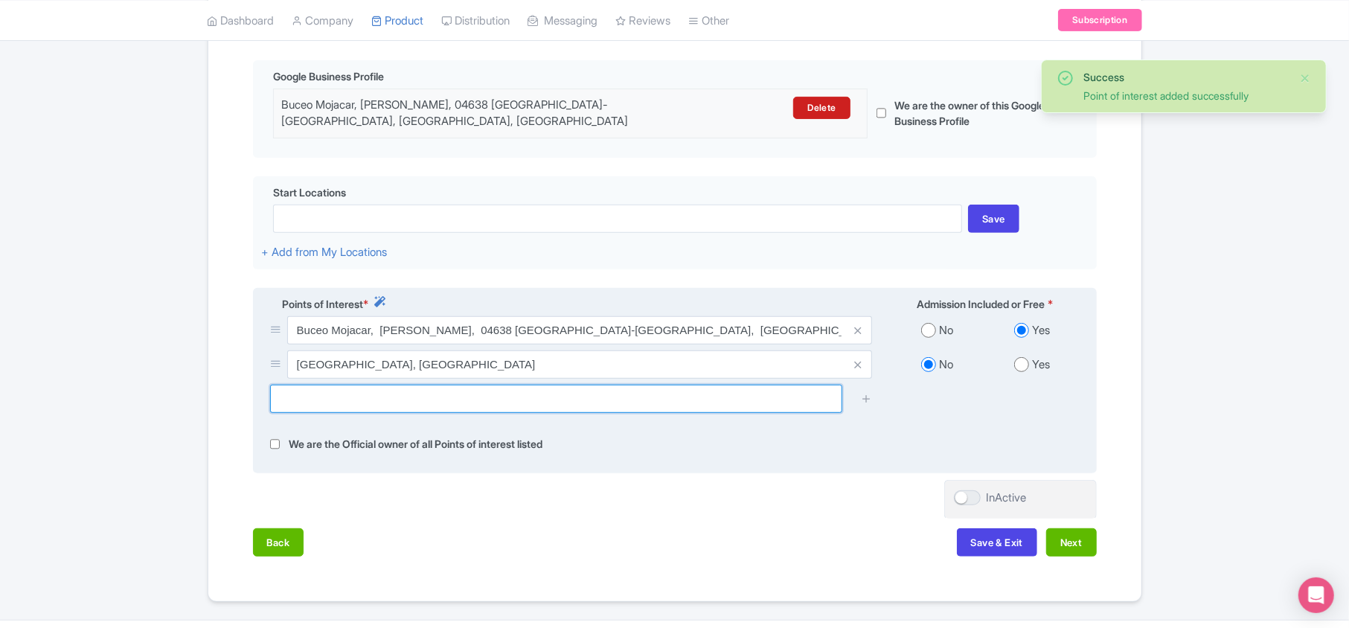
click at [655, 403] on input "text" at bounding box center [556, 399] width 572 height 28
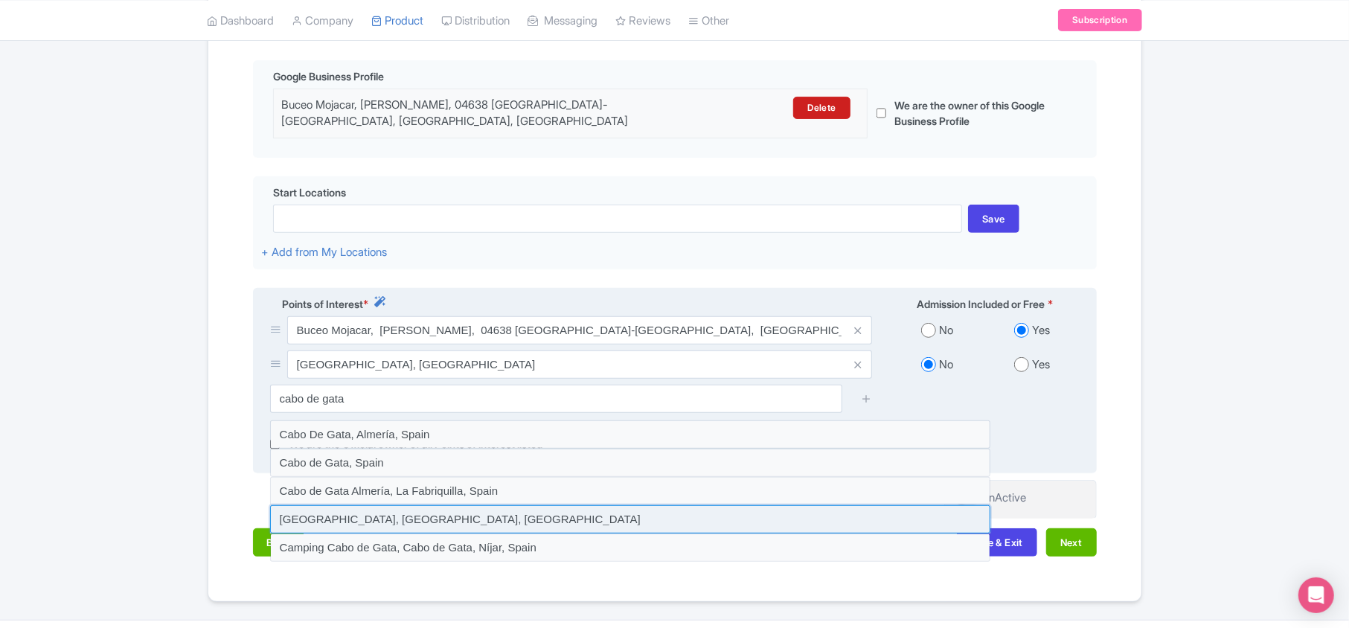
click at [367, 516] on input at bounding box center [630, 519] width 720 height 28
type input "Cabo de Gata Natural Park, Níjar, Spain"
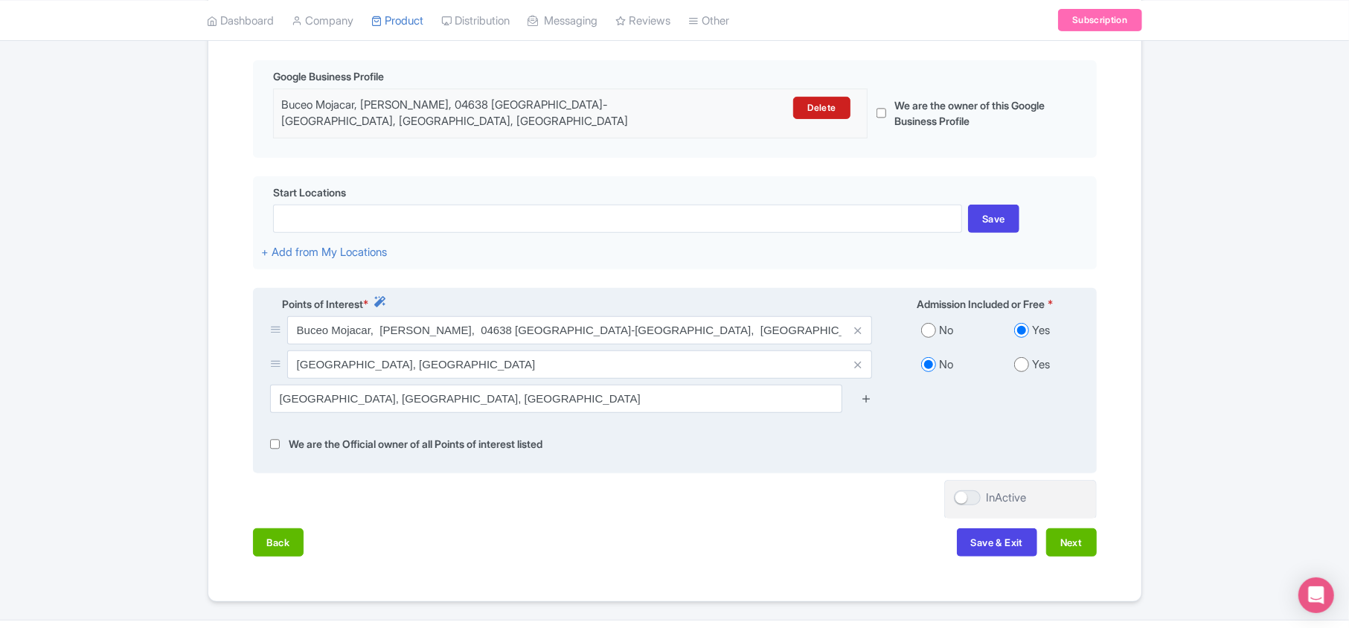
click at [864, 393] on icon at bounding box center [866, 398] width 11 height 11
click at [865, 393] on icon at bounding box center [866, 398] width 11 height 11
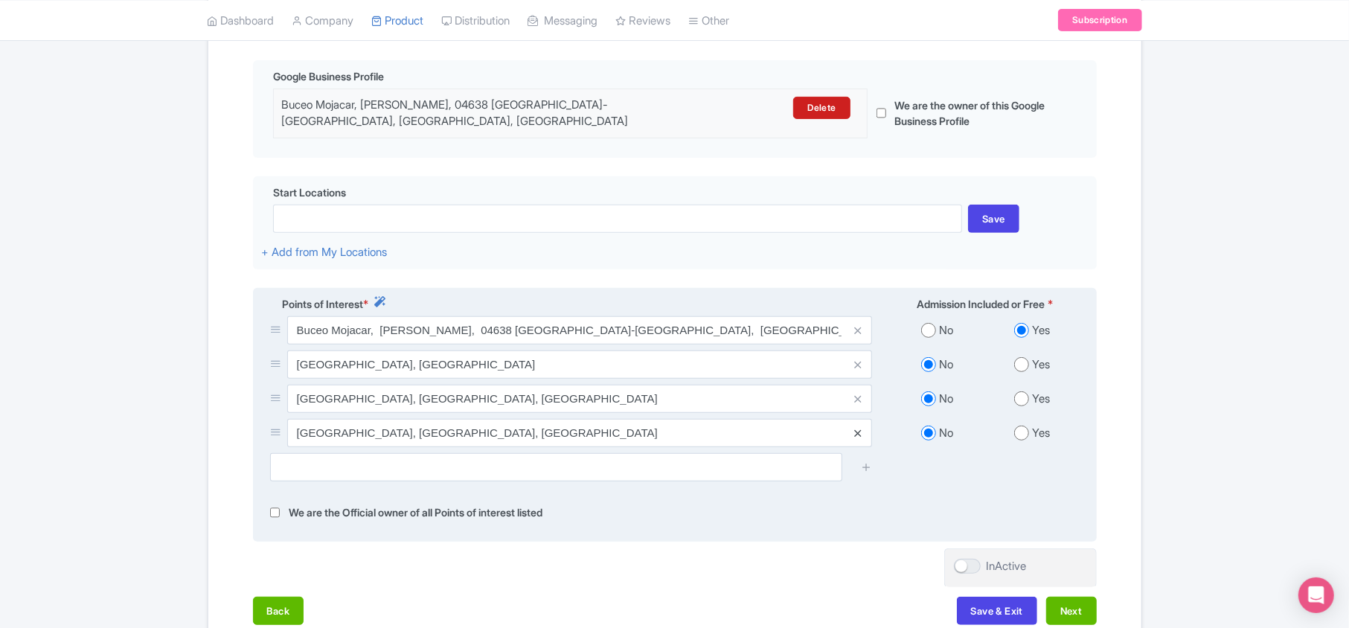
click at [860, 428] on icon at bounding box center [857, 433] width 7 height 11
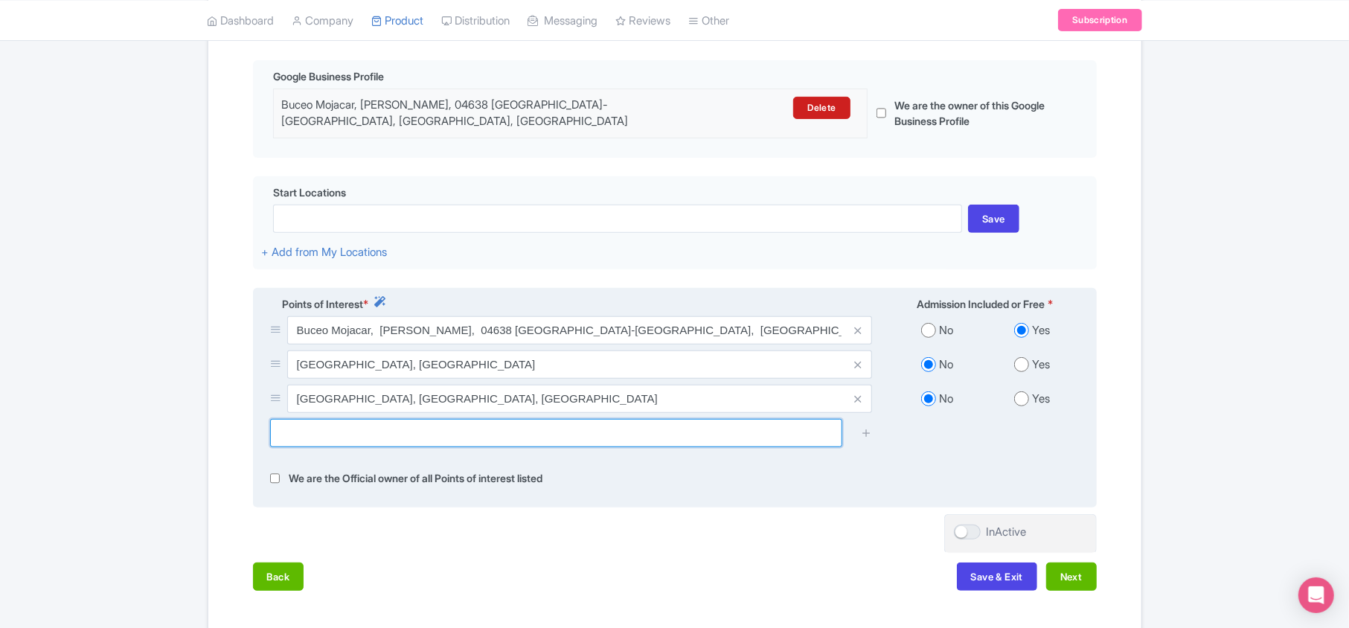
click at [360, 424] on input "text" at bounding box center [556, 433] width 572 height 28
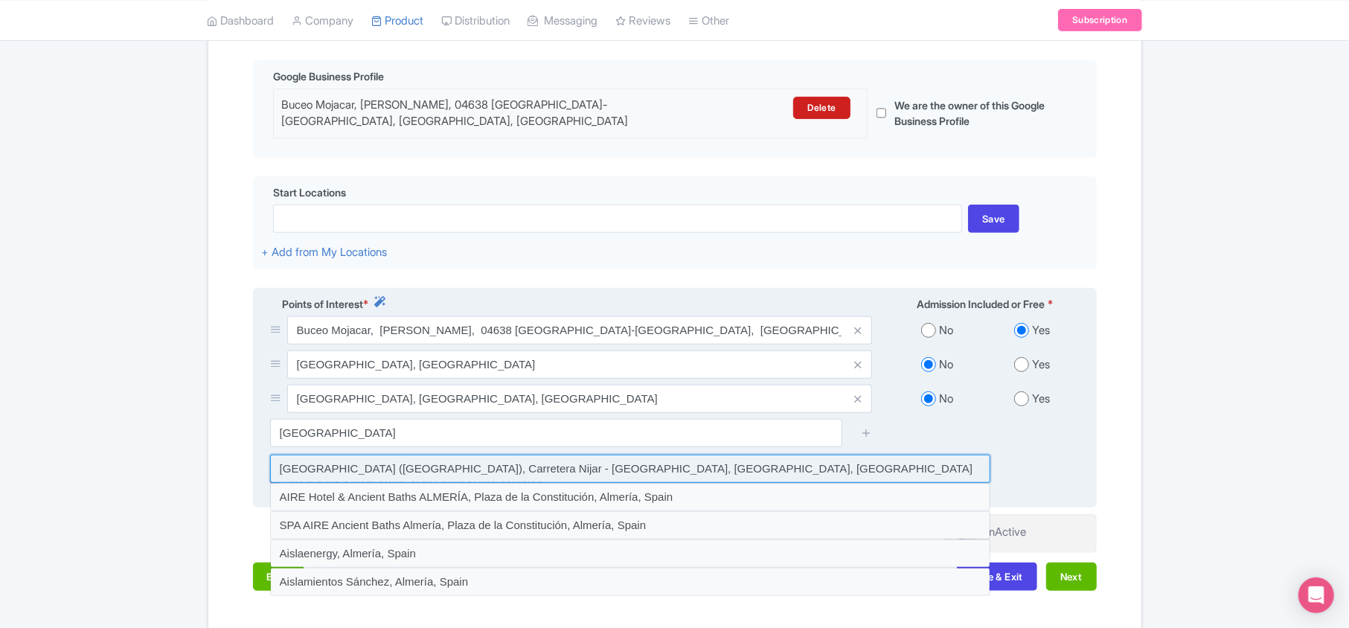
click at [385, 462] on input at bounding box center [630, 469] width 720 height 28
type input "Almería Airport (LEI), Carretera Nijar - Alquián, Almería, Spain"
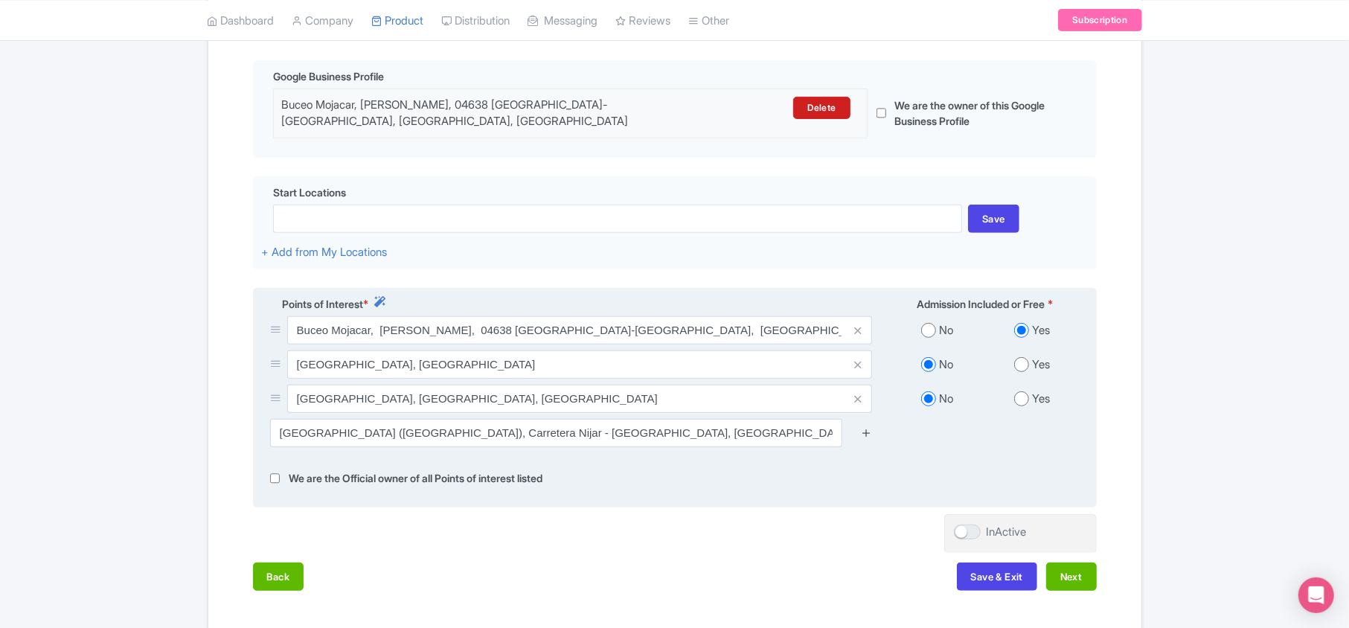
click at [865, 427] on icon at bounding box center [866, 432] width 11 height 11
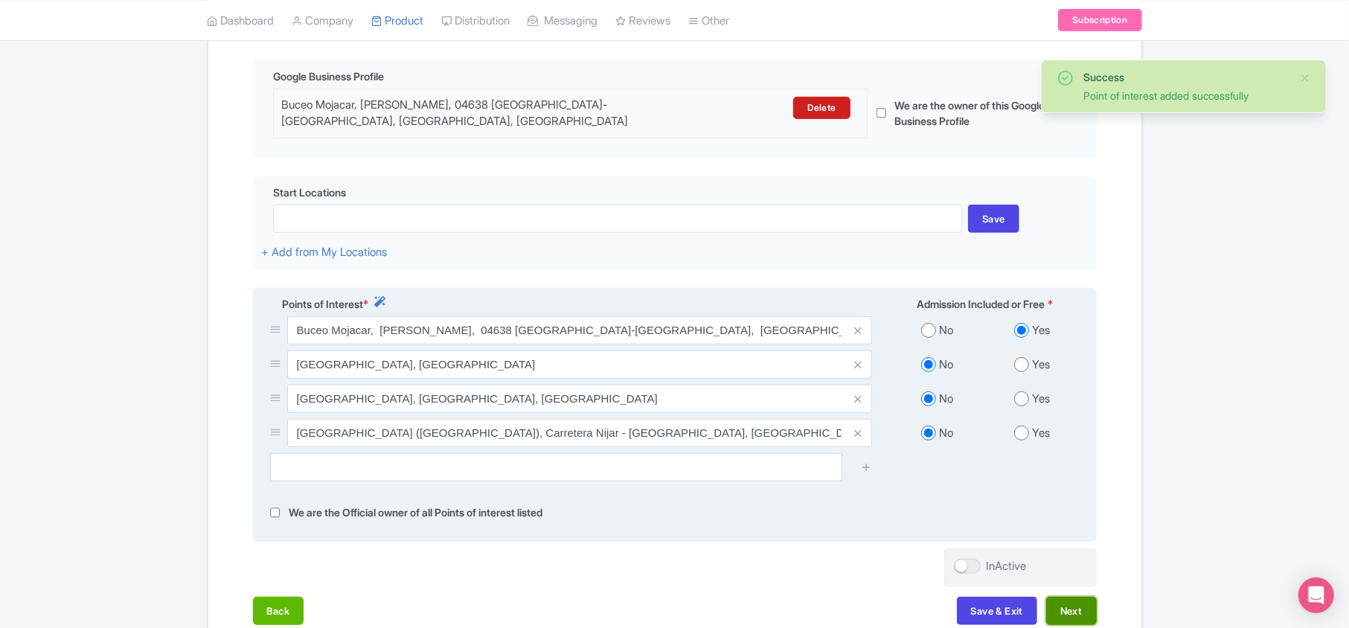
click at [1082, 600] on button "Next" at bounding box center [1071, 611] width 51 height 28
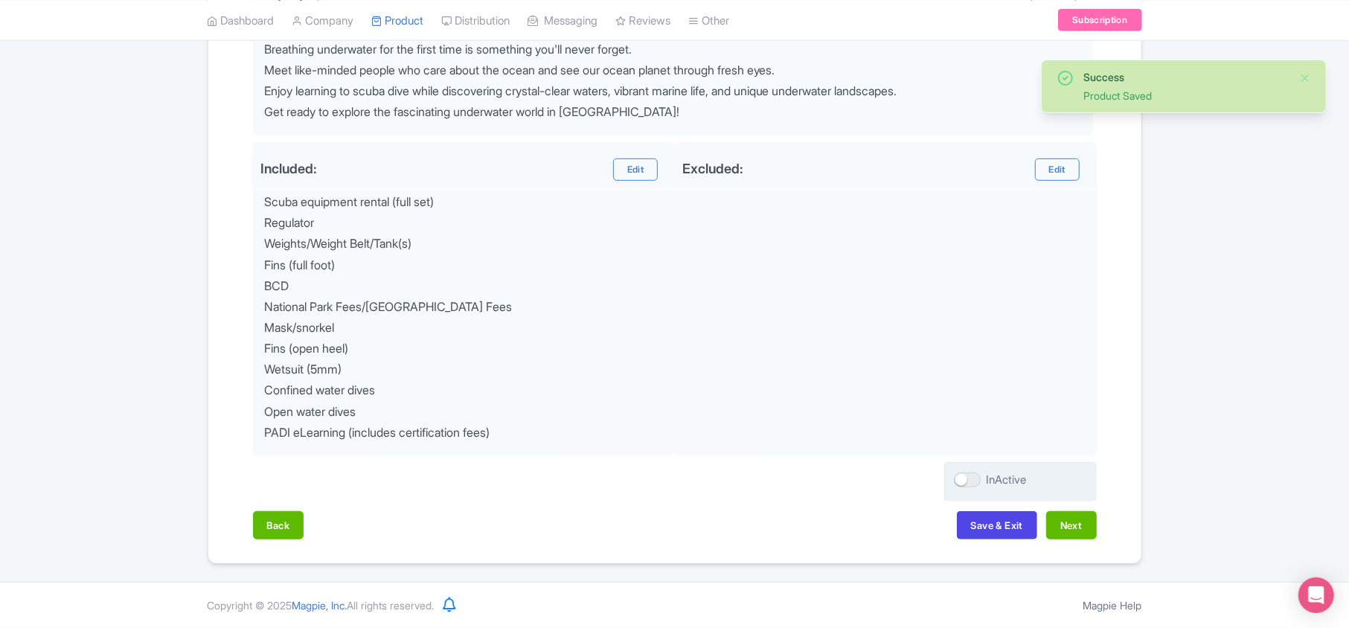
scroll to position [685, 0]
click at [1055, 525] on button "Next" at bounding box center [1071, 525] width 51 height 28
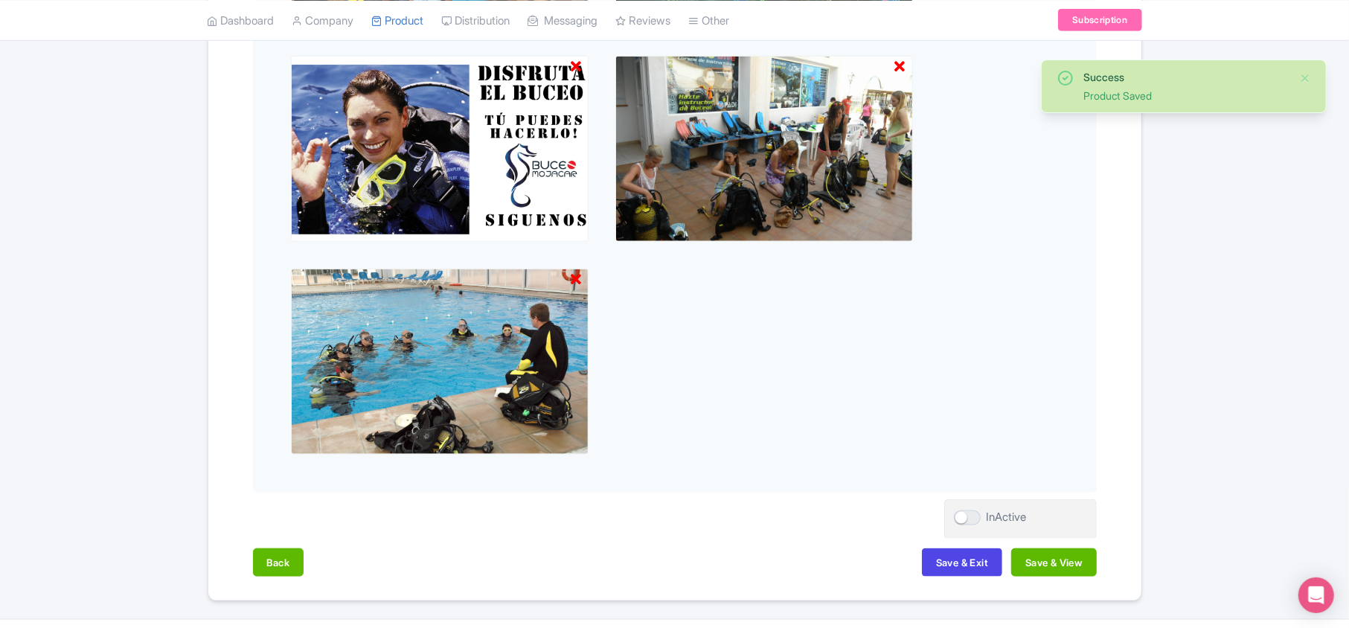
scroll to position [1066, 0]
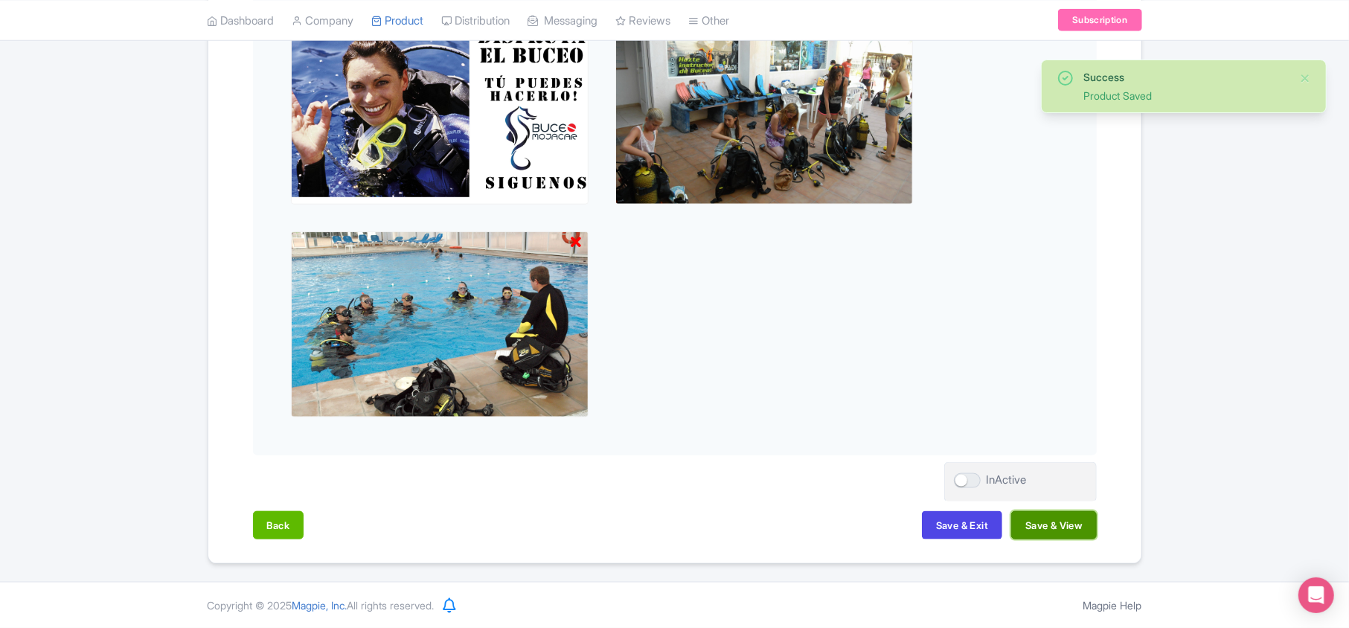
click at [1054, 525] on button "Save & View" at bounding box center [1053, 525] width 85 height 28
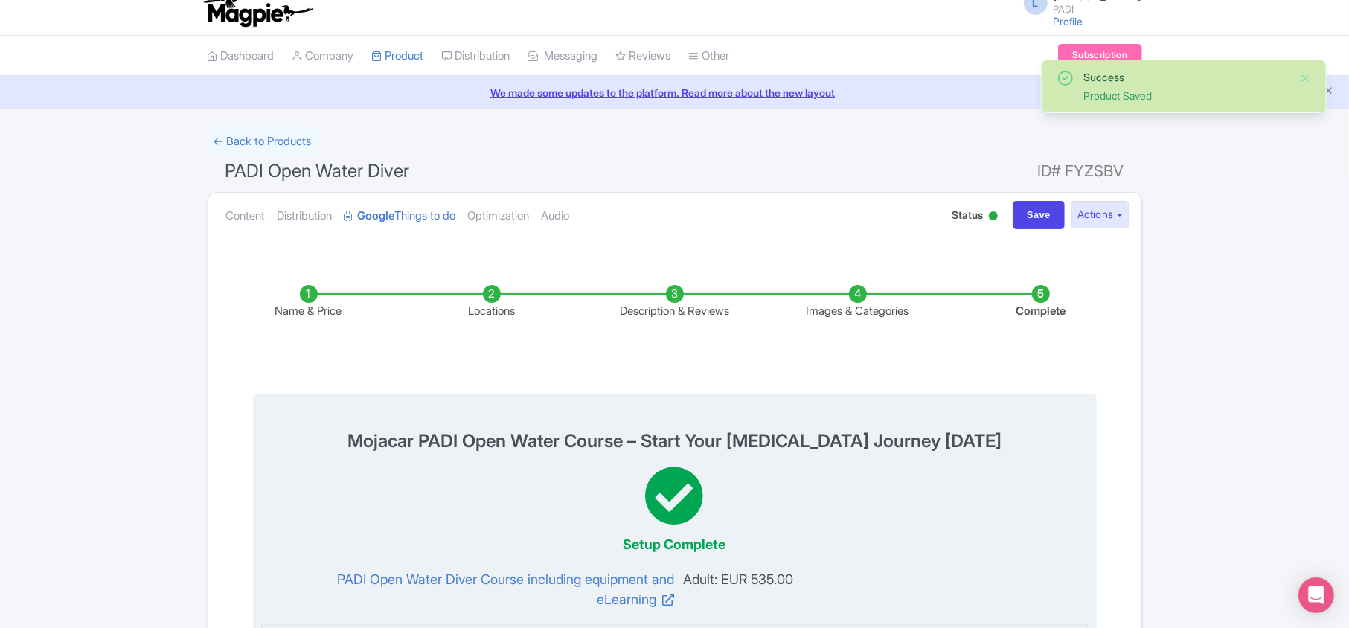
scroll to position [0, 0]
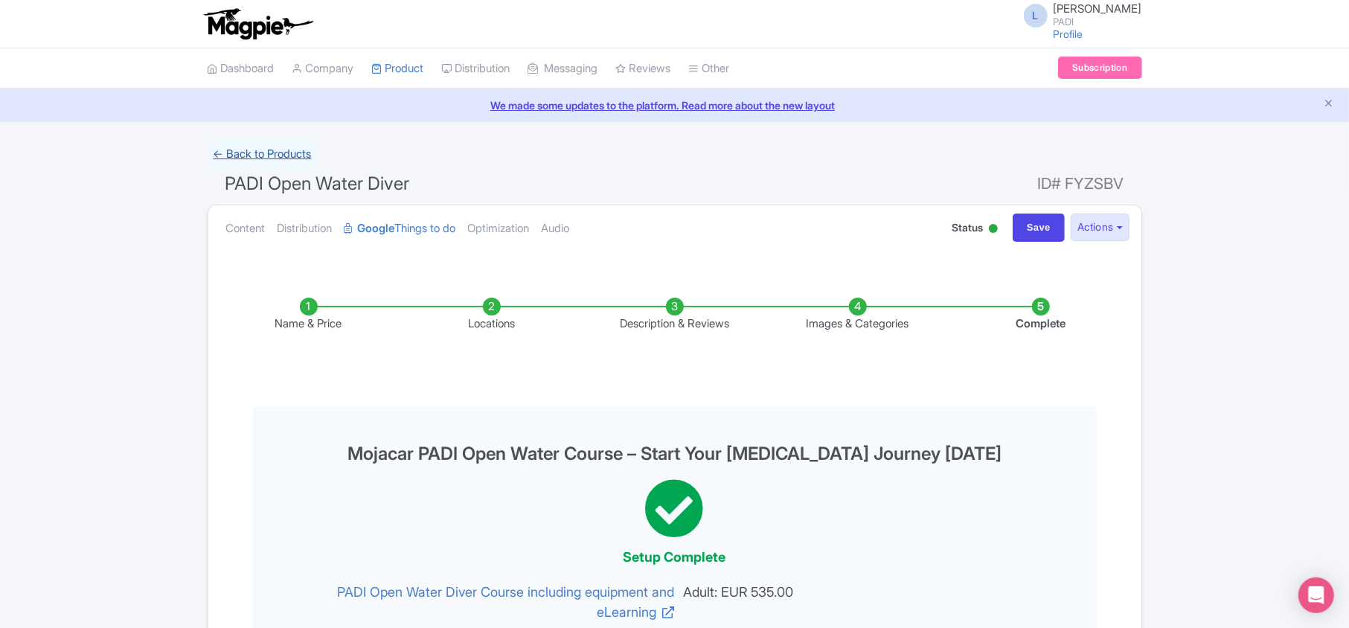
click at [231, 159] on link "← Back to Products" at bounding box center [263, 154] width 110 height 29
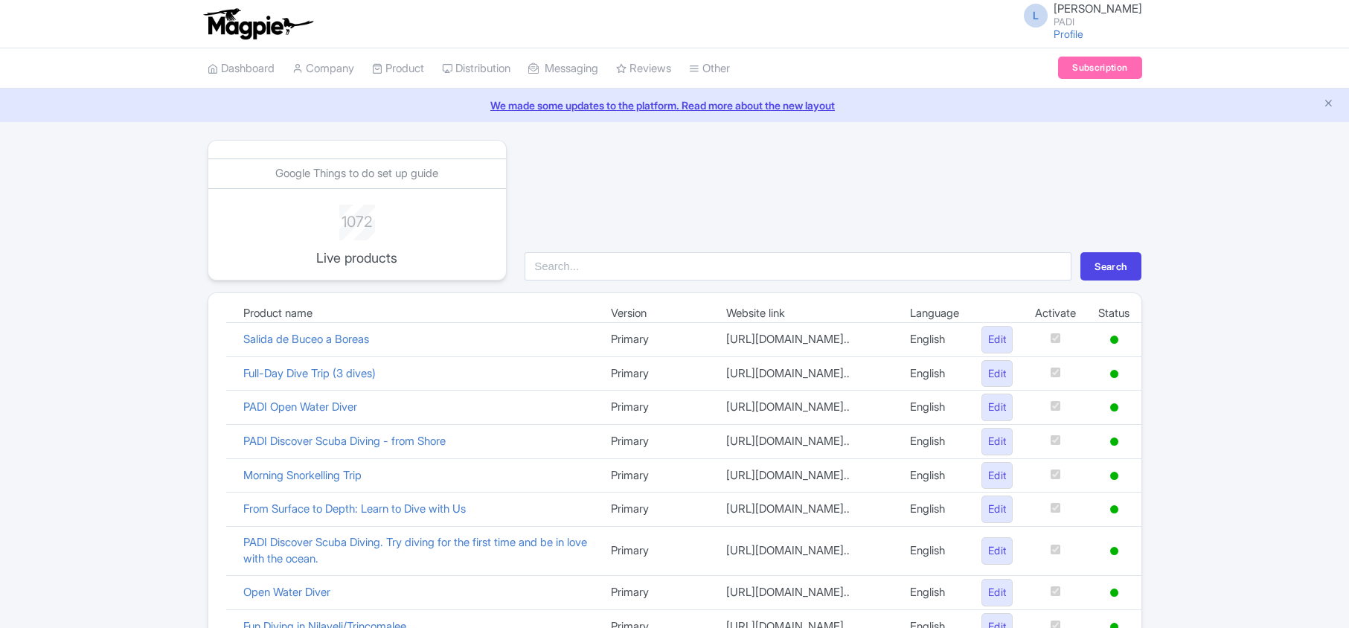
scroll to position [1028, 0]
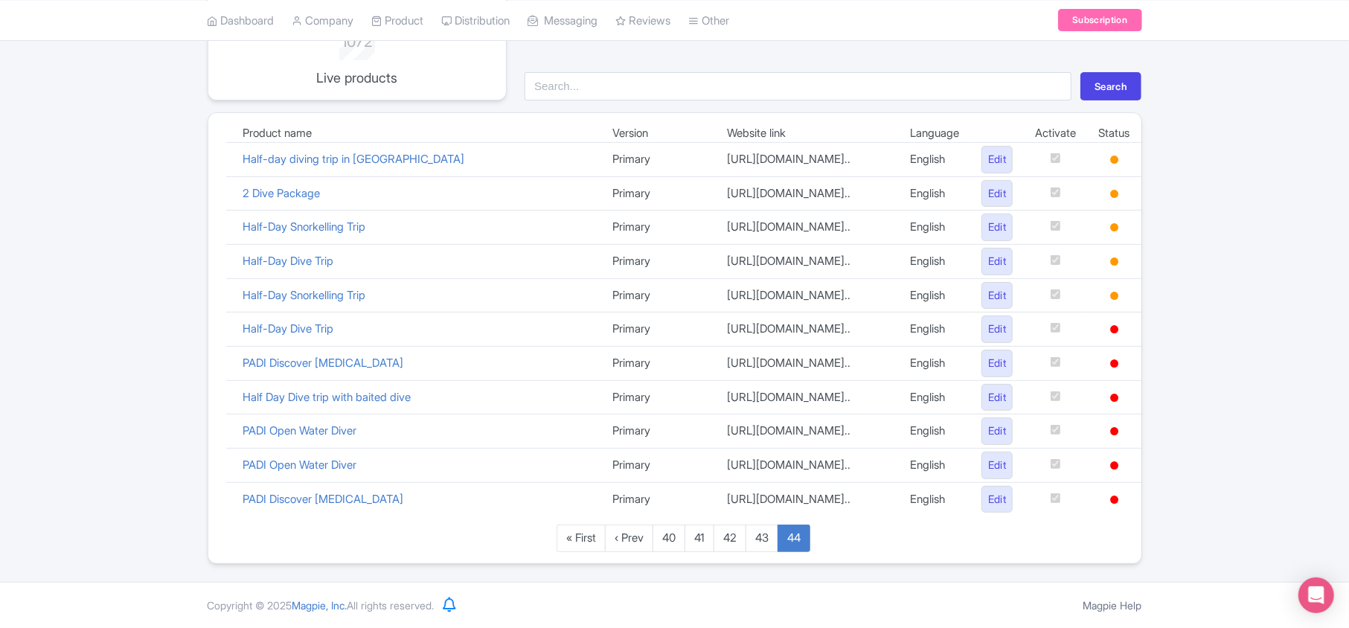
scroll to position [352, 0]
click at [330, 390] on link "Half Day Dive trip with baited dive" at bounding box center [327, 397] width 168 height 14
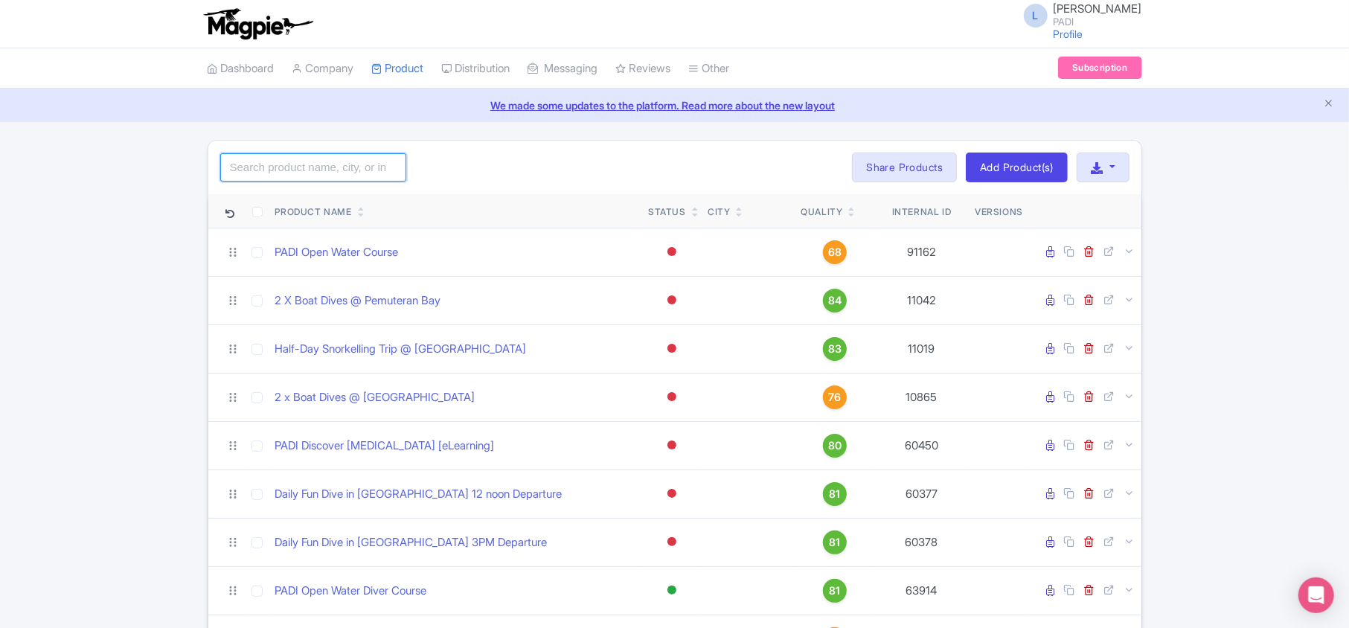
click at [308, 173] on input "search" at bounding box center [313, 167] width 186 height 28
paste input "98246"
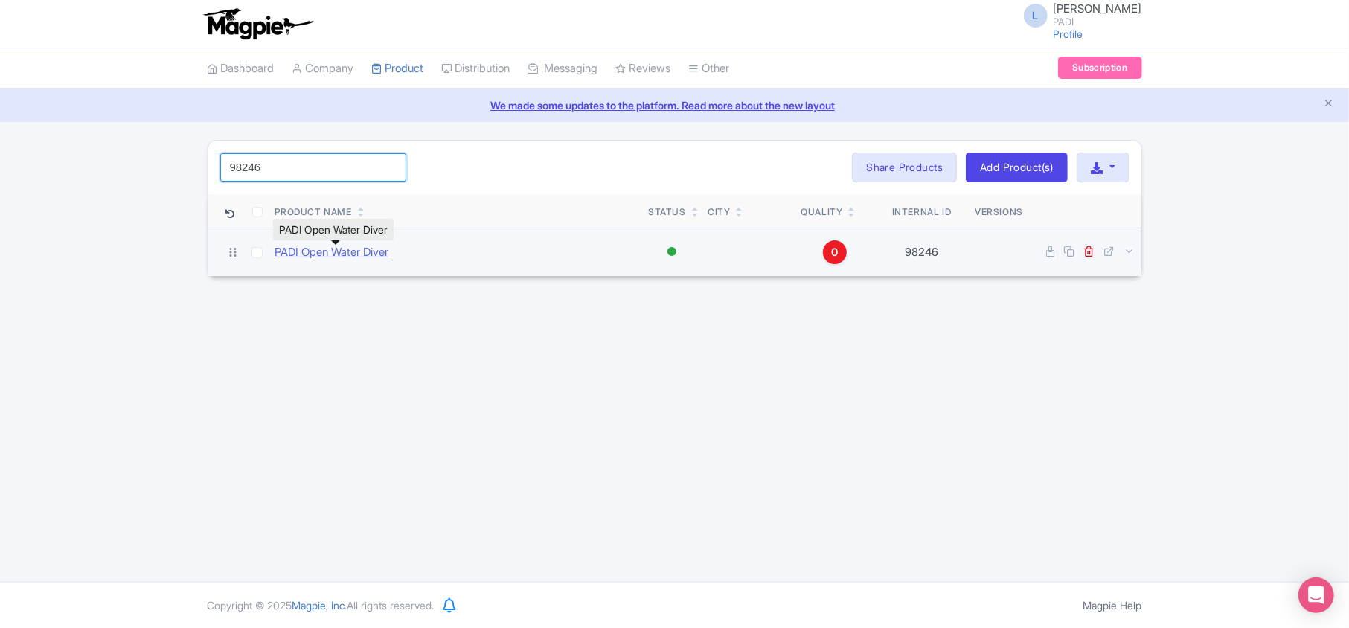
type input "98246"
click at [307, 253] on link "PADI Open Water Diver" at bounding box center [332, 252] width 114 height 17
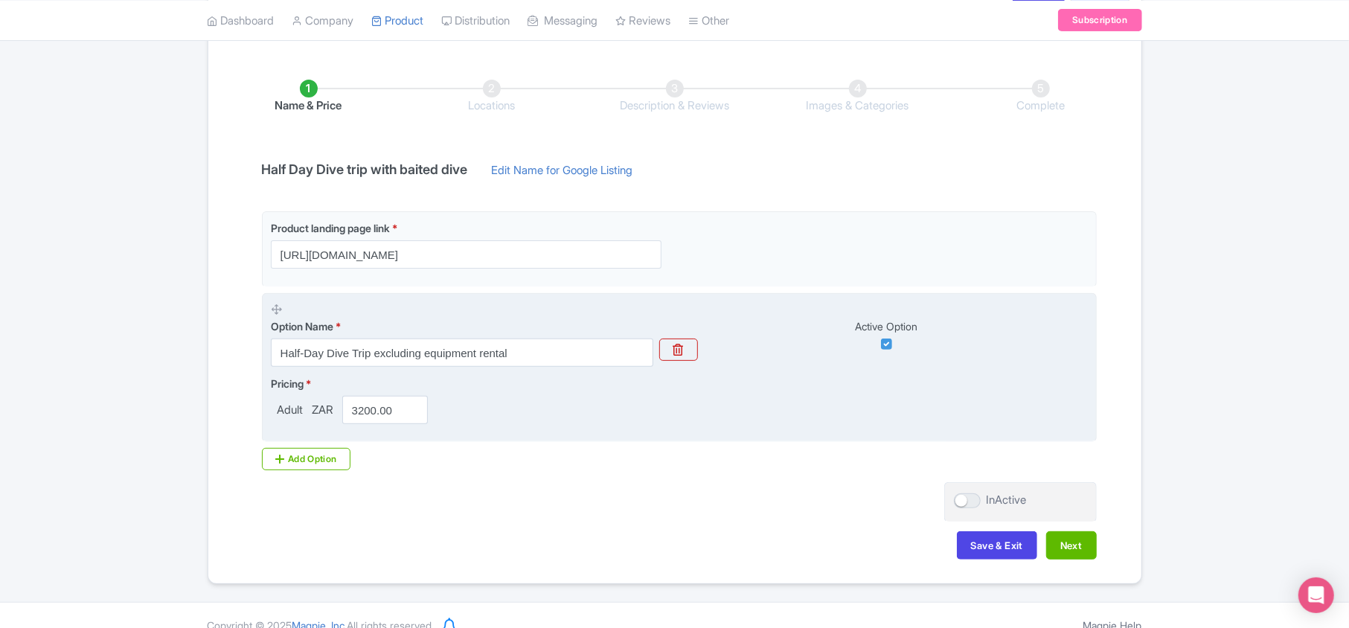
scroll to position [143, 0]
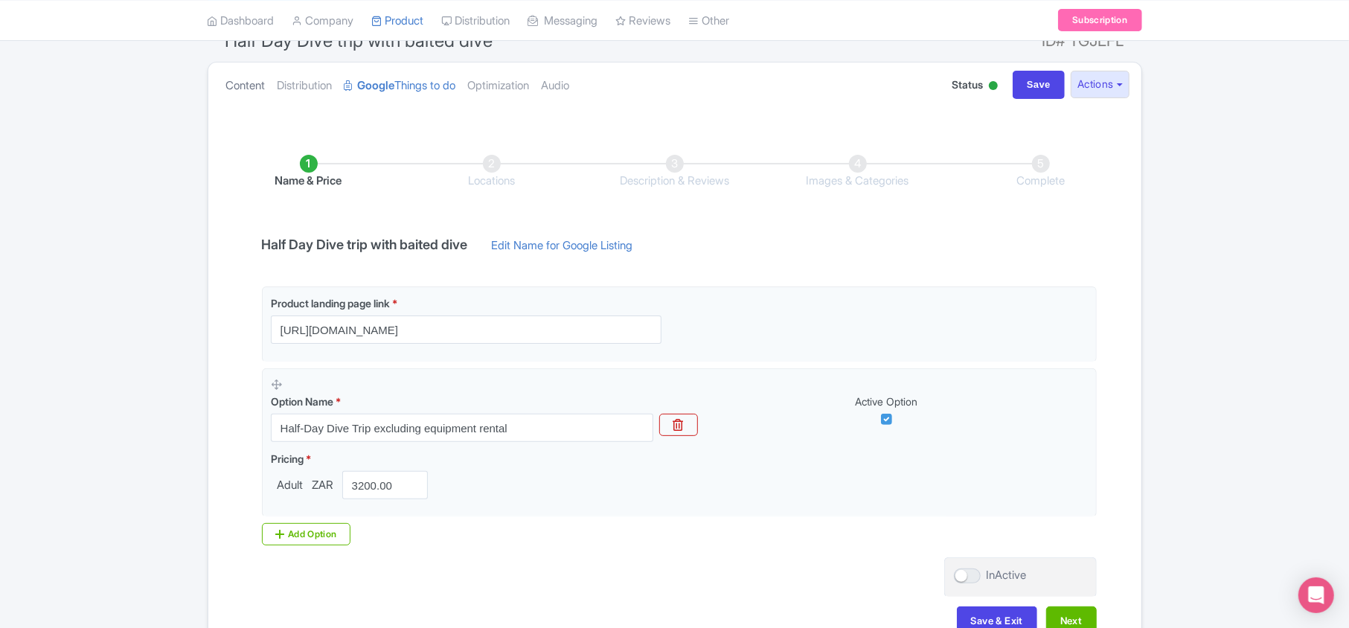
click at [230, 84] on link "Content" at bounding box center [245, 85] width 39 height 47
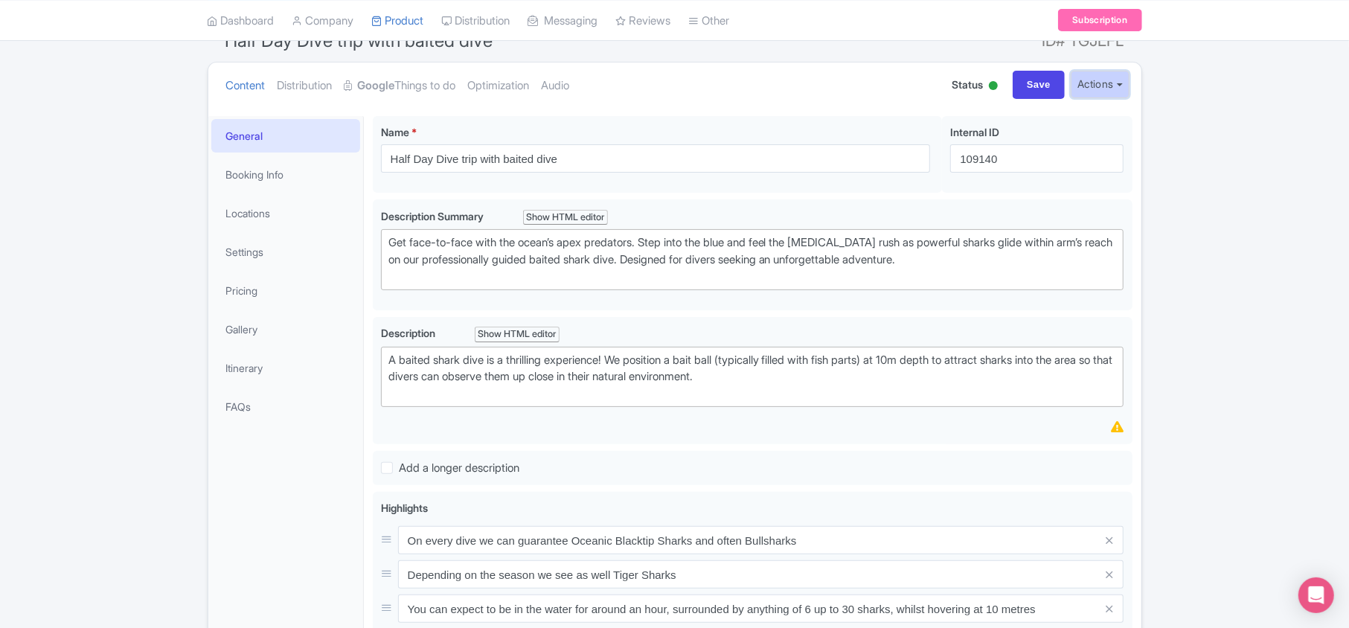
click at [1122, 89] on button "Actions" at bounding box center [1100, 85] width 59 height 28
click at [1030, 191] on link "Delete Product" at bounding box center [1051, 187] width 153 height 23
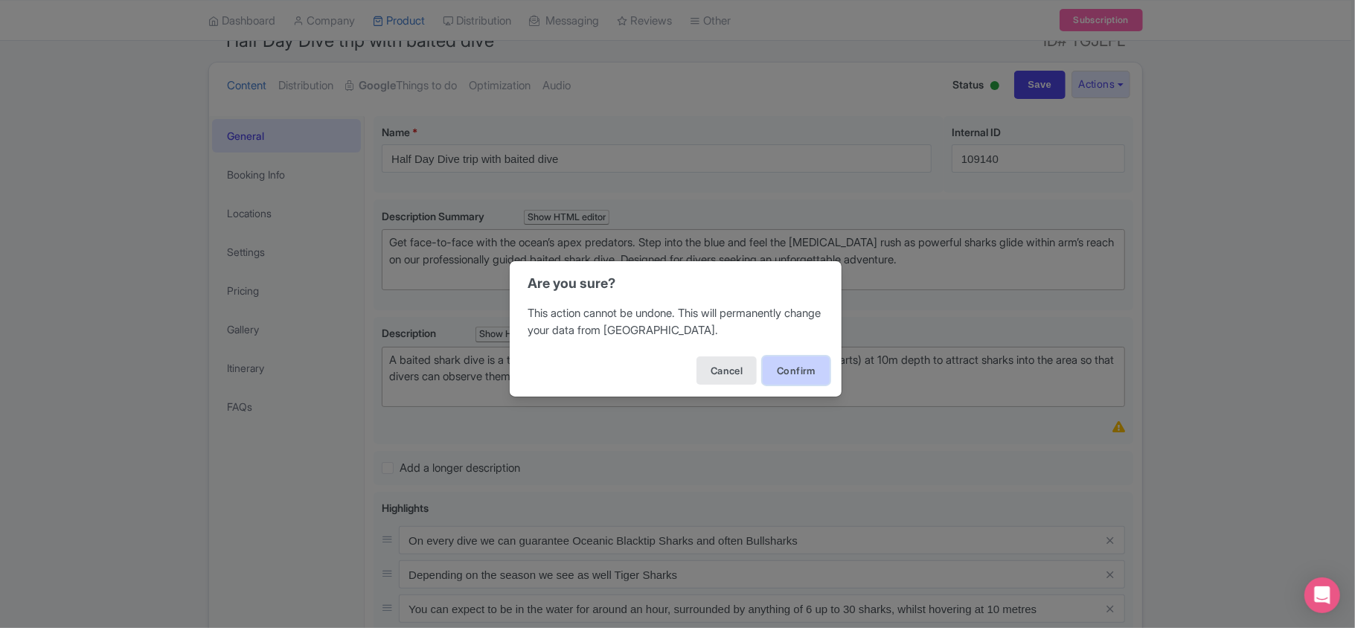
click at [793, 373] on button "Confirm" at bounding box center [796, 370] width 67 height 28
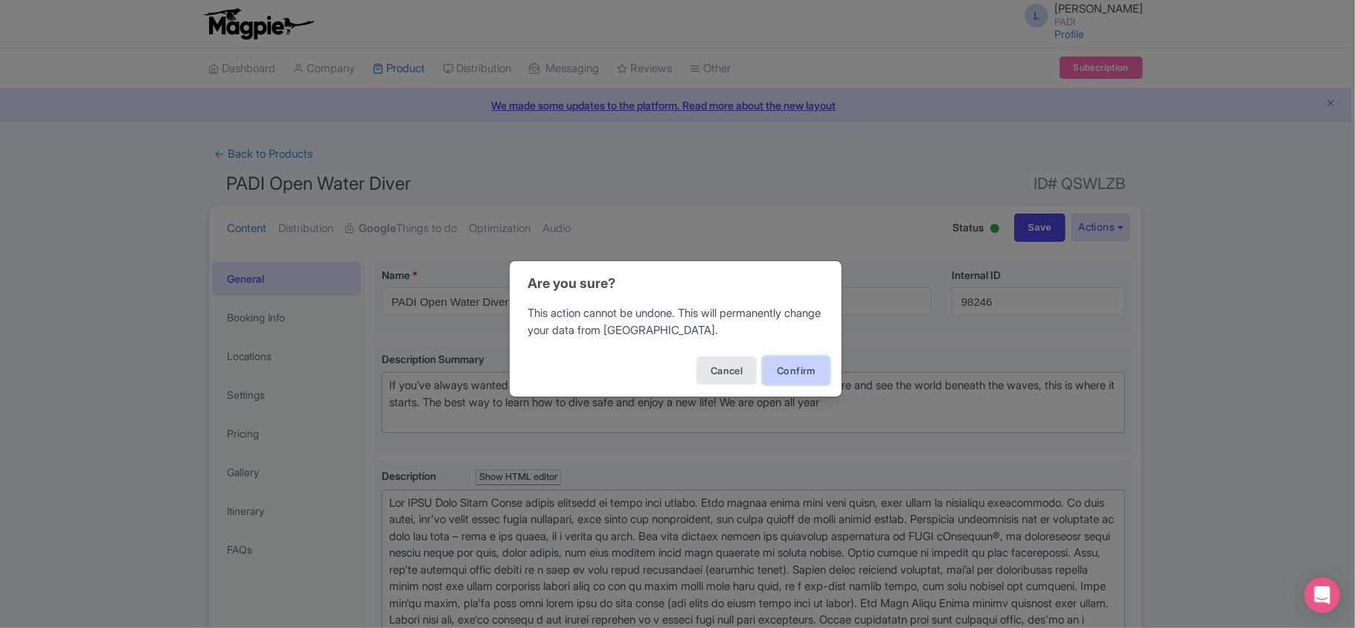
click at [781, 363] on button "Confirm" at bounding box center [796, 370] width 67 height 28
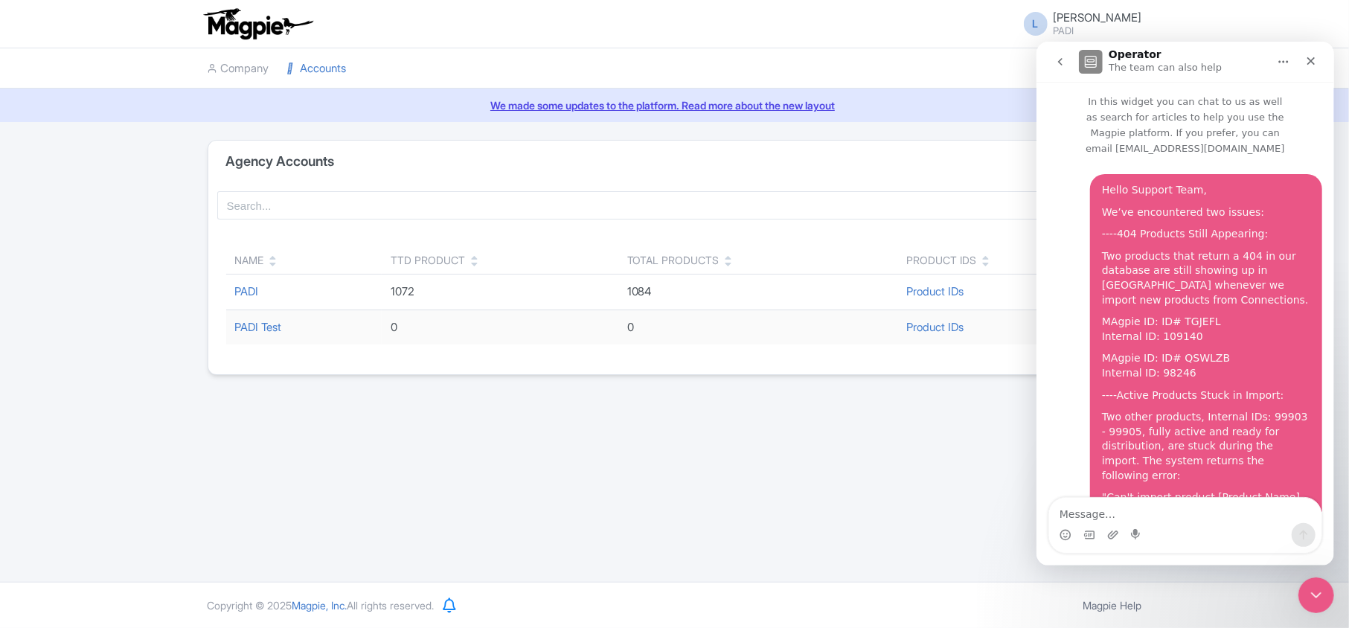
scroll to position [281, 0]
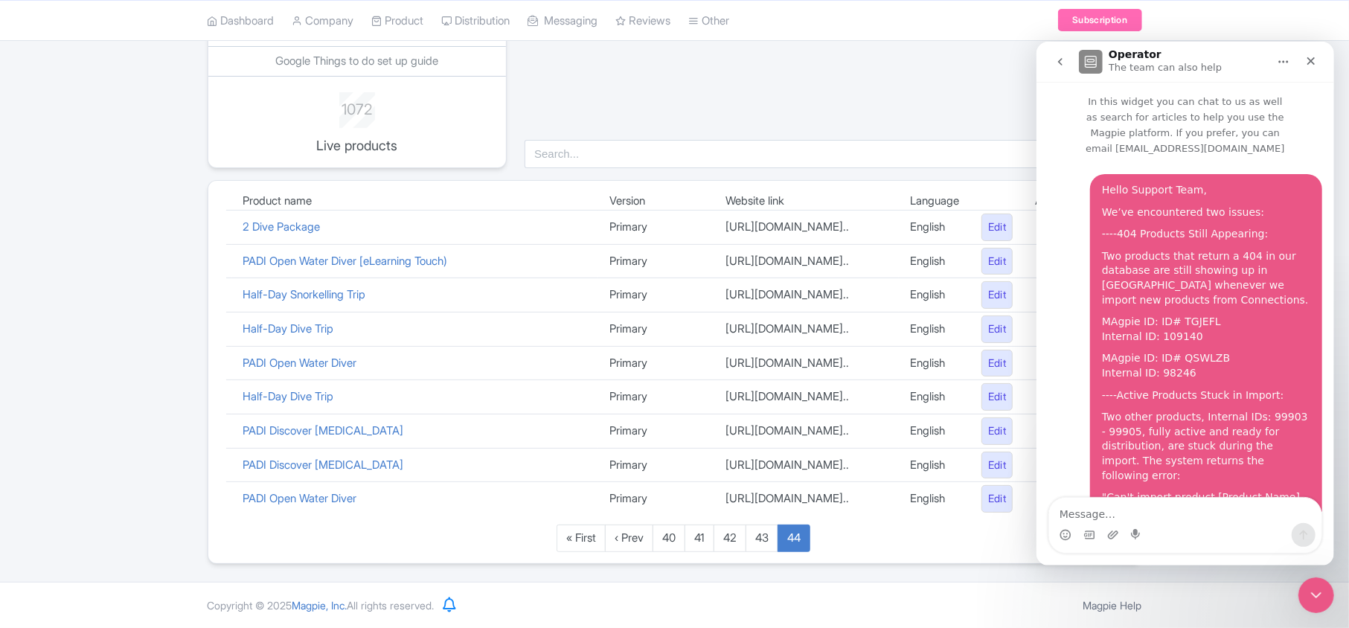
scroll to position [281, 0]
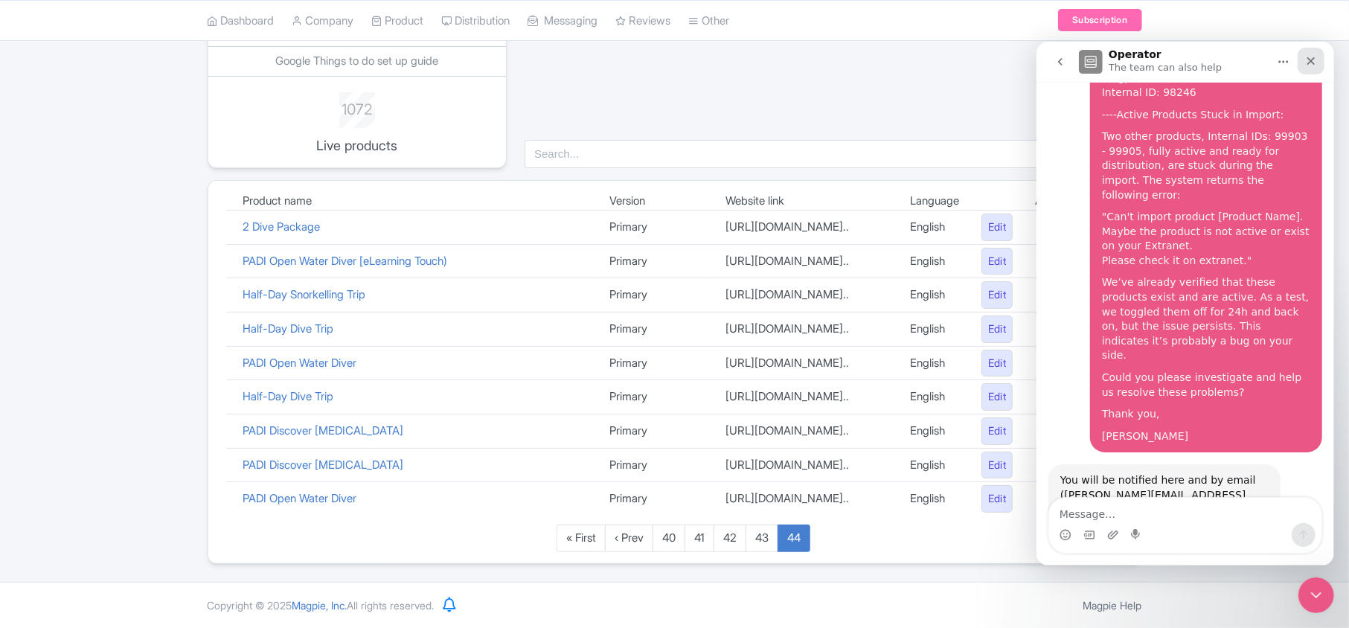
click at [1302, 63] on div "Close" at bounding box center [1310, 60] width 27 height 27
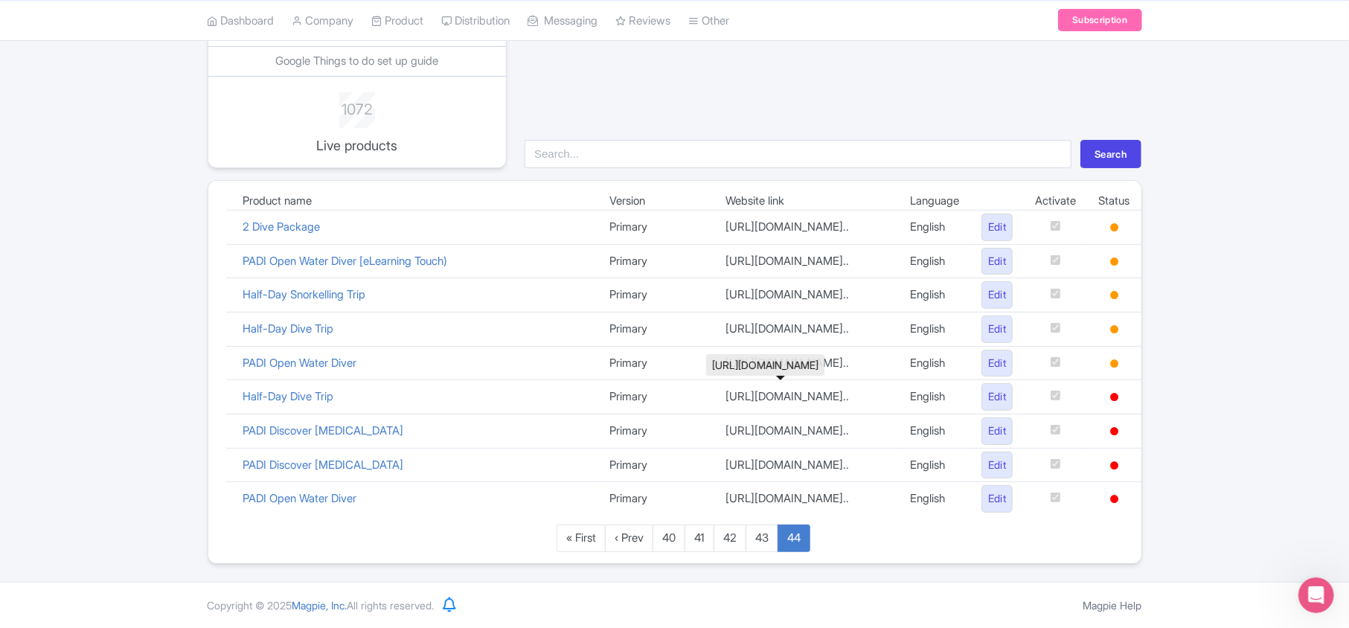
scroll to position [253, 0]
click at [763, 545] on link "43" at bounding box center [762, 539] width 33 height 28
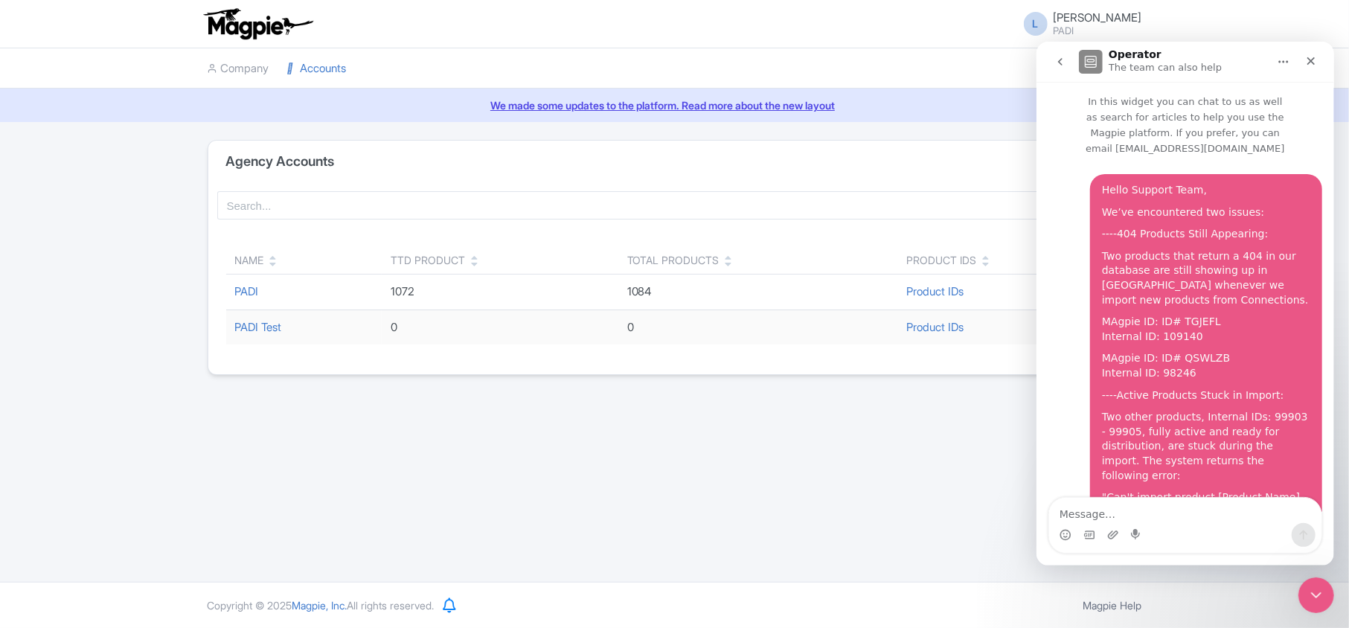
scroll to position [281, 0]
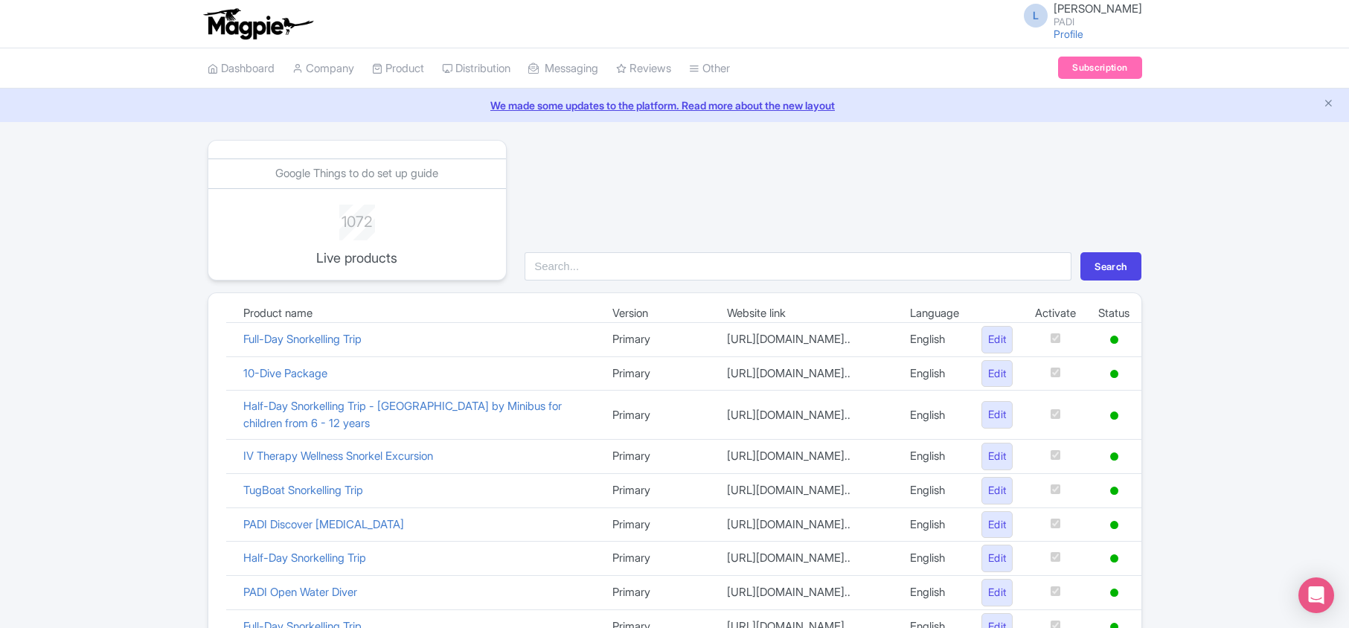
scroll to position [1042, 0]
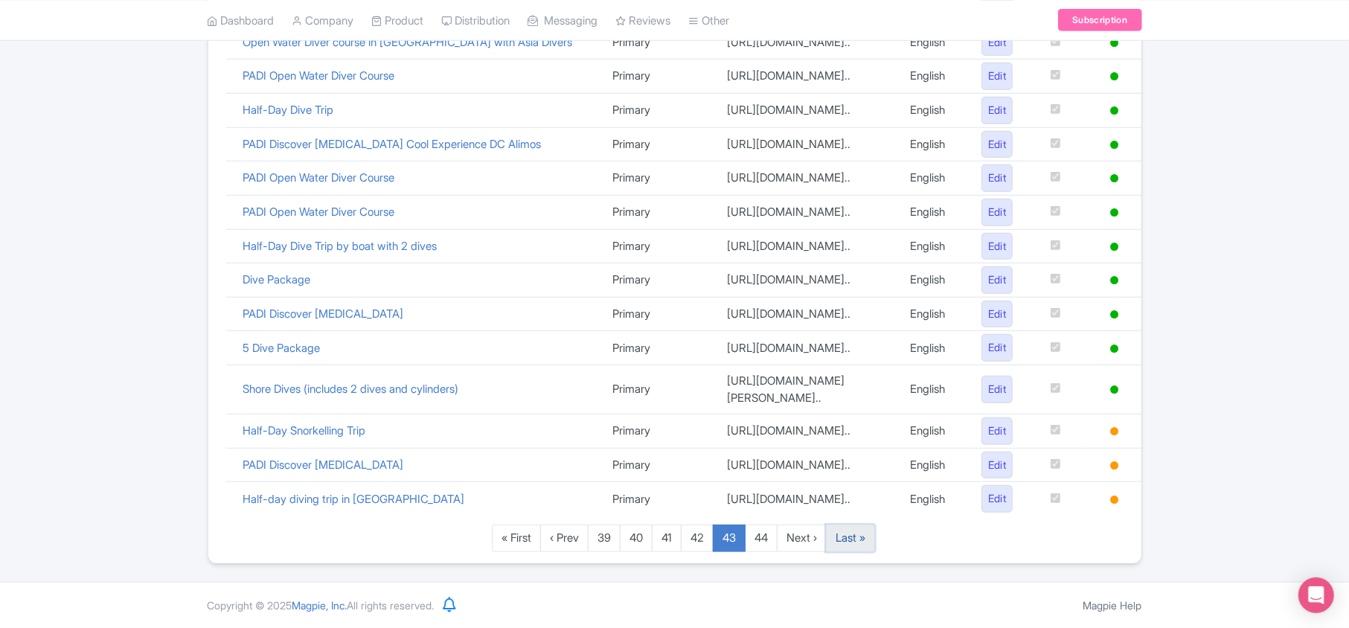
click at [848, 542] on link "Last »" at bounding box center [850, 539] width 49 height 28
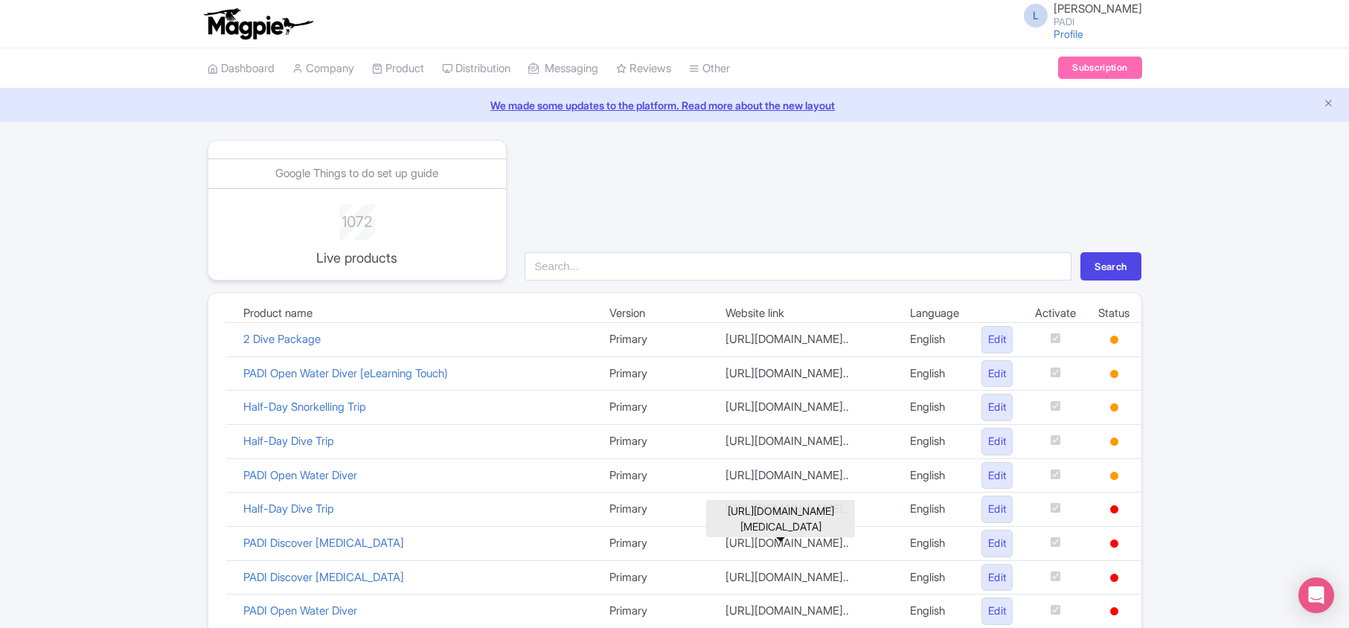
scroll to position [253, 0]
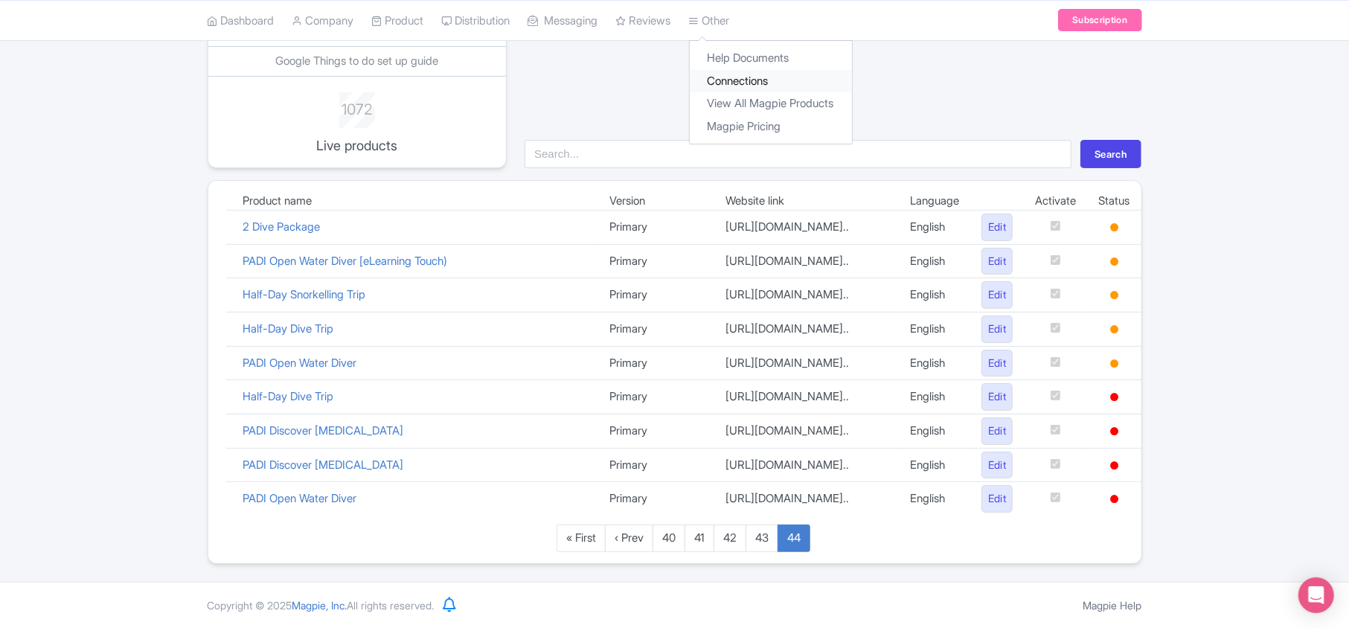
click at [742, 74] on link "Connections" at bounding box center [771, 80] width 162 height 23
